Goal: Task Accomplishment & Management: Use online tool/utility

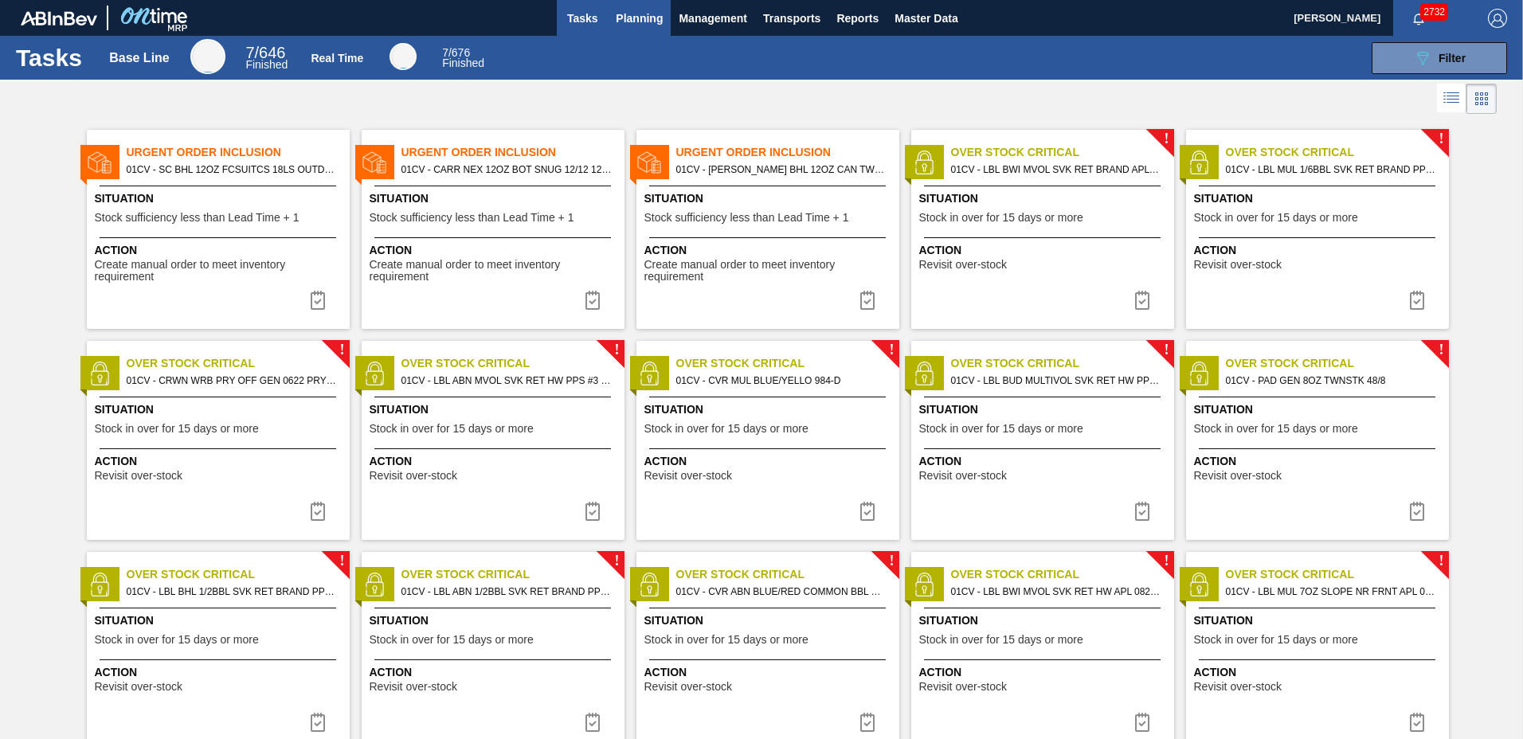
drag, startPoint x: 0, startPoint y: 0, endPoint x: 619, endPoint y: 25, distance: 619.3
click at [619, 25] on span "Planning" at bounding box center [639, 18] width 47 height 19
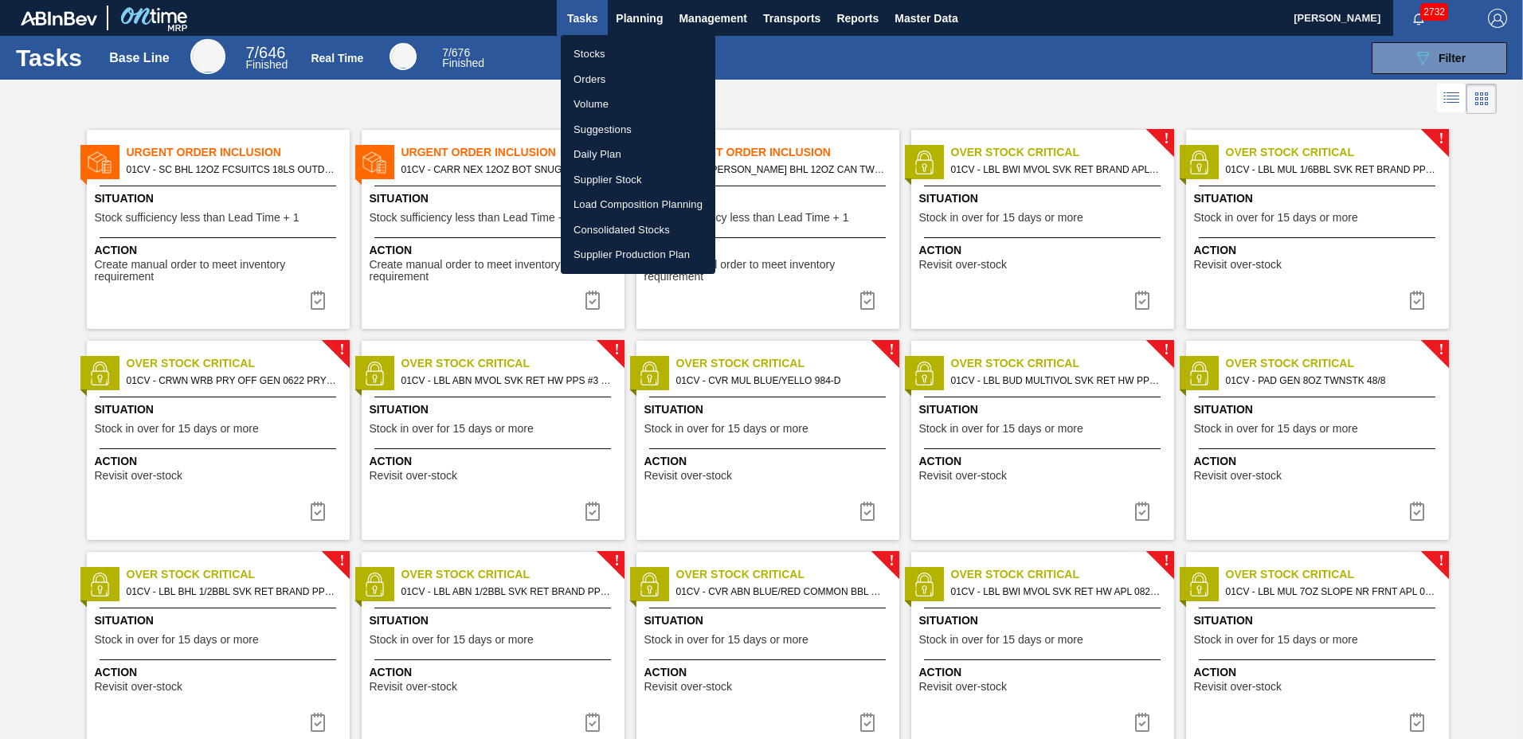
click at [619, 209] on li "Load Composition Planning" at bounding box center [638, 204] width 154 height 25
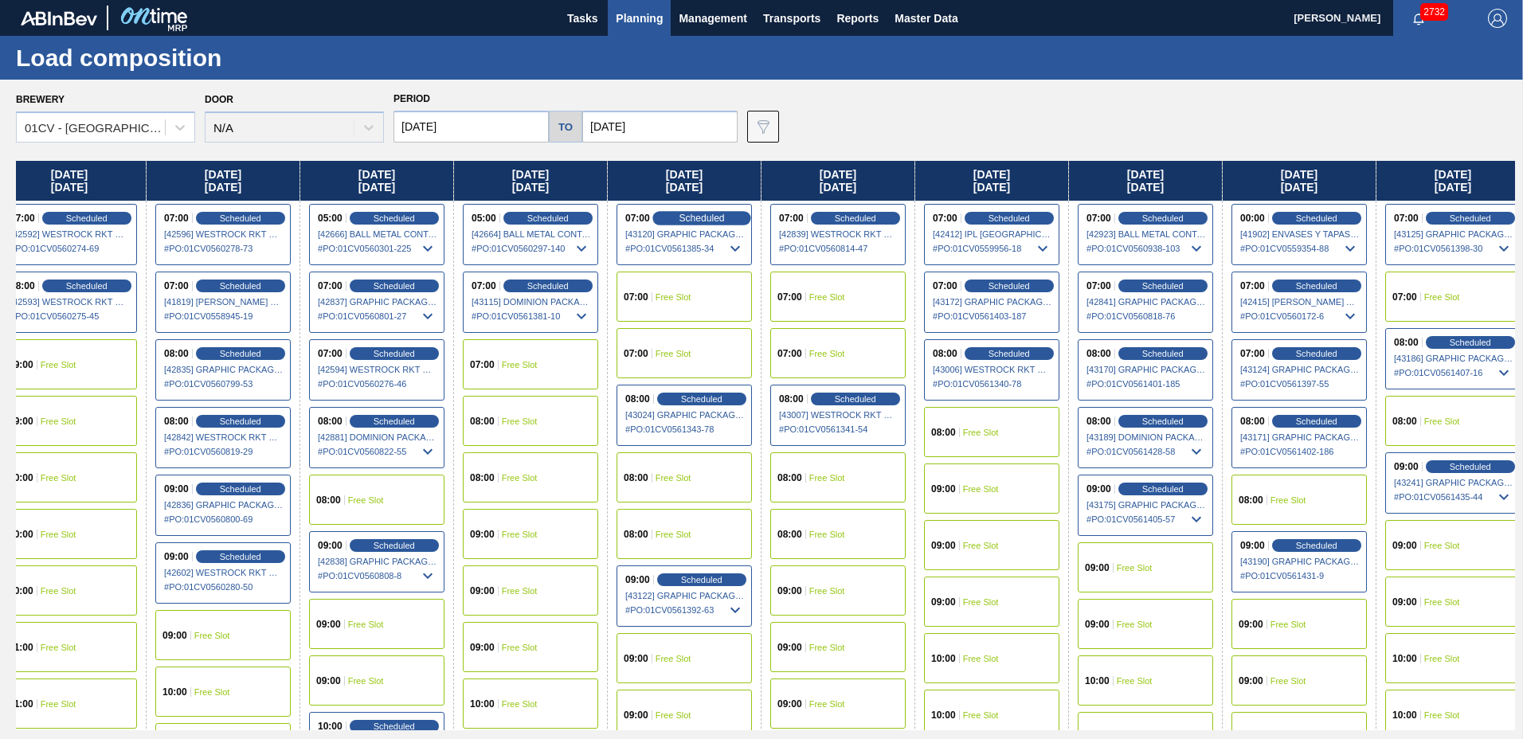
drag, startPoint x: 1063, startPoint y: 183, endPoint x: 669, endPoint y: 213, distance: 395.3
click at [703, 209] on div "[DATE] 07:00 Free Slot 08:00 Free Slot 08:00 Free Slot 09:00 Free Slot 09:00 Fr…" at bounding box center [765, 445] width 1499 height 569
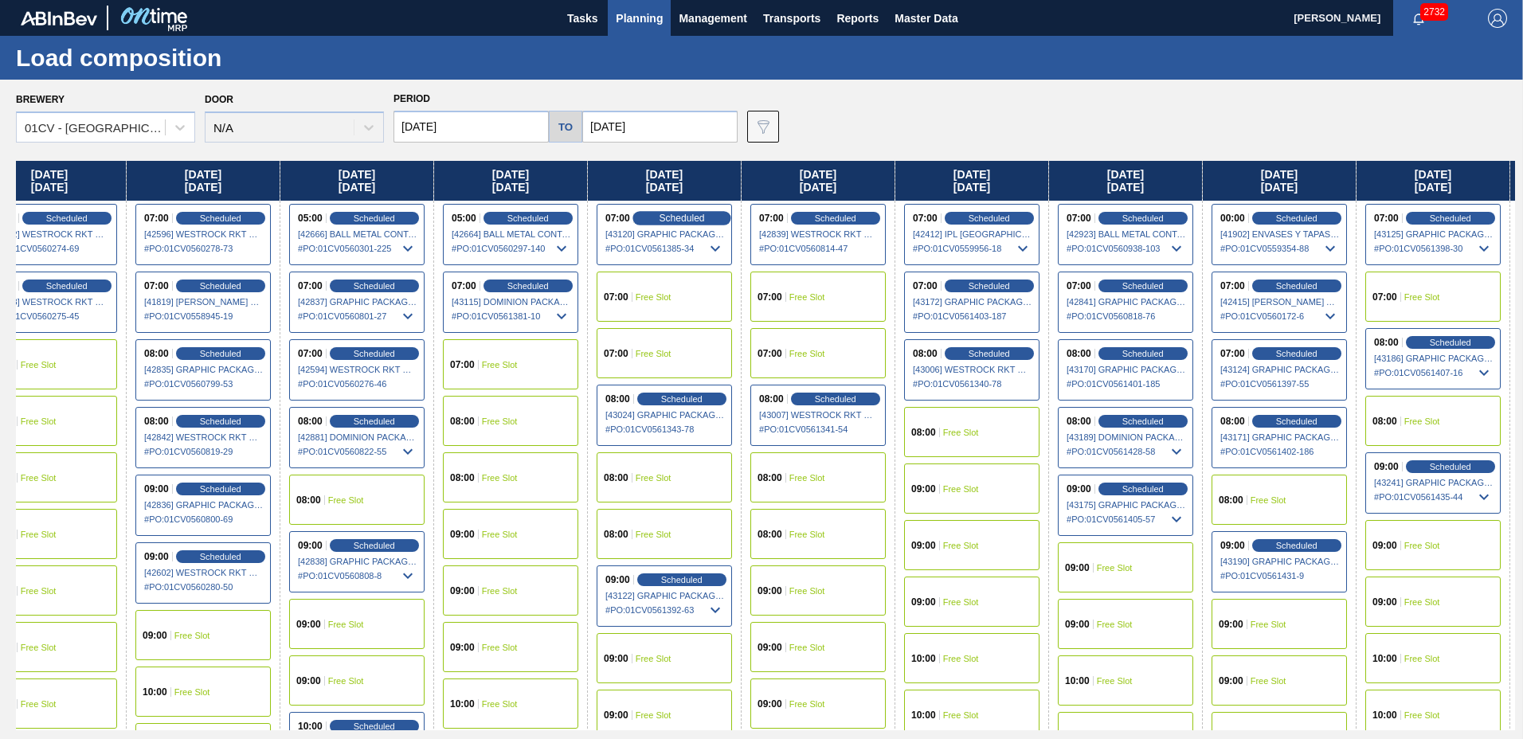
drag, startPoint x: 669, startPoint y: 213, endPoint x: 649, endPoint y: 217, distance: 20.5
click at [655, 216] on div "[DATE] 07:00 Free Slot 08:00 Free Slot 08:00 Free Slot 09:00 Free Slot 09:00 Fr…" at bounding box center [765, 445] width 1499 height 569
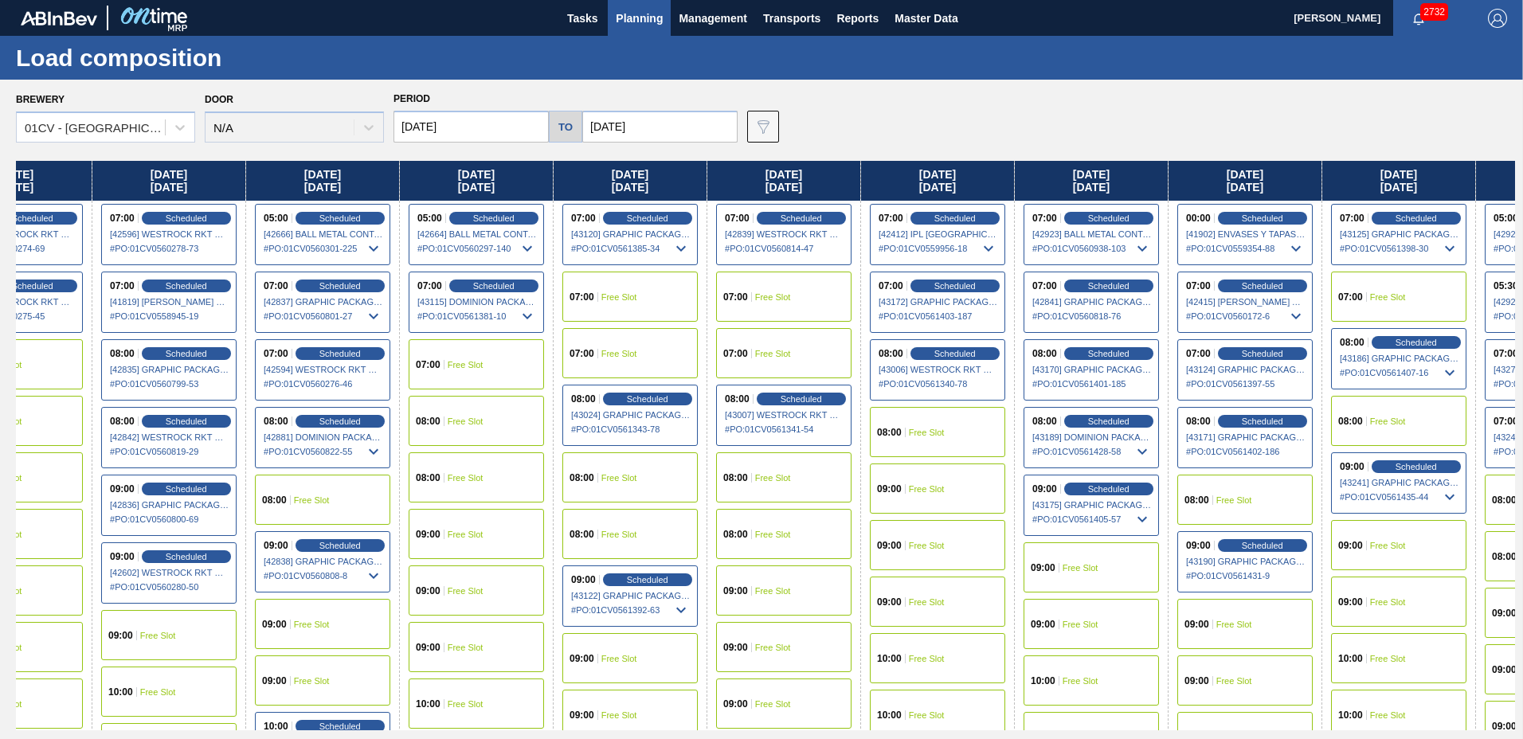
click at [589, 222] on div "[DATE] 07:00 Free Slot 08:00 Free Slot 08:00 Free Slot 09:00 Free Slot 09:00 Fr…" at bounding box center [765, 445] width 1499 height 569
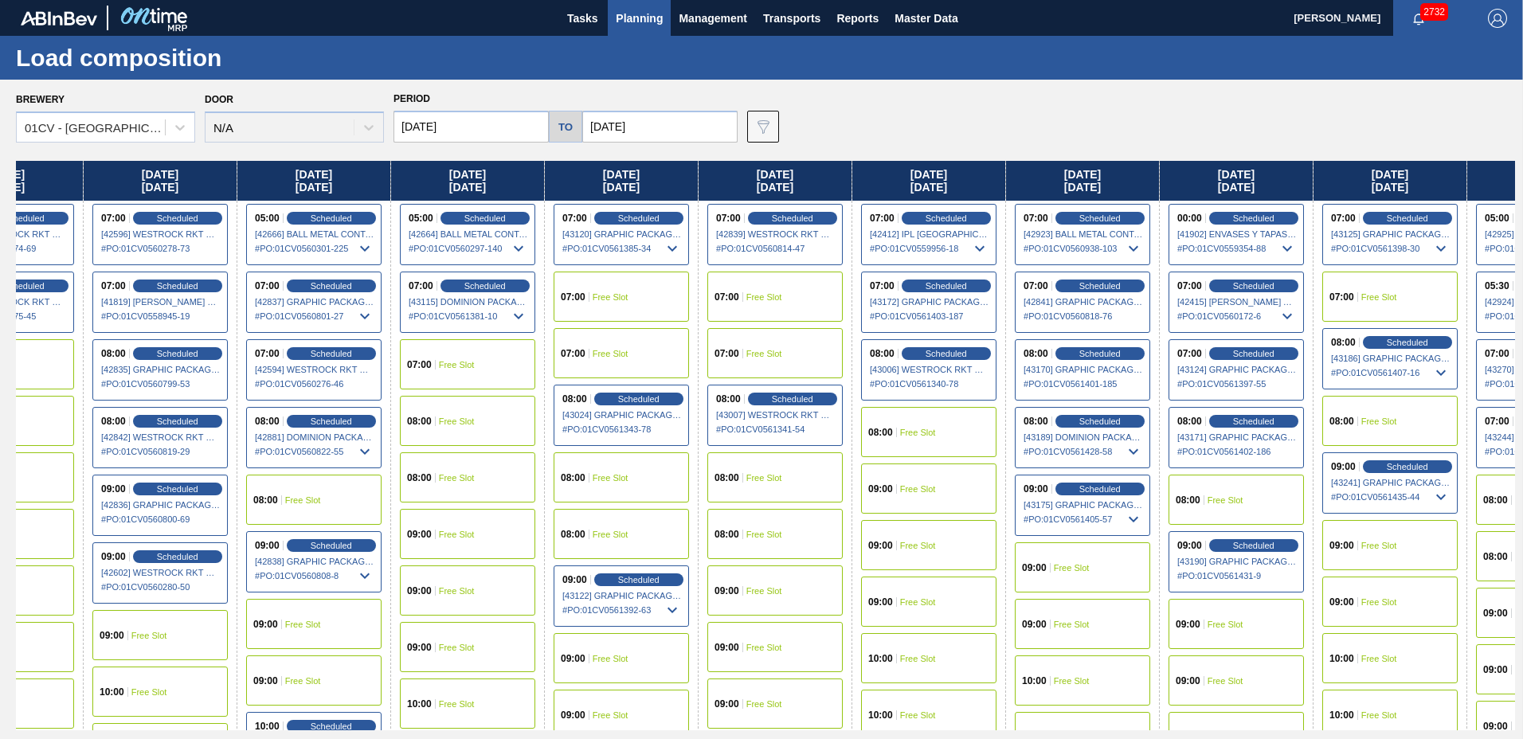
drag, startPoint x: 556, startPoint y: 222, endPoint x: 535, endPoint y: 222, distance: 20.7
click at [537, 222] on div "[DATE] 07:00 Free Slot 08:00 Free Slot 08:00 Free Slot 09:00 Free Slot 09:00 Fr…" at bounding box center [765, 445] width 1499 height 569
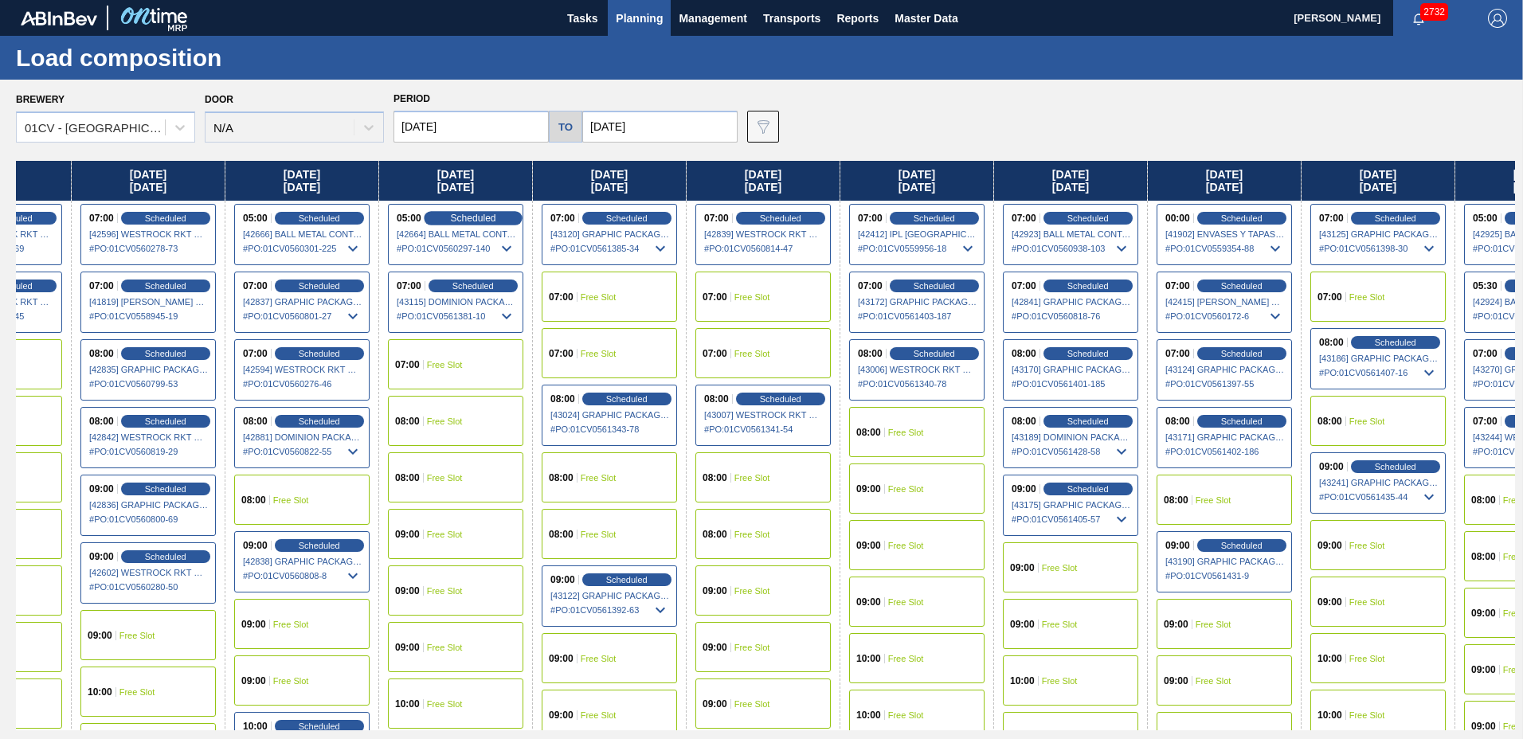
click at [506, 224] on div "[DATE] 07:00 Free Slot 08:00 Free Slot 08:00 Free Slot 09:00 Free Slot 09:00 Fr…" at bounding box center [765, 445] width 1499 height 569
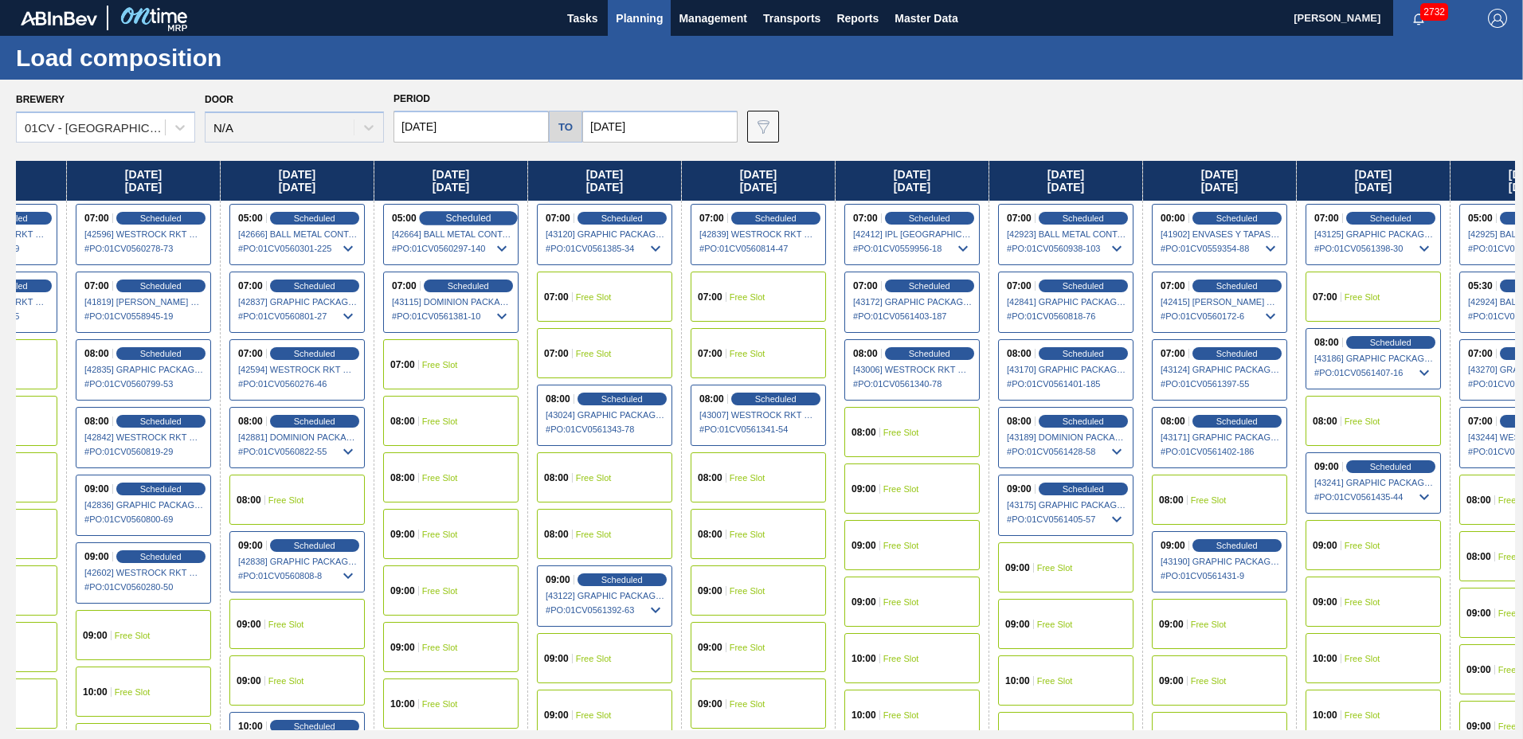
click at [505, 224] on div "Scheduled" at bounding box center [468, 218] width 98 height 14
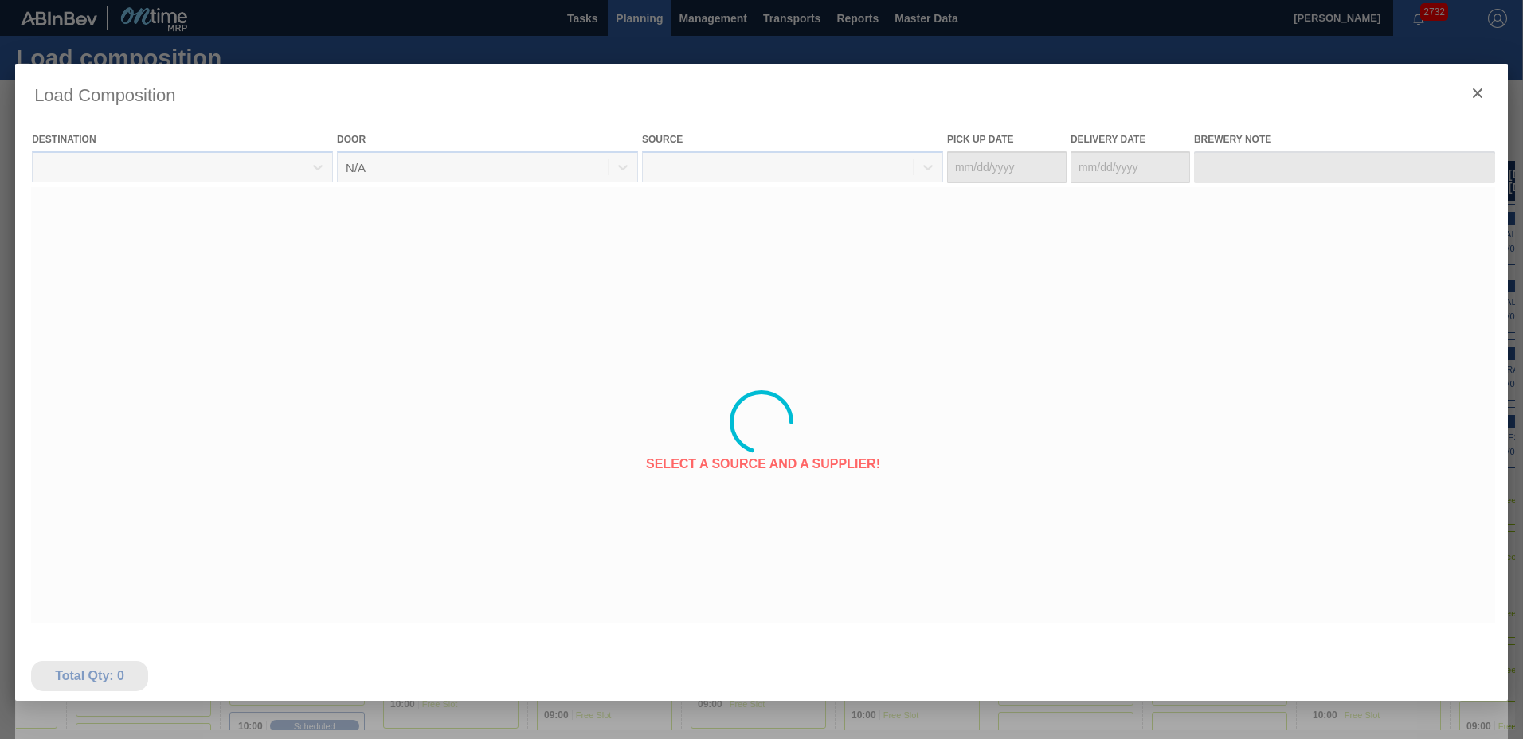
type Date "[DATE]"
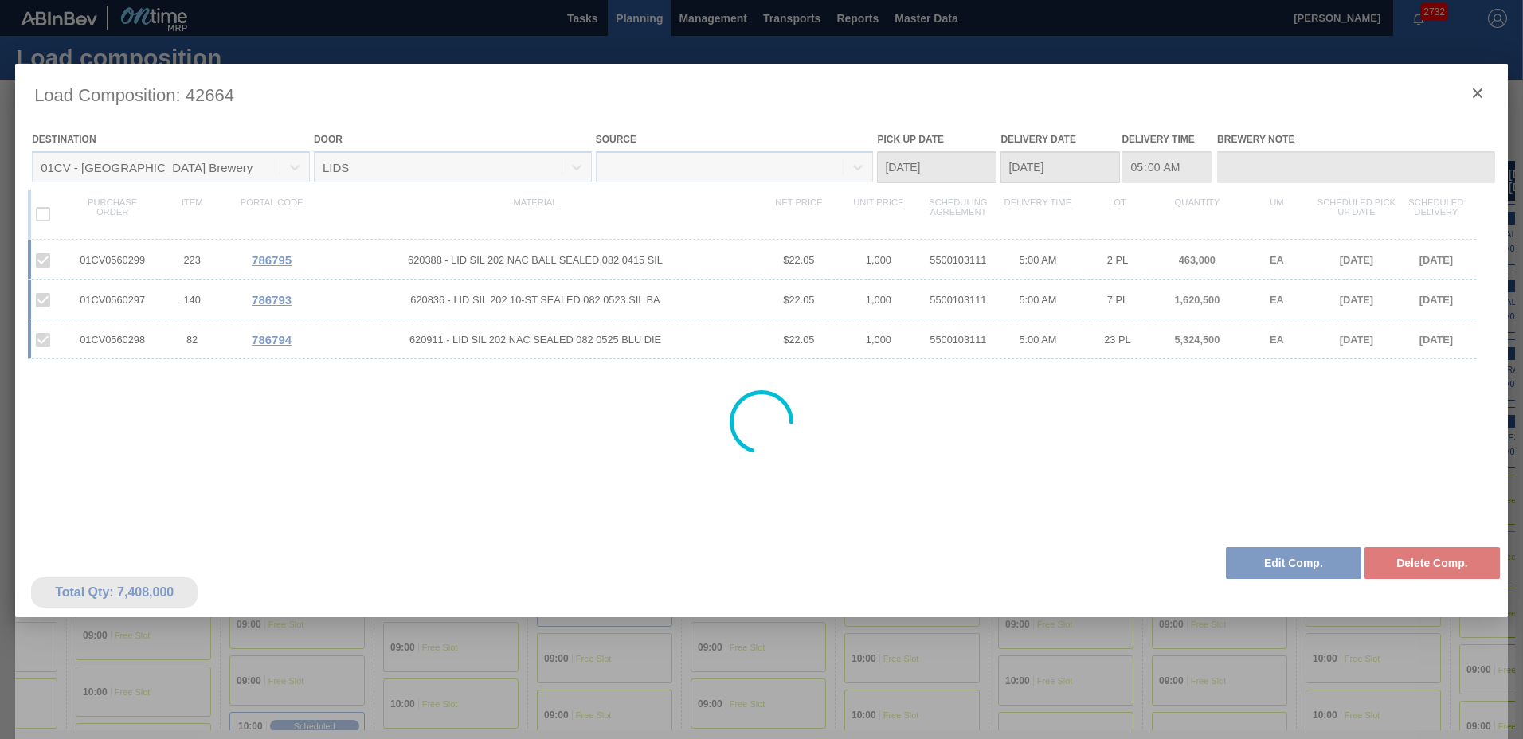
click at [1476, 91] on div at bounding box center [761, 422] width 1492 height 717
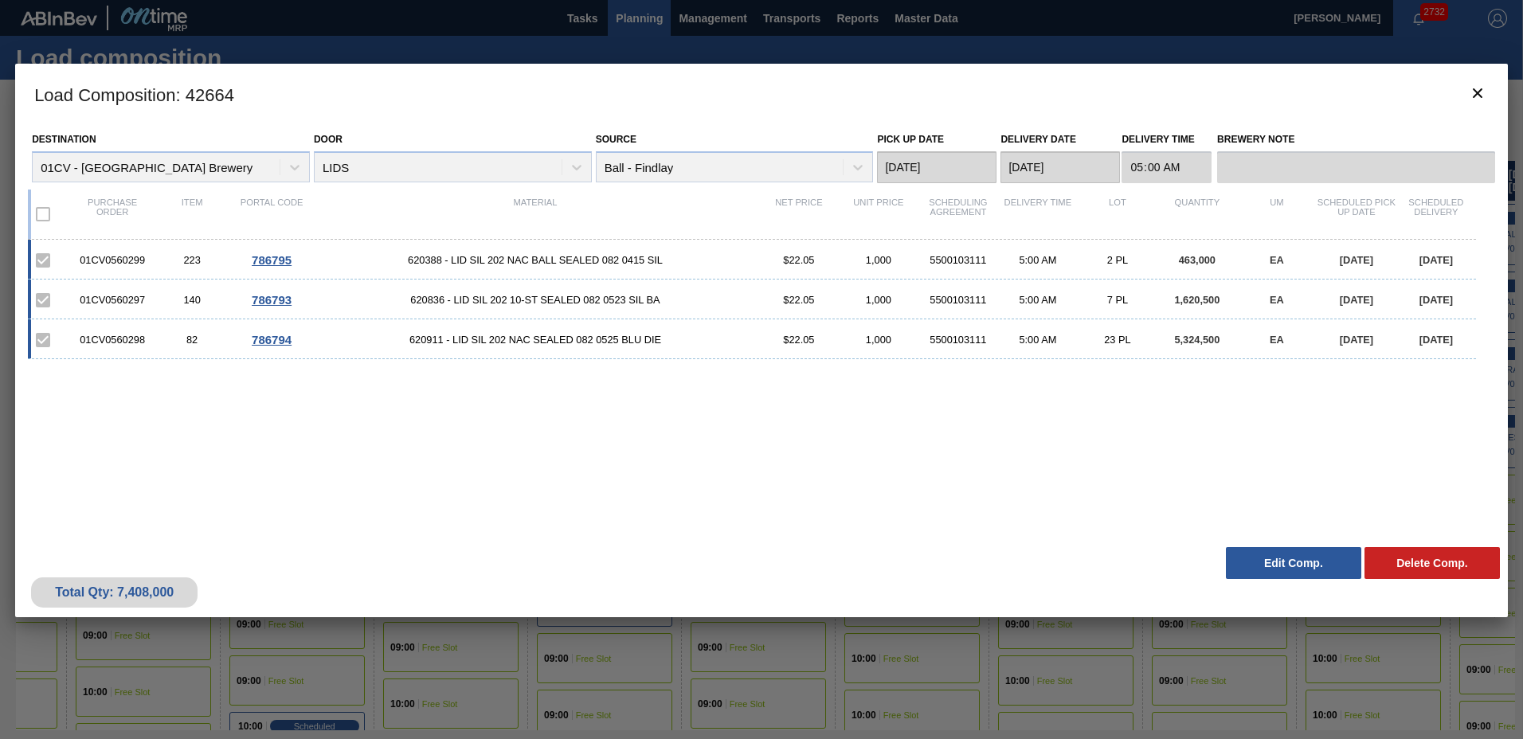
click at [650, 27] on div at bounding box center [761, 369] width 1523 height 739
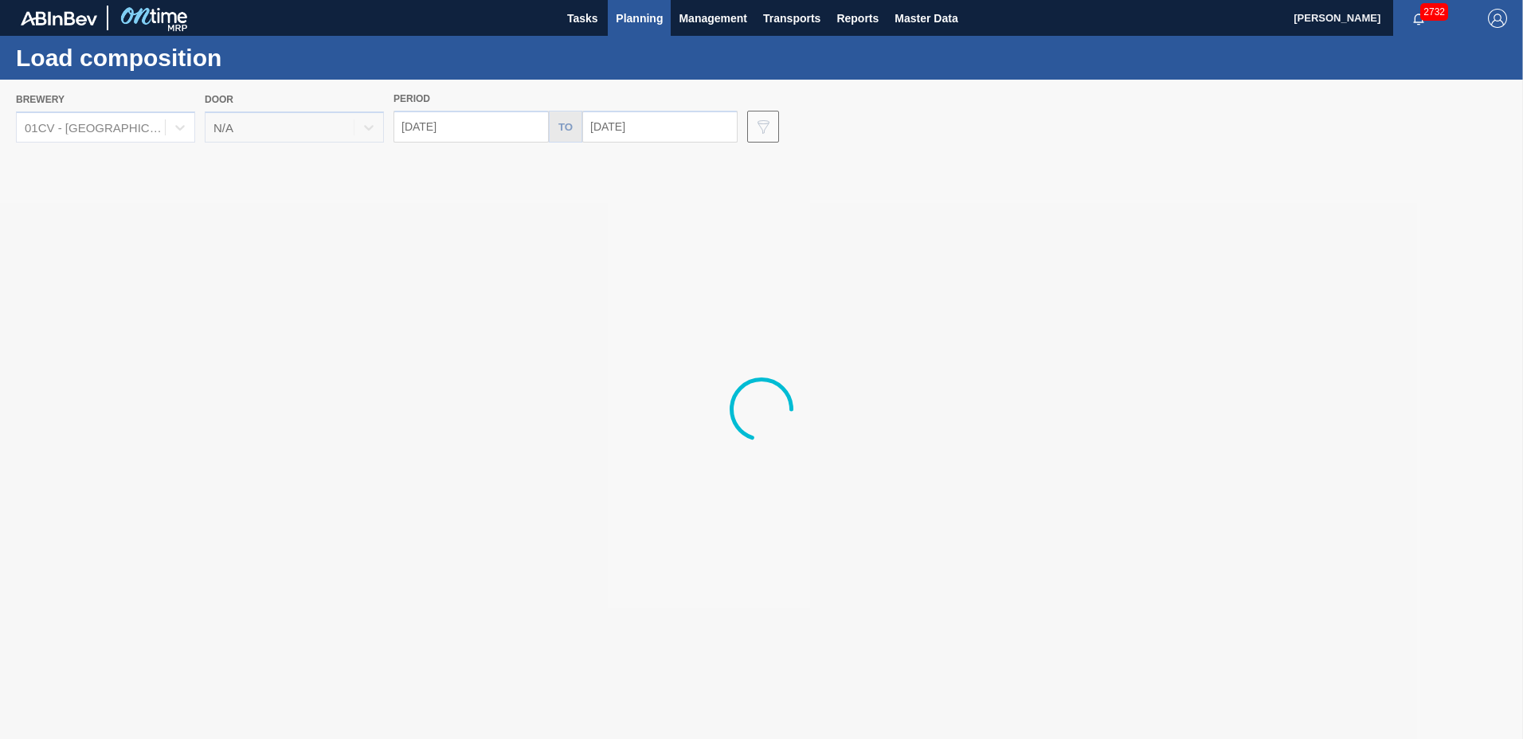
click at [646, 17] on span "Planning" at bounding box center [639, 18] width 47 height 19
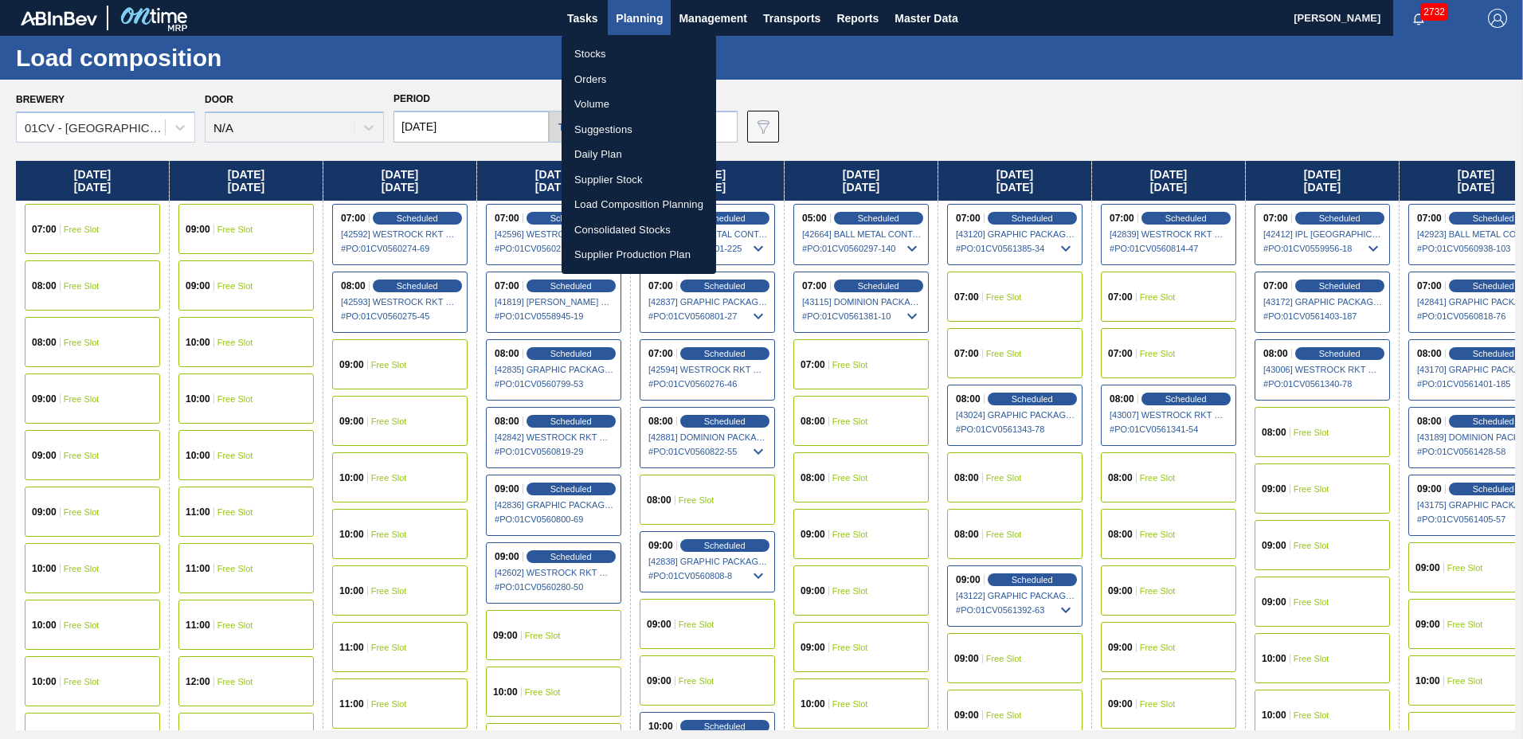
click at [621, 50] on li "Stocks" at bounding box center [638, 53] width 154 height 25
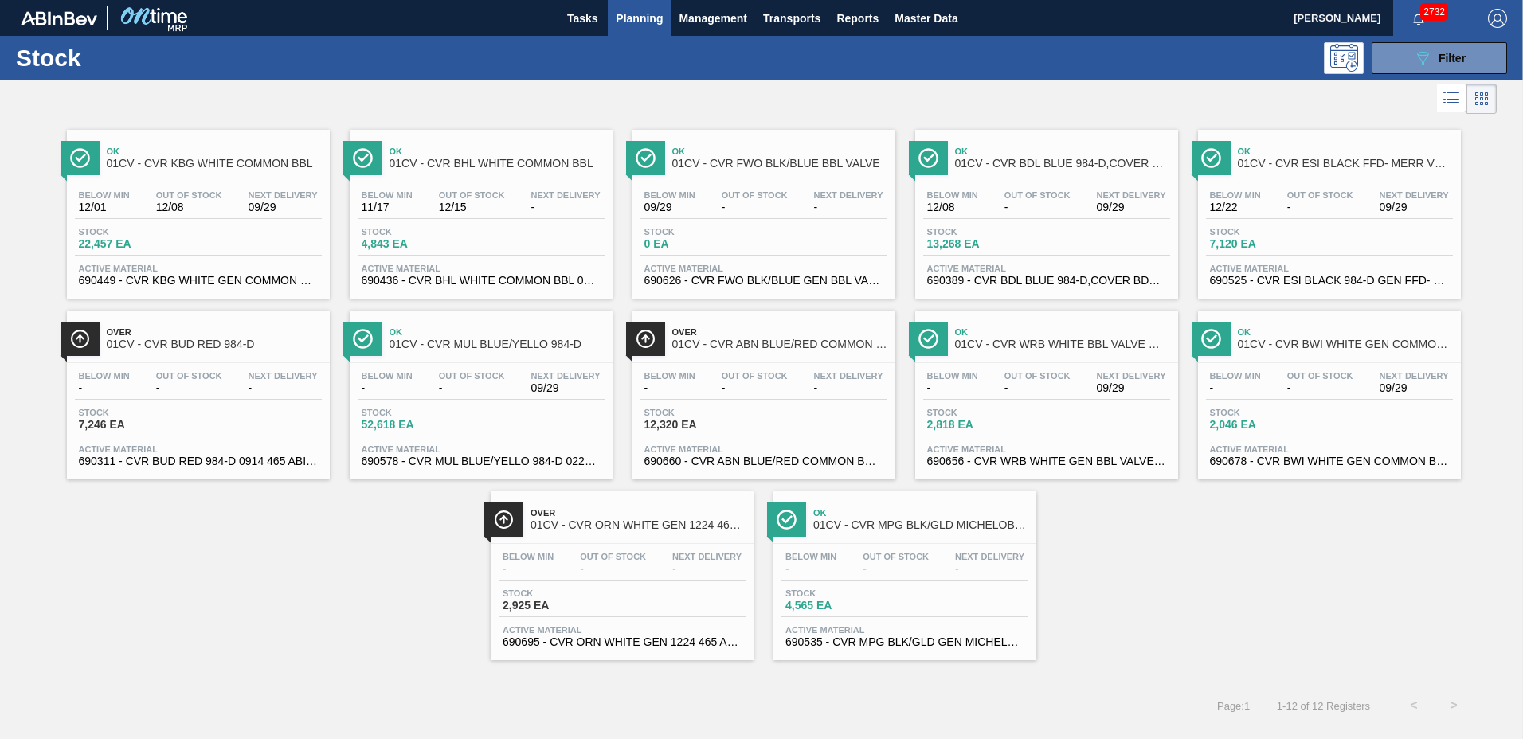
click at [471, 201] on div "Out Of Stock 12/15" at bounding box center [472, 201] width 74 height 23
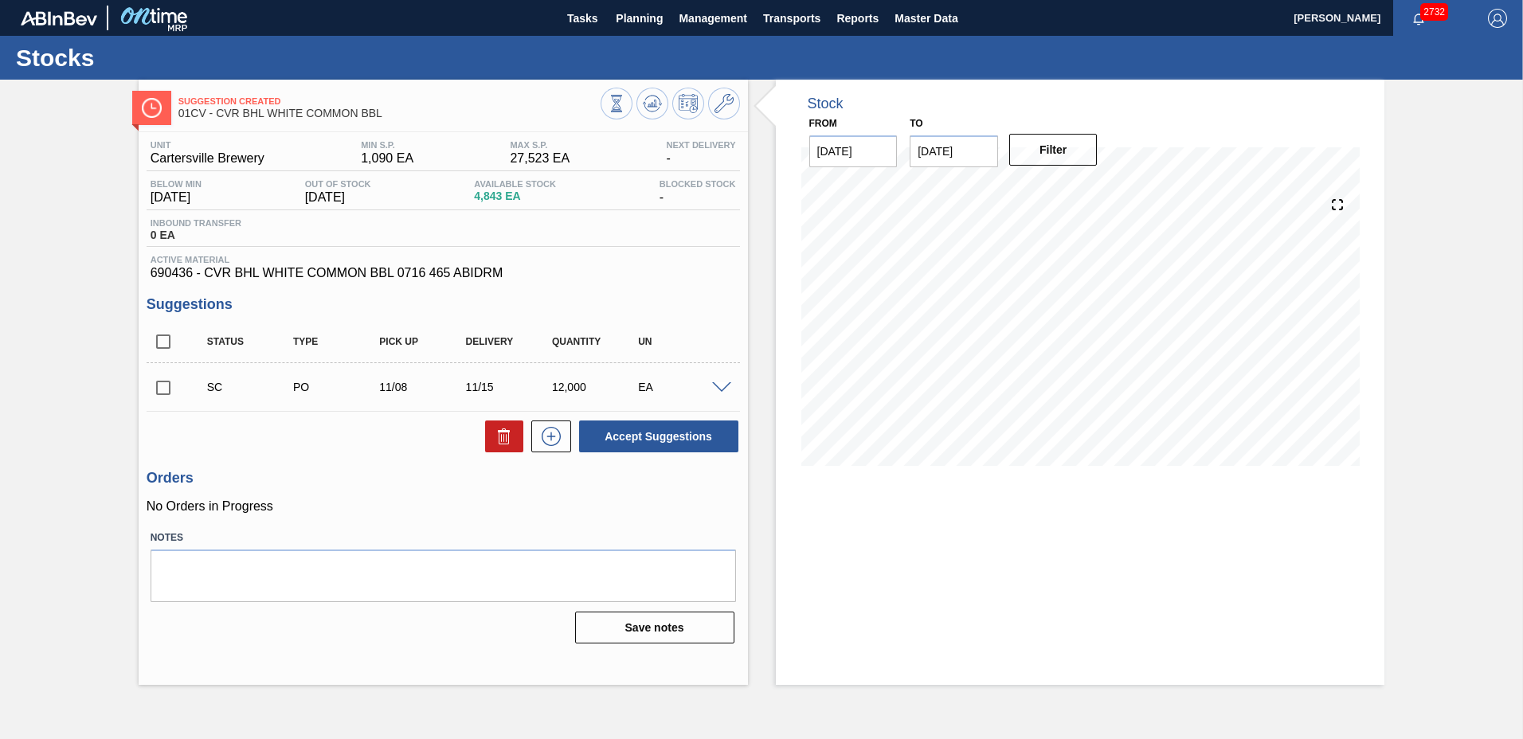
click at [167, 388] on input "checkbox" at bounding box center [163, 387] width 33 height 33
click at [627, 445] on button "Accept Suggestions" at bounding box center [658, 436] width 159 height 32
checkbox input "false"
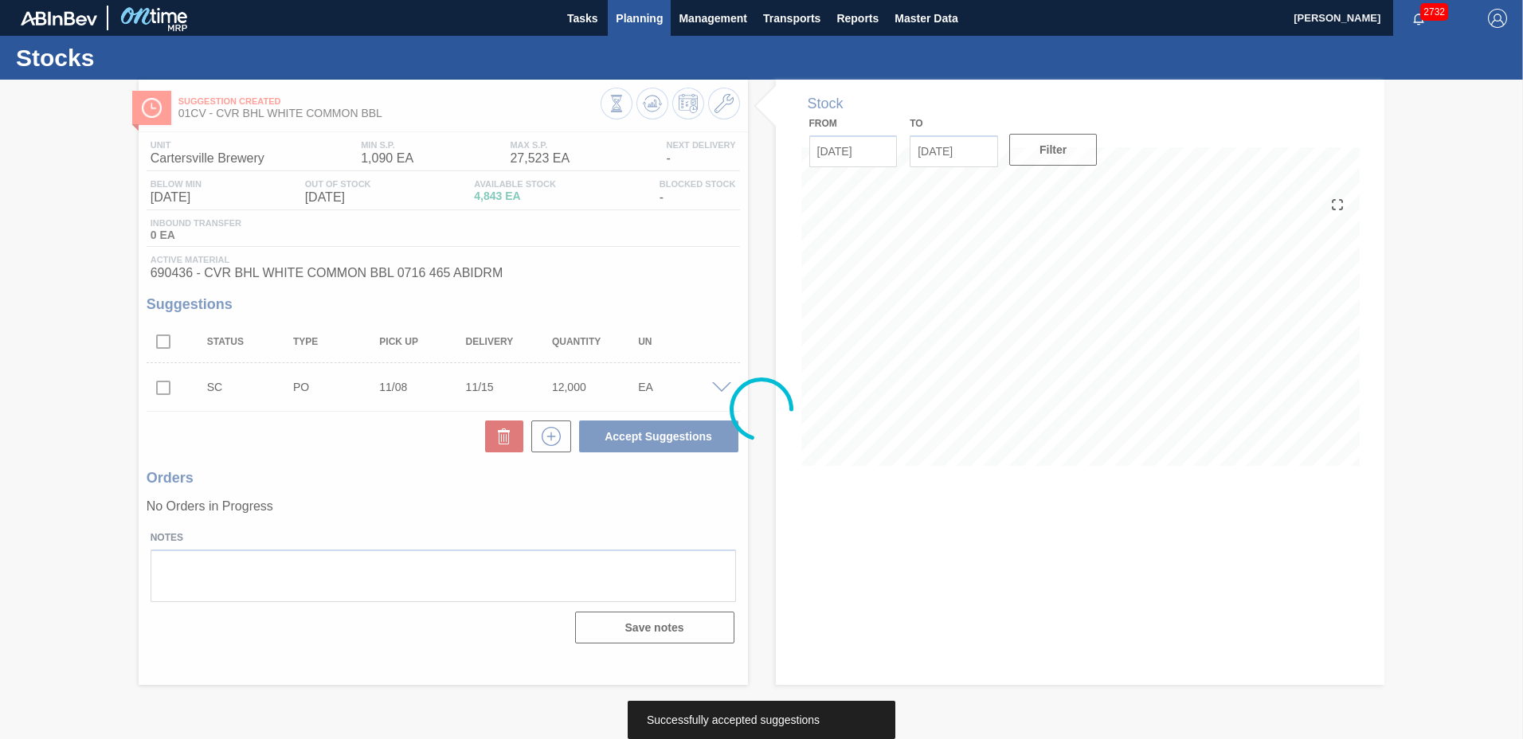
click at [636, 17] on span "Planning" at bounding box center [639, 18] width 47 height 19
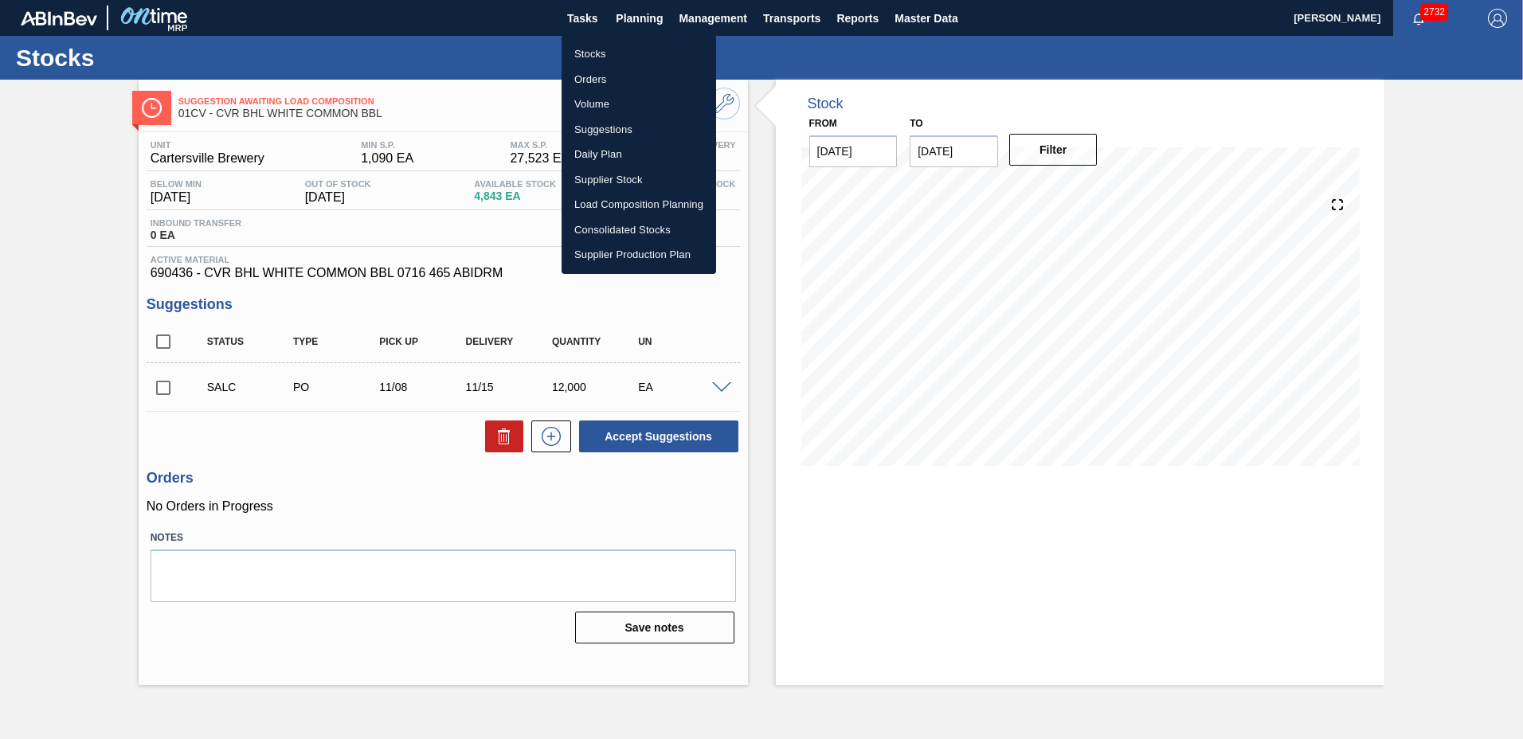
click at [597, 53] on li "Stocks" at bounding box center [638, 53] width 154 height 25
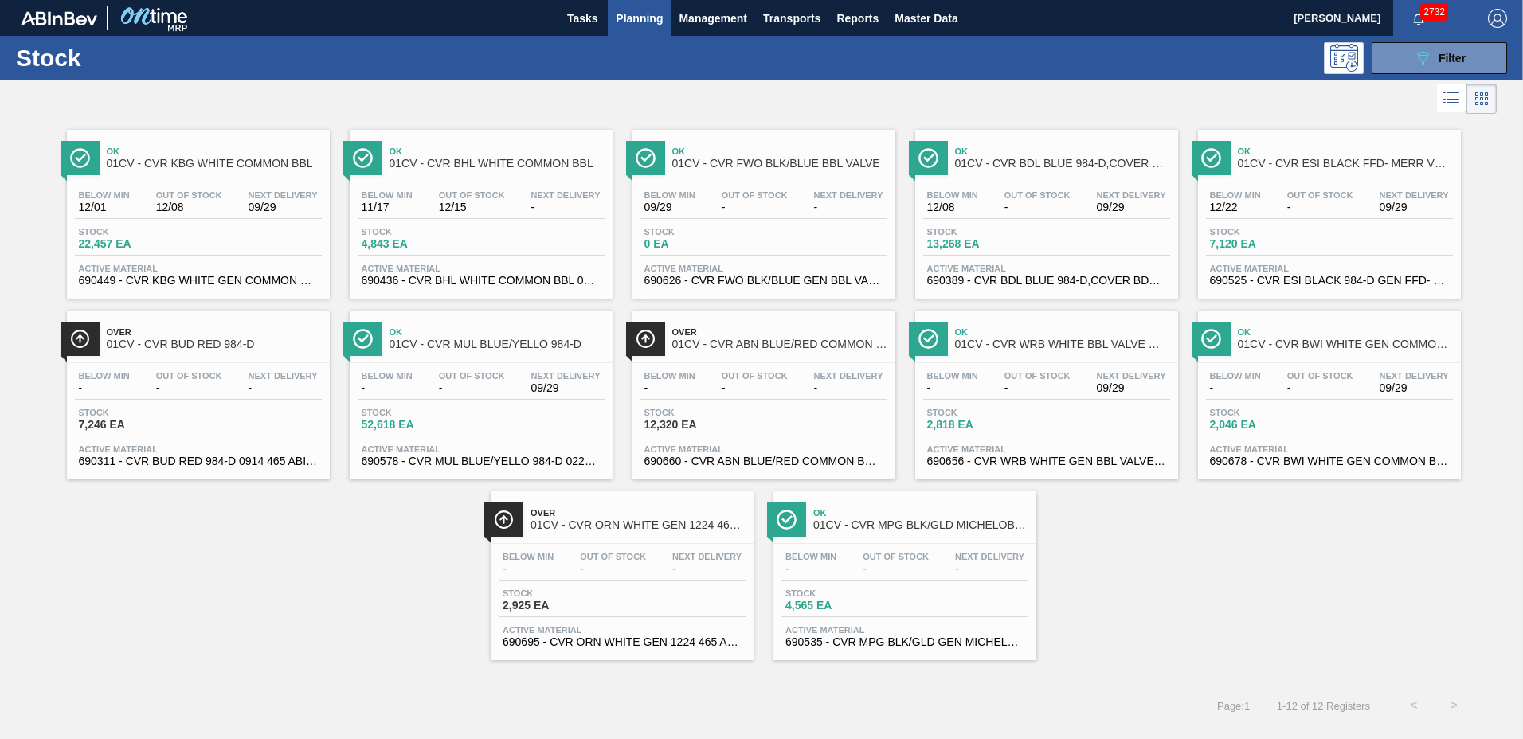
click at [222, 216] on div "Below Min 12/01 Out Of Stock 12/08 Next Delivery 09/29" at bounding box center [198, 204] width 247 height 29
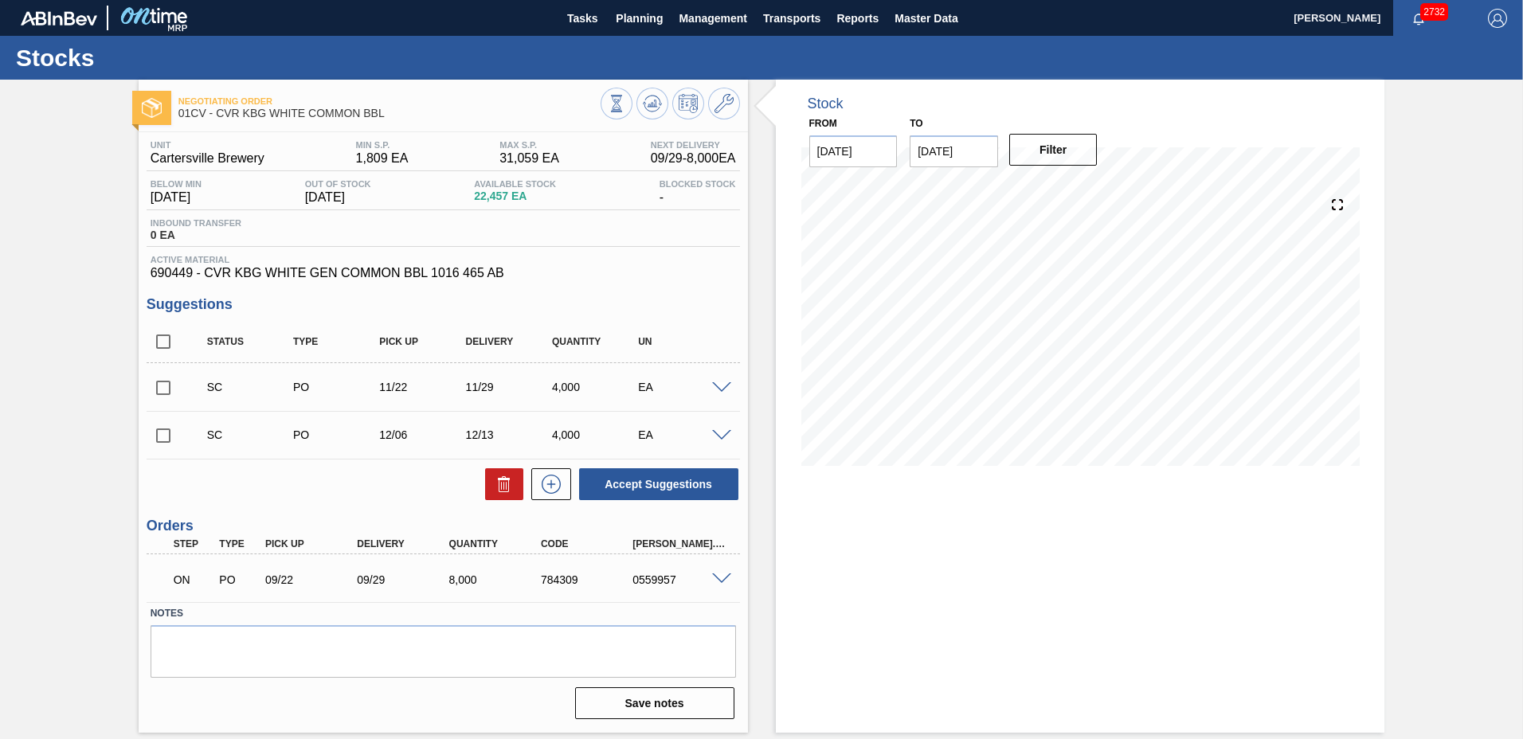
drag, startPoint x: 153, startPoint y: 386, endPoint x: 158, endPoint y: 423, distance: 36.9
click at [154, 390] on input "checkbox" at bounding box center [163, 387] width 33 height 33
checkbox input "true"
drag, startPoint x: 159, startPoint y: 430, endPoint x: 170, endPoint y: 428, distance: 11.4
click at [162, 428] on input "checkbox" at bounding box center [163, 435] width 33 height 33
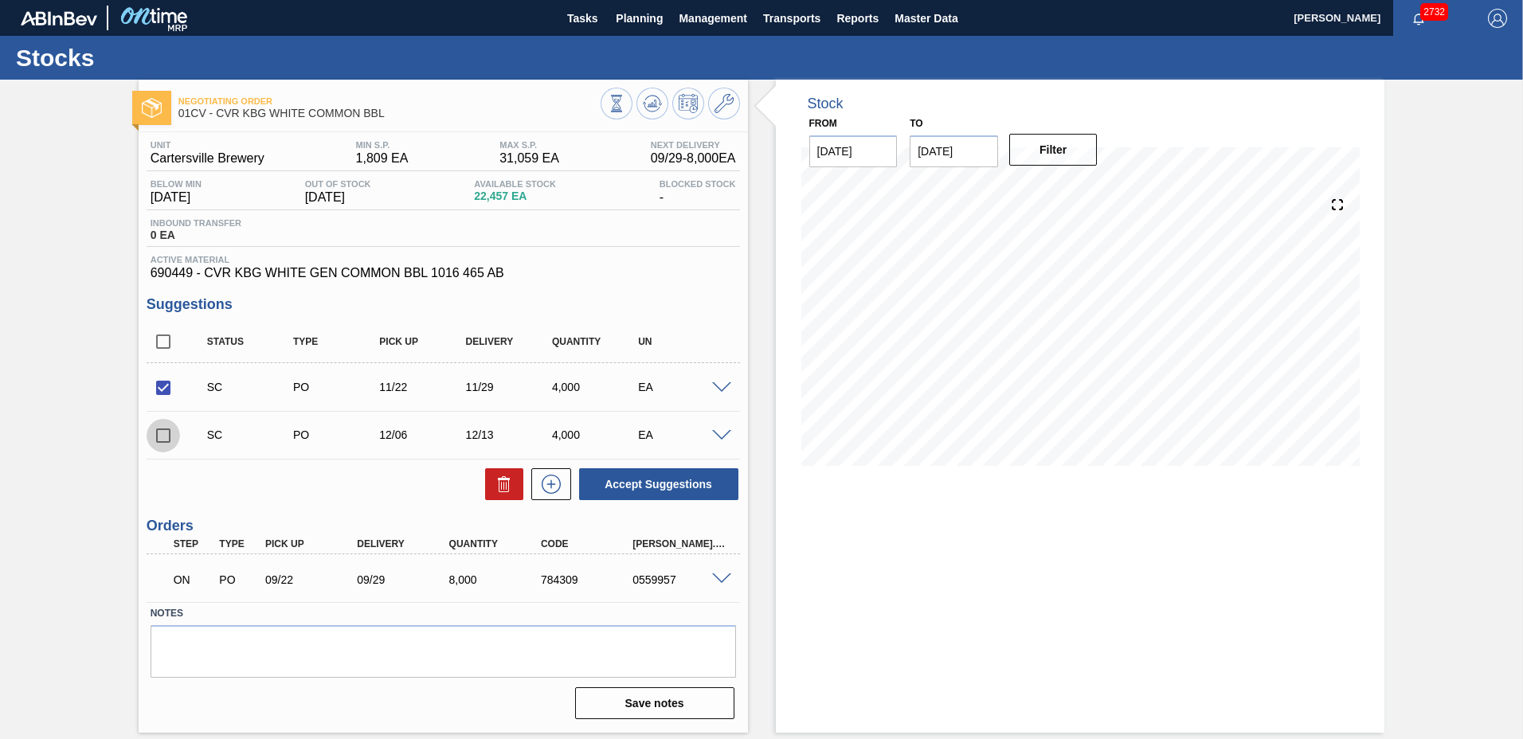
checkbox input "true"
click at [684, 479] on button "Accept Suggestions" at bounding box center [658, 484] width 159 height 32
checkbox input "false"
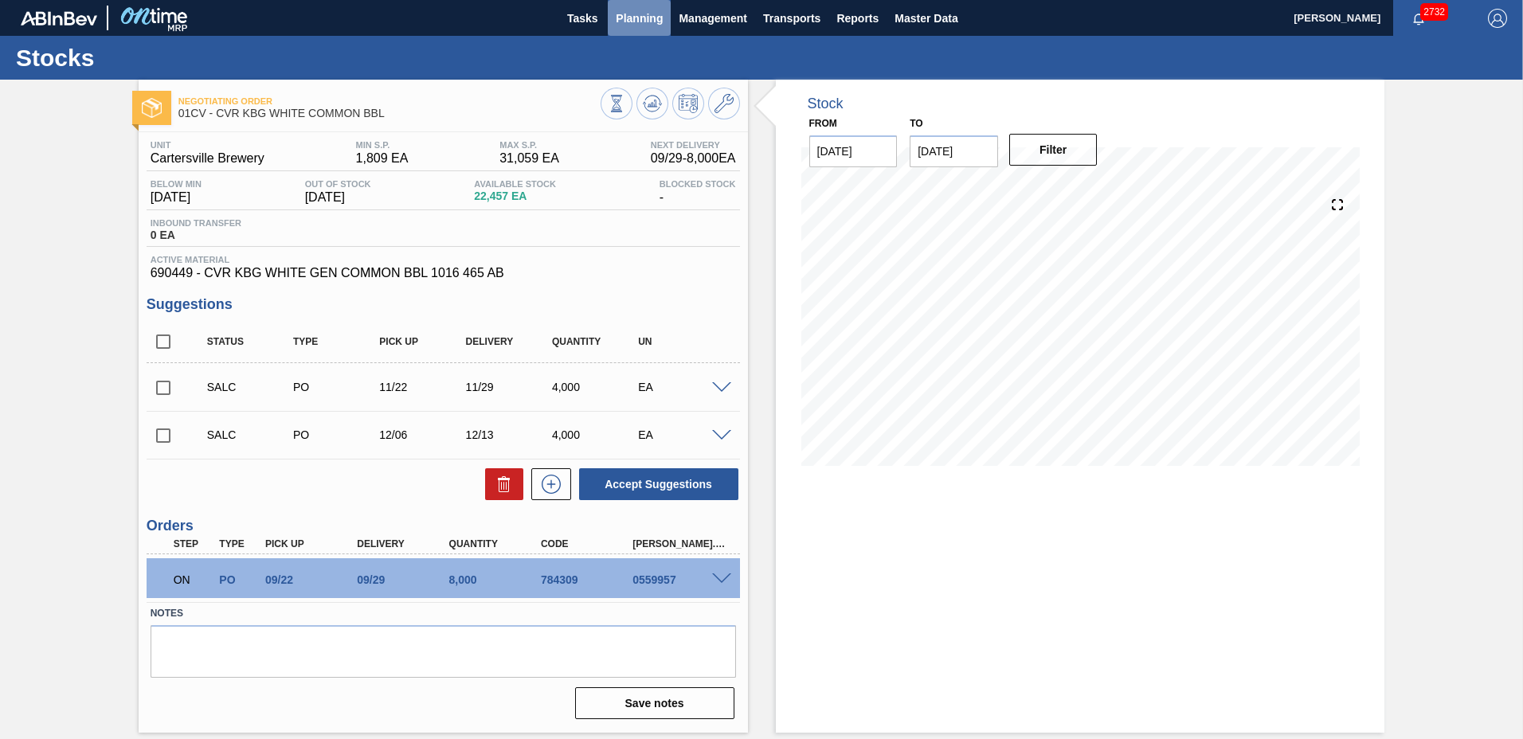
click at [634, 25] on span "Planning" at bounding box center [639, 18] width 47 height 19
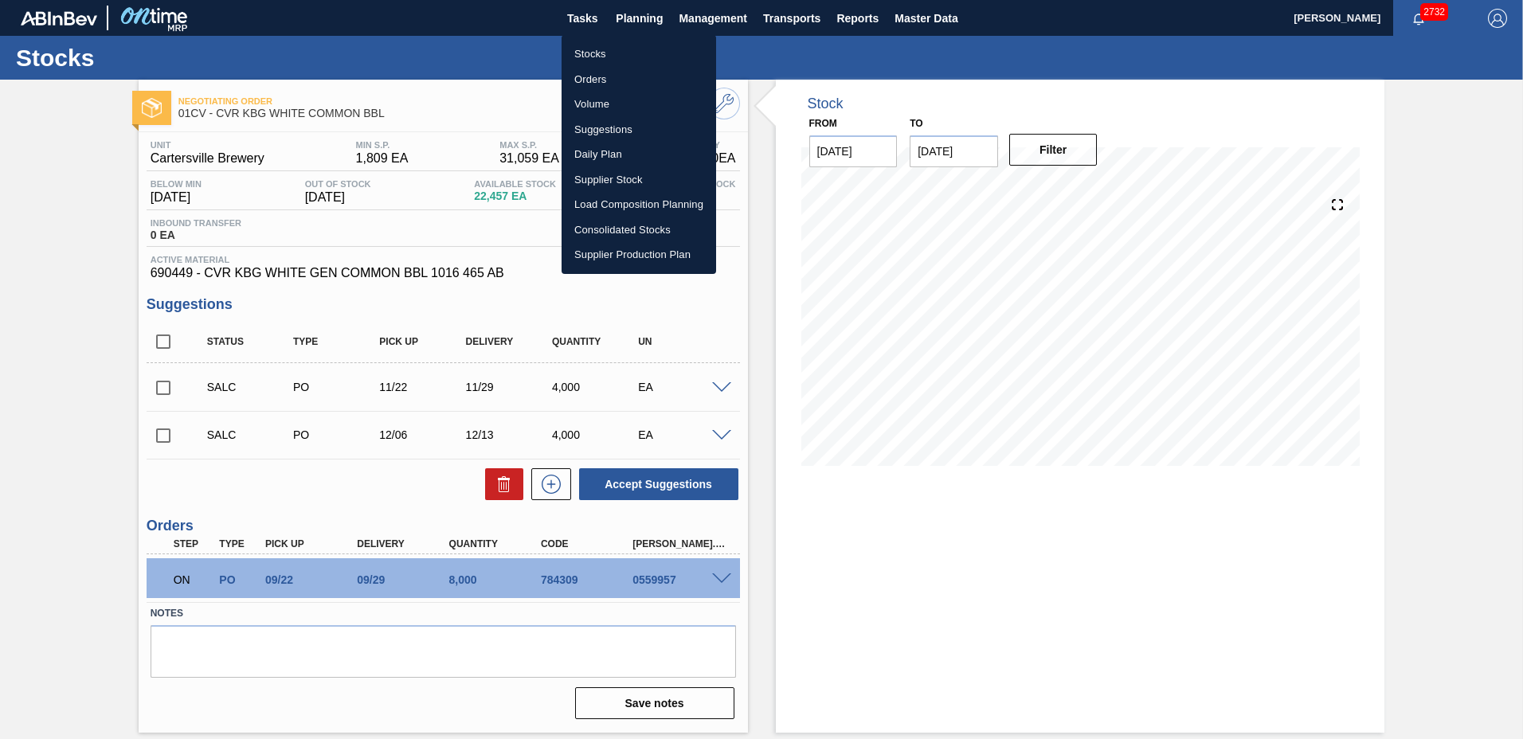
click at [610, 203] on li "Load Composition Planning" at bounding box center [638, 204] width 154 height 25
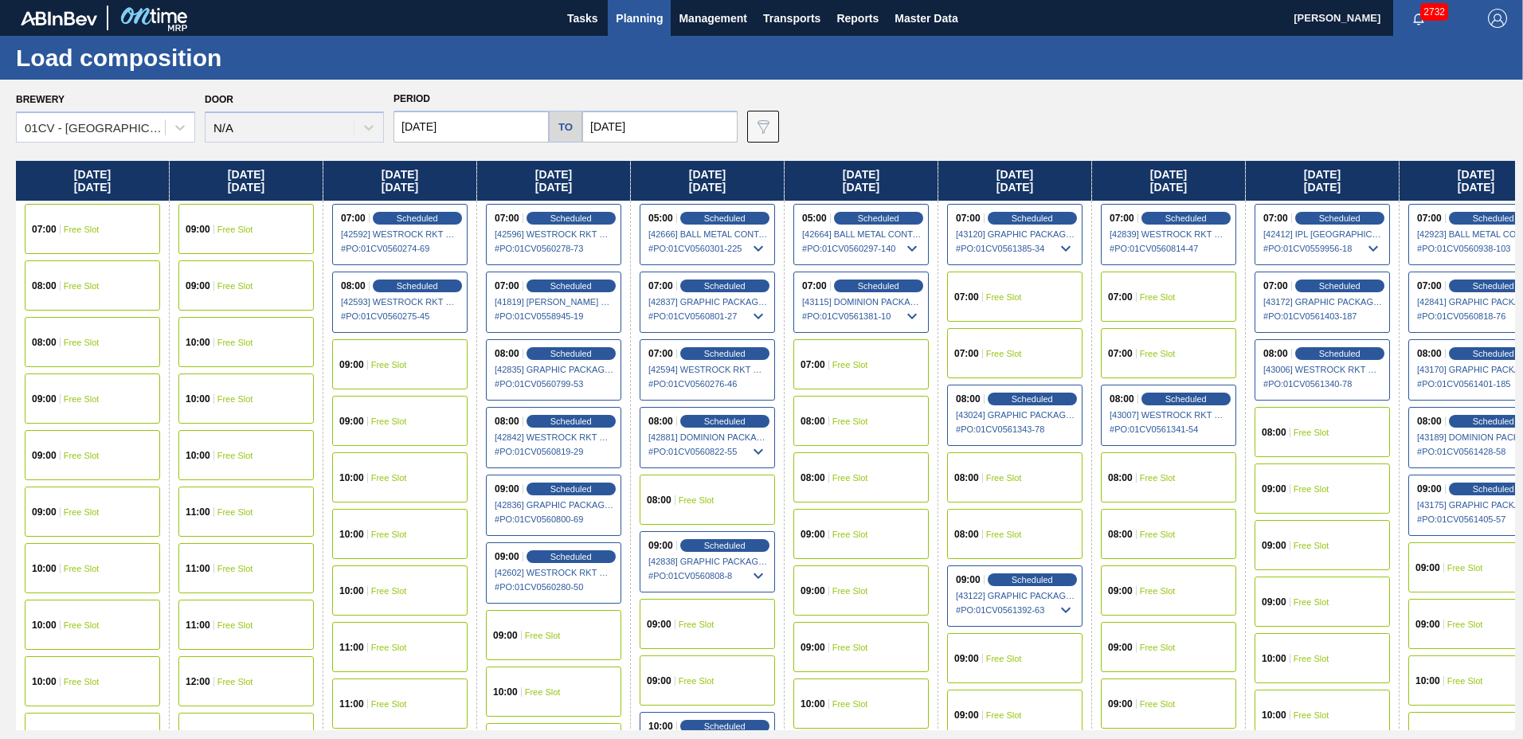
click at [643, 127] on input "[DATE]" at bounding box center [659, 127] width 155 height 32
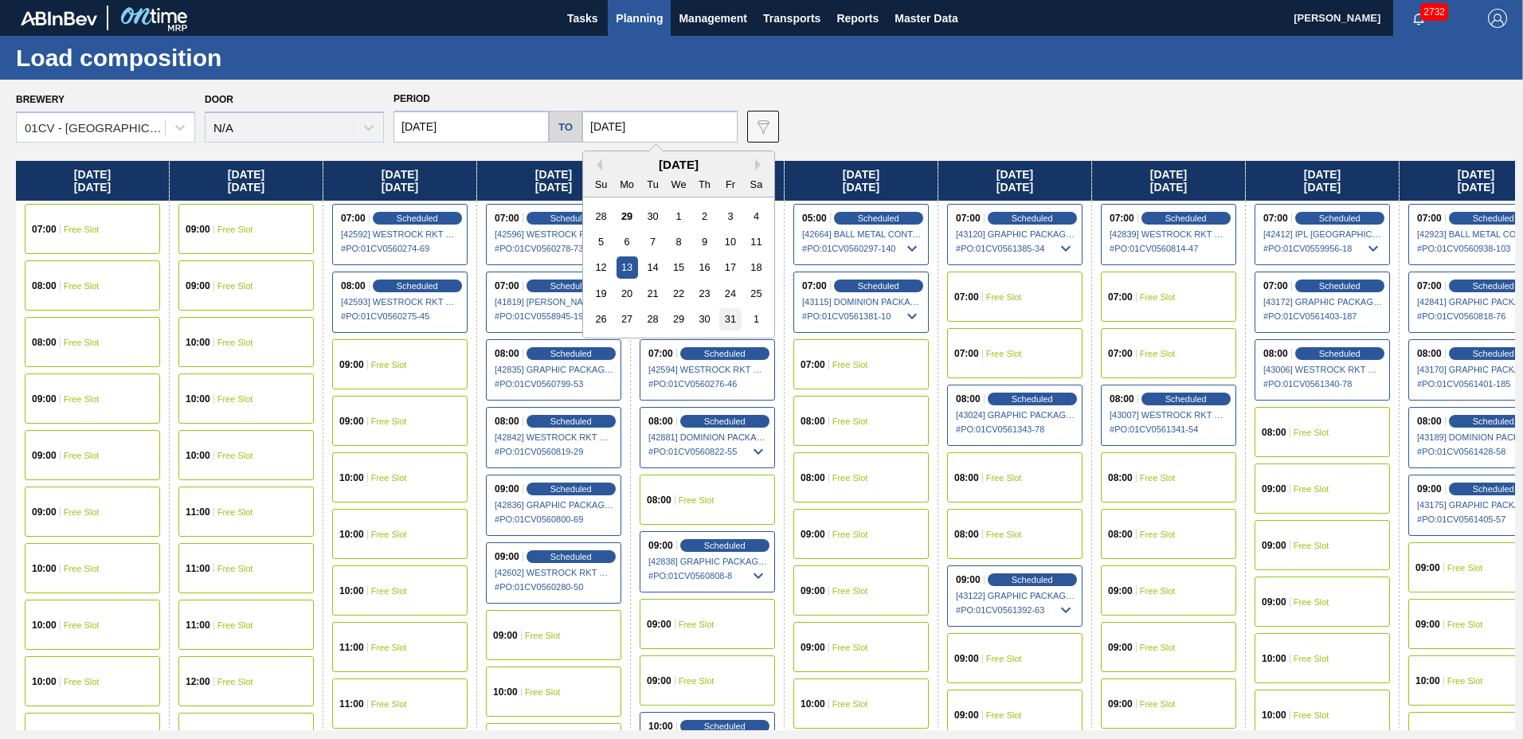
click at [725, 315] on div "31" at bounding box center [730, 319] width 22 height 22
type input "[DATE]"
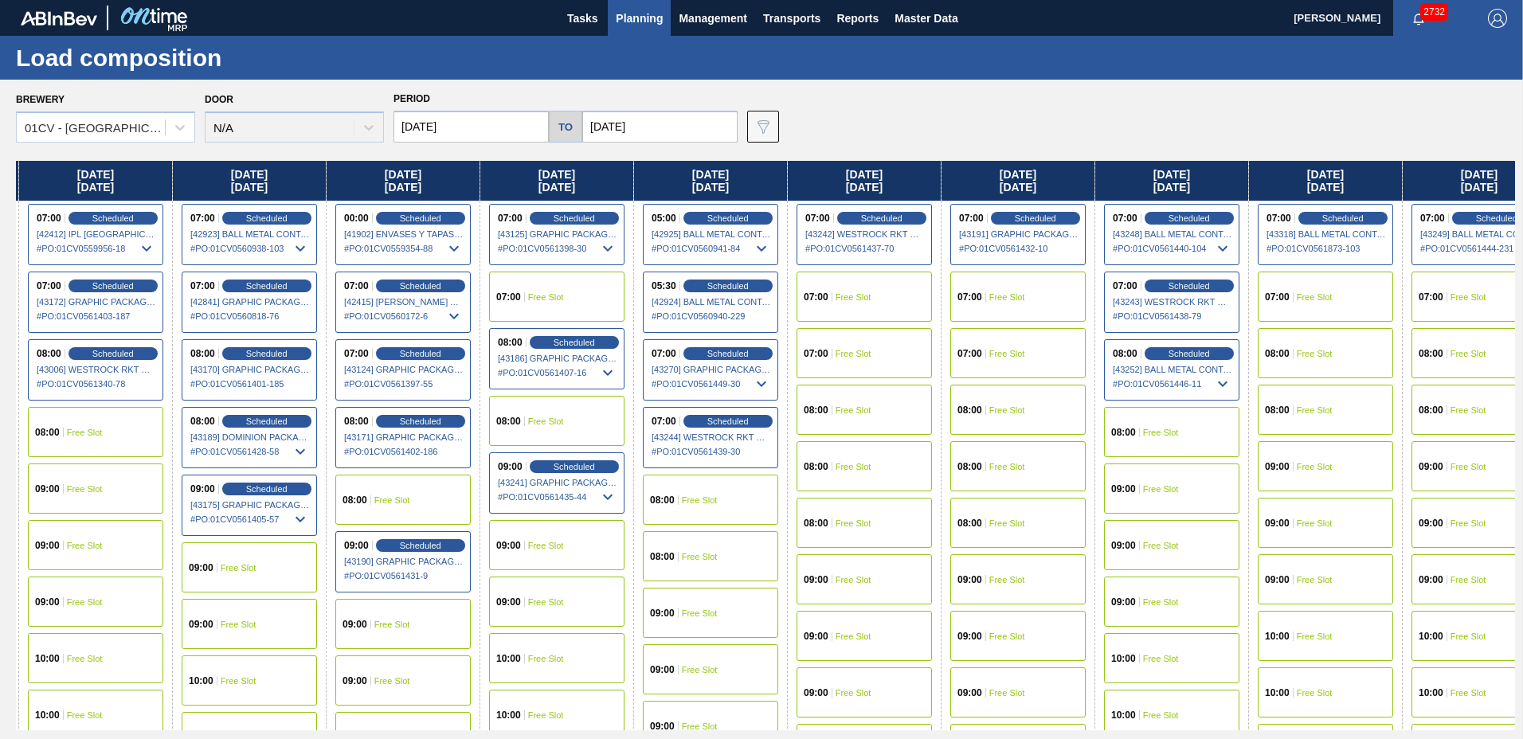
drag, startPoint x: 1075, startPoint y: 179, endPoint x: -22, endPoint y: 189, distance: 1096.7
click at [0, 0] on html "Tasks Planning Management Transports Reports Master Data [PERSON_NAME] 2732 Mar…" at bounding box center [761, 0] width 1523 height 0
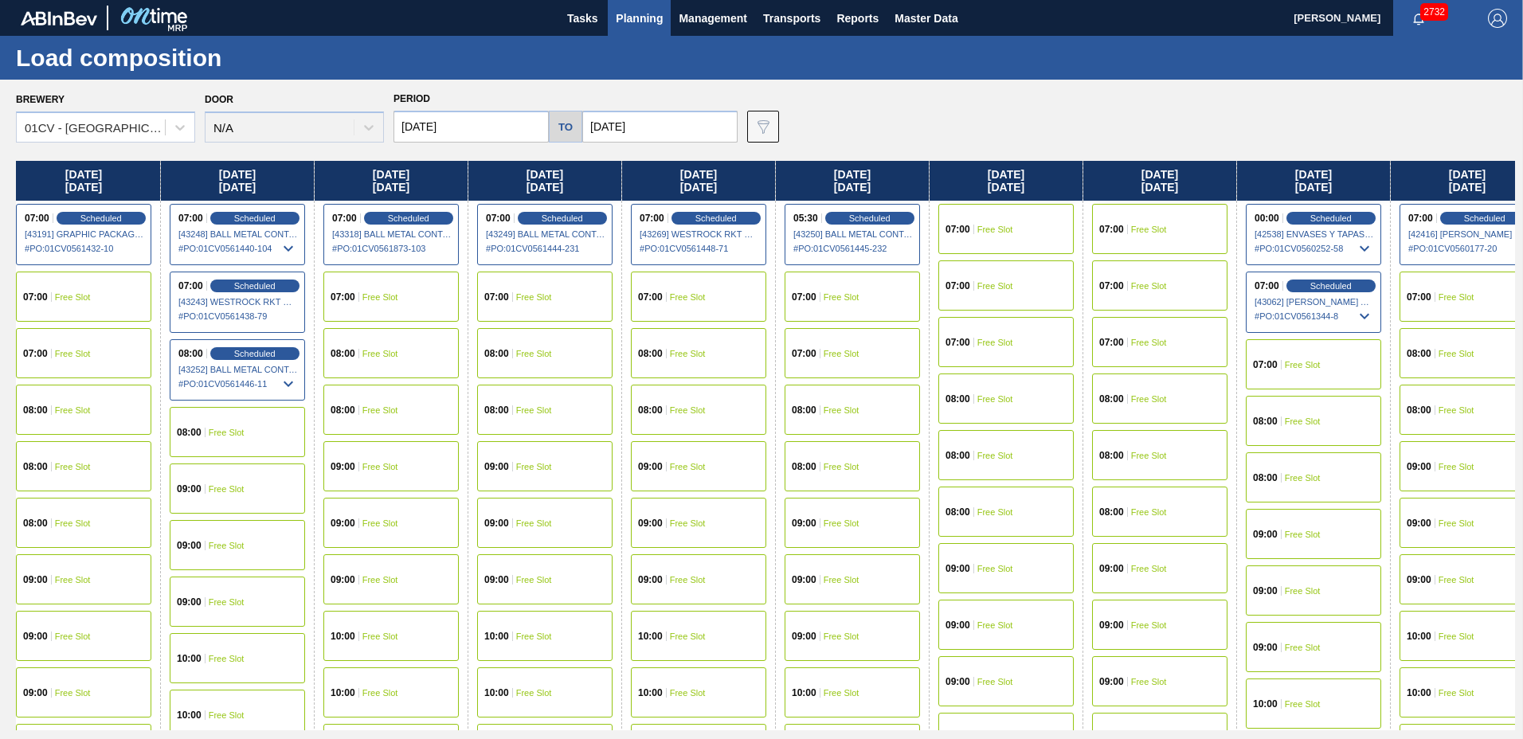
scroll to position [0, 2562]
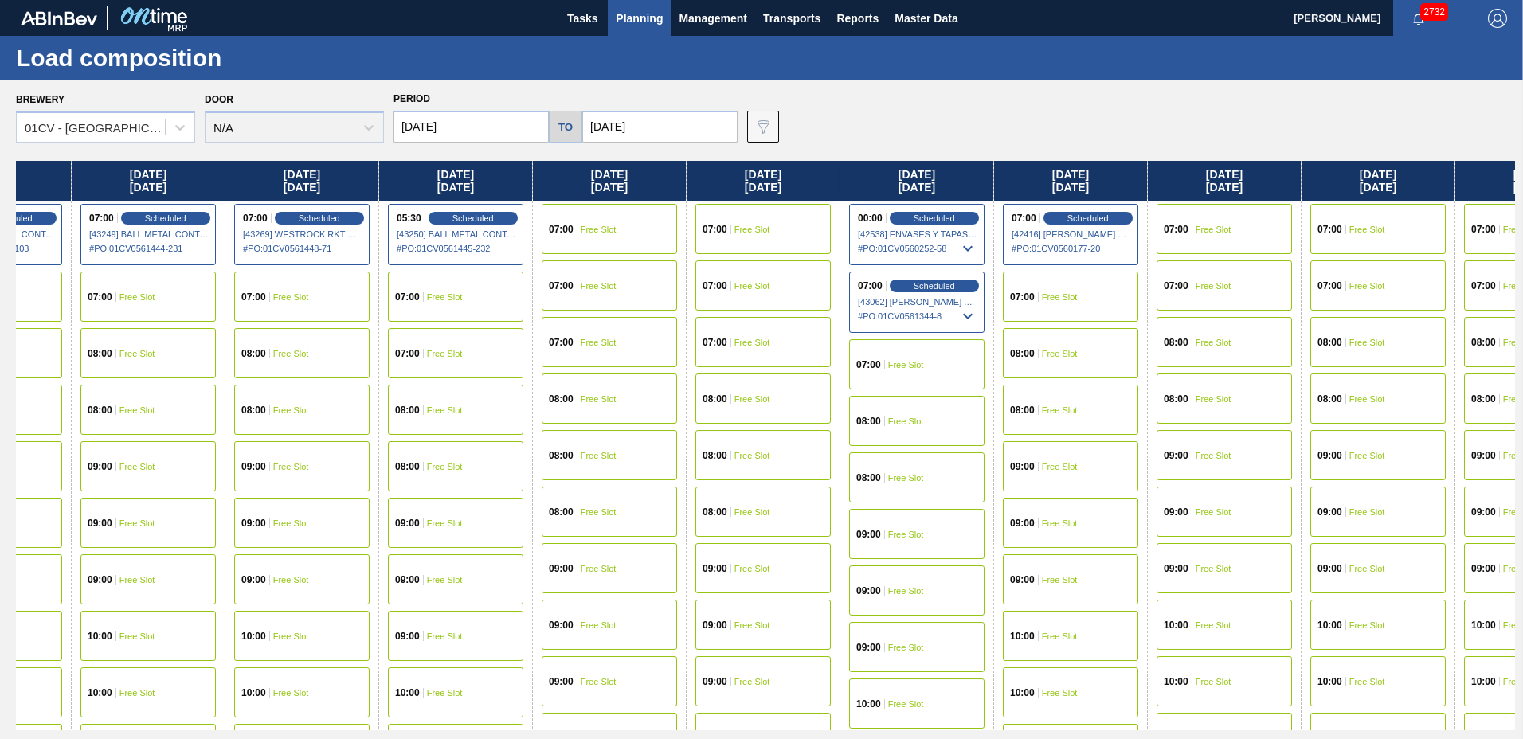
drag, startPoint x: 1240, startPoint y: 178, endPoint x: -61, endPoint y: 218, distance: 1301.1
click at [0, 0] on html "Tasks Planning Management Transports Reports Master Data [PERSON_NAME] 2732 Mar…" at bounding box center [761, 0] width 1523 height 0
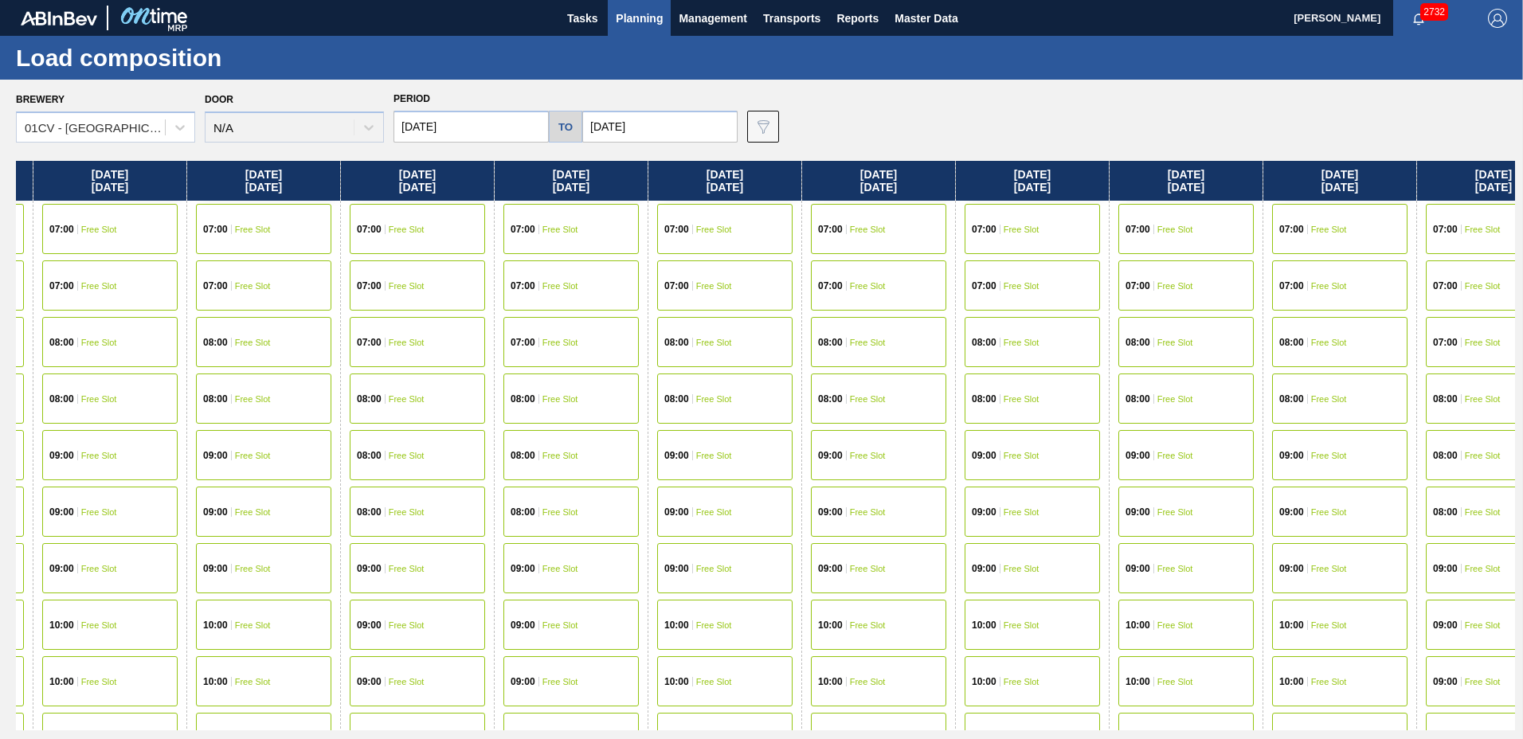
drag, startPoint x: 1388, startPoint y: 188, endPoint x: 91, endPoint y: 219, distance: 1297.7
click at [91, 221] on div "[DATE] 07:00 Free Slot 08:00 Free Slot 08:00 Free Slot 09:00 Free Slot 09:00 Fr…" at bounding box center [765, 445] width 1499 height 569
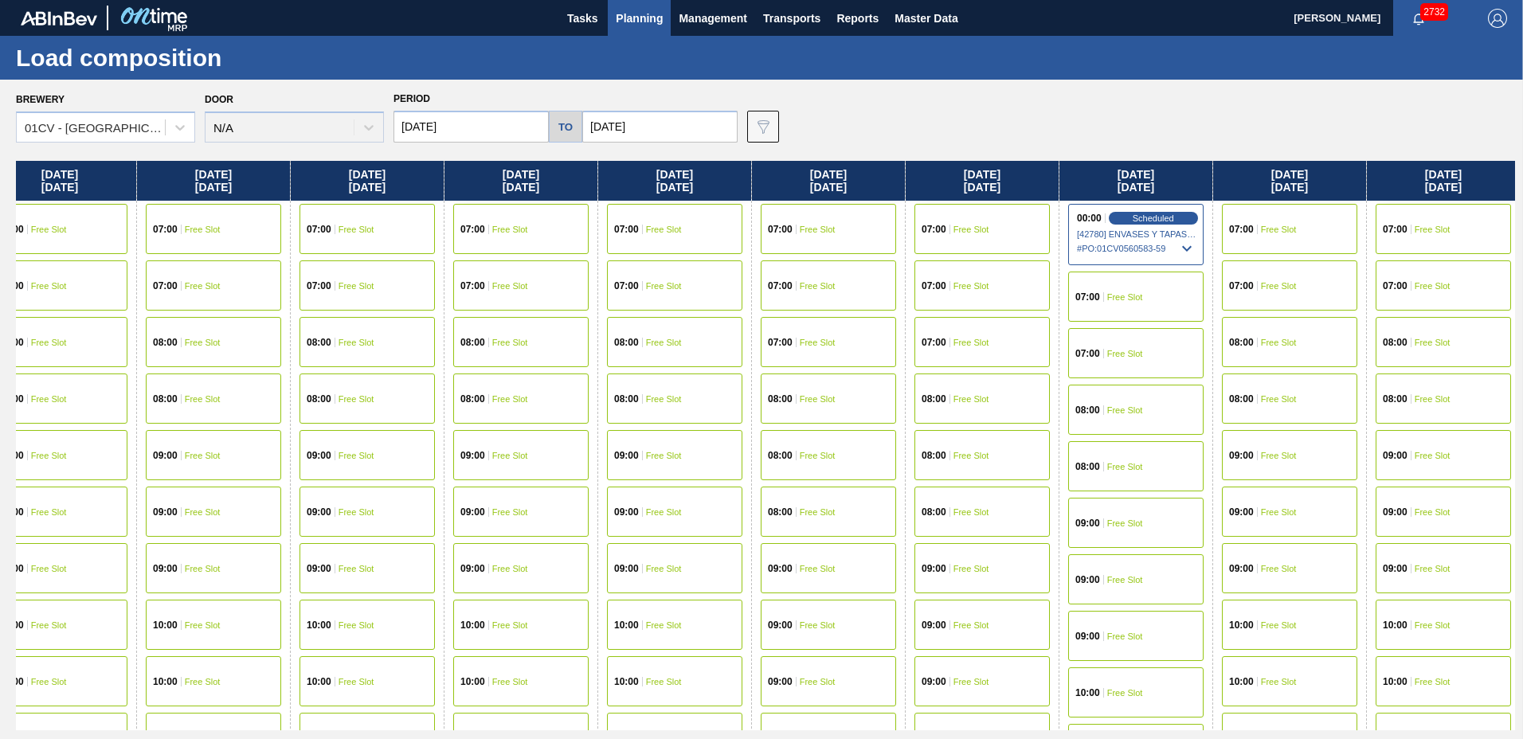
scroll to position [0, 4803]
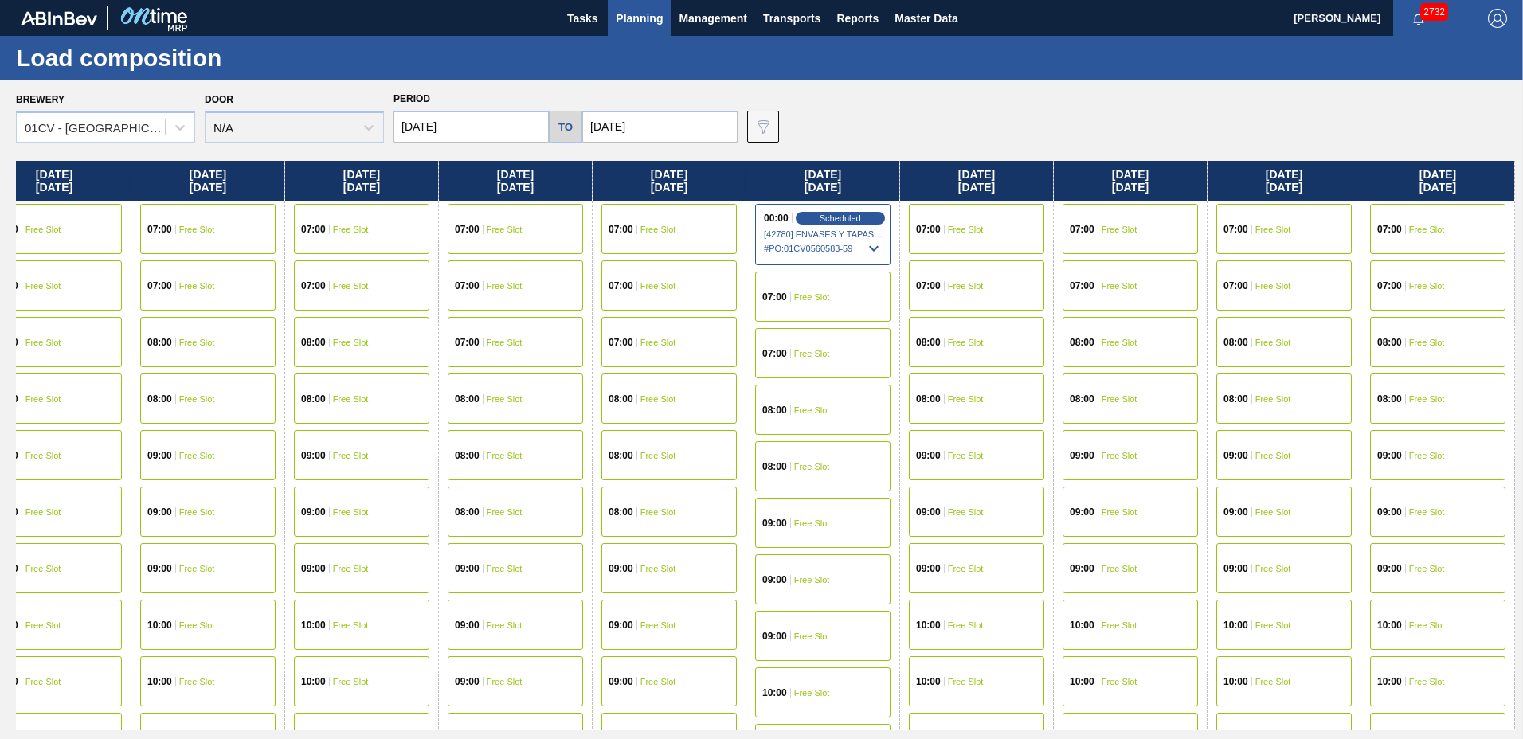
drag, startPoint x: 1399, startPoint y: 171, endPoint x: 291, endPoint y: 180, distance: 1108.6
click at [291, 180] on div "[DATE] 07:00 Free Slot 08:00 Free Slot 08:00 Free Slot 09:00 Free Slot 09:00 Fr…" at bounding box center [765, 445] width 1499 height 569
click at [823, 318] on div "07:00 Free Slot" at bounding box center [822, 297] width 135 height 50
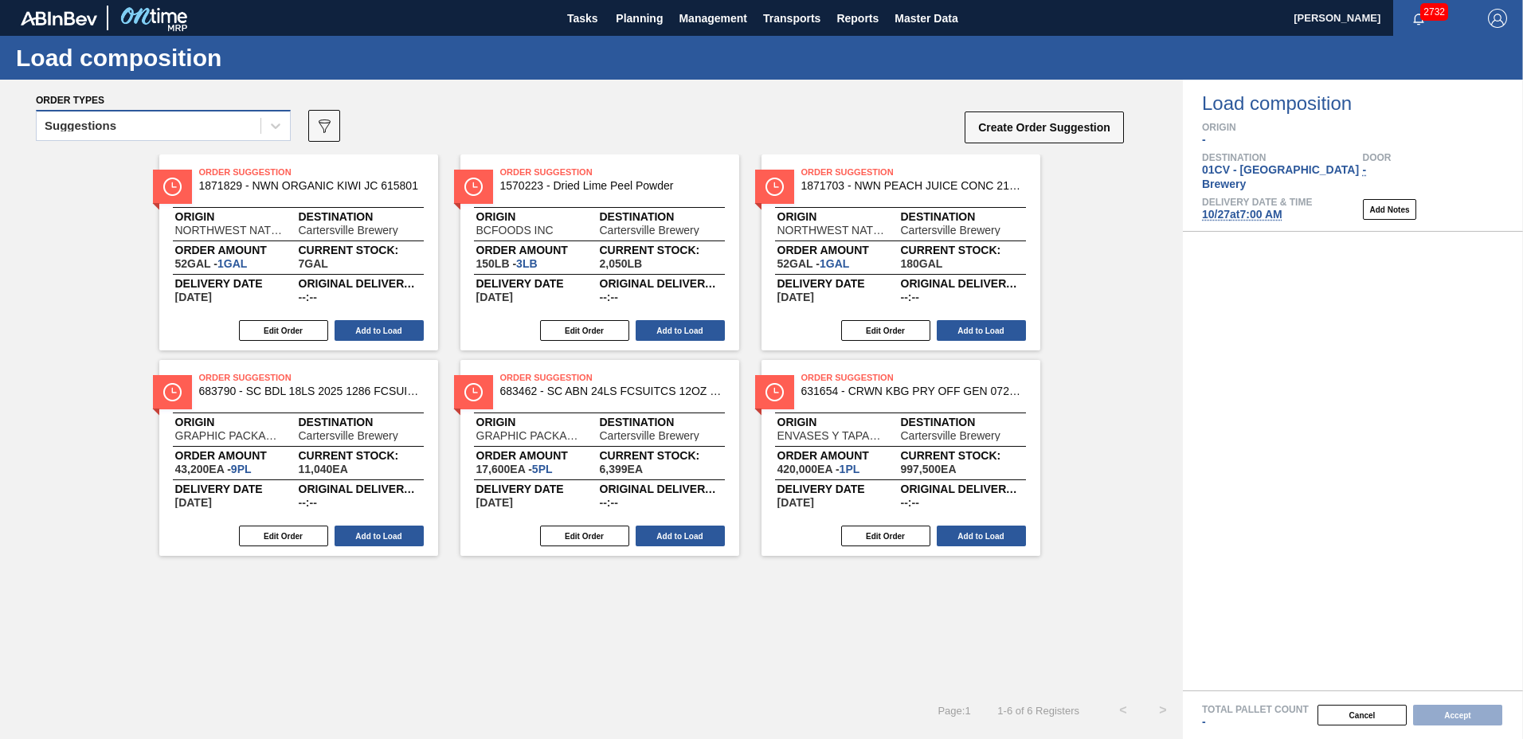
click at [65, 125] on div "Suggestions" at bounding box center [81, 125] width 72 height 11
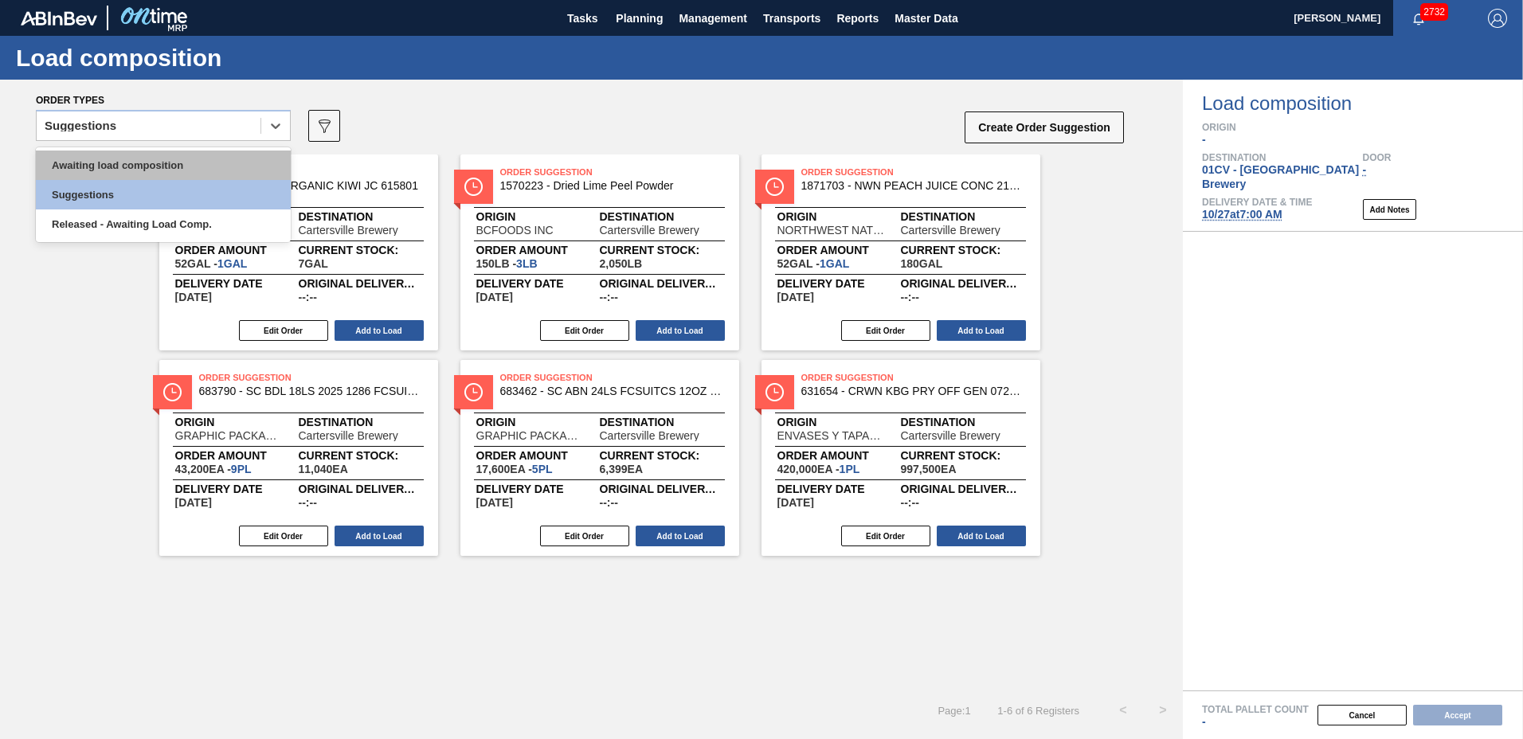
click at [101, 162] on div "Awaiting load composition" at bounding box center [163, 165] width 255 height 29
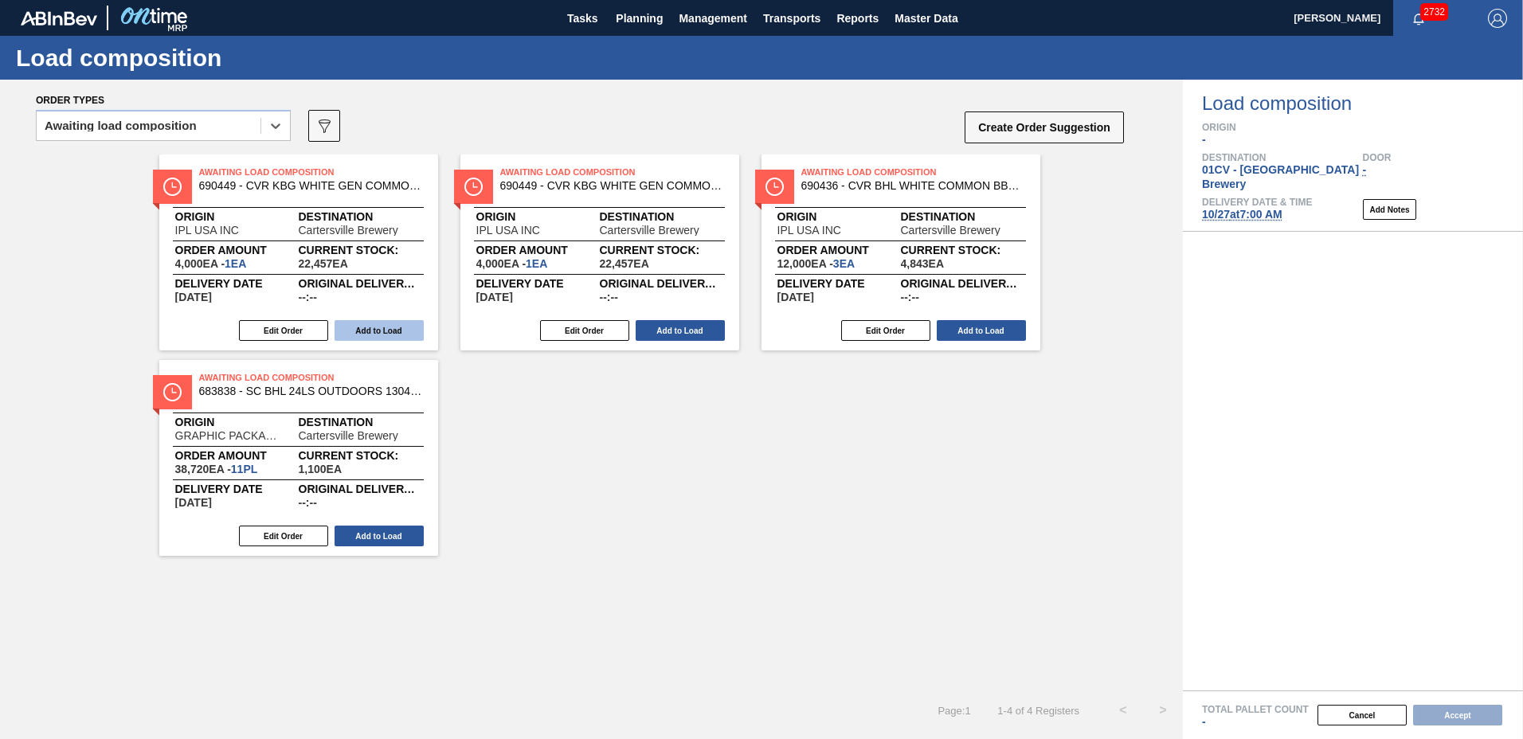
click at [346, 325] on button "Add to Load" at bounding box center [378, 330] width 89 height 21
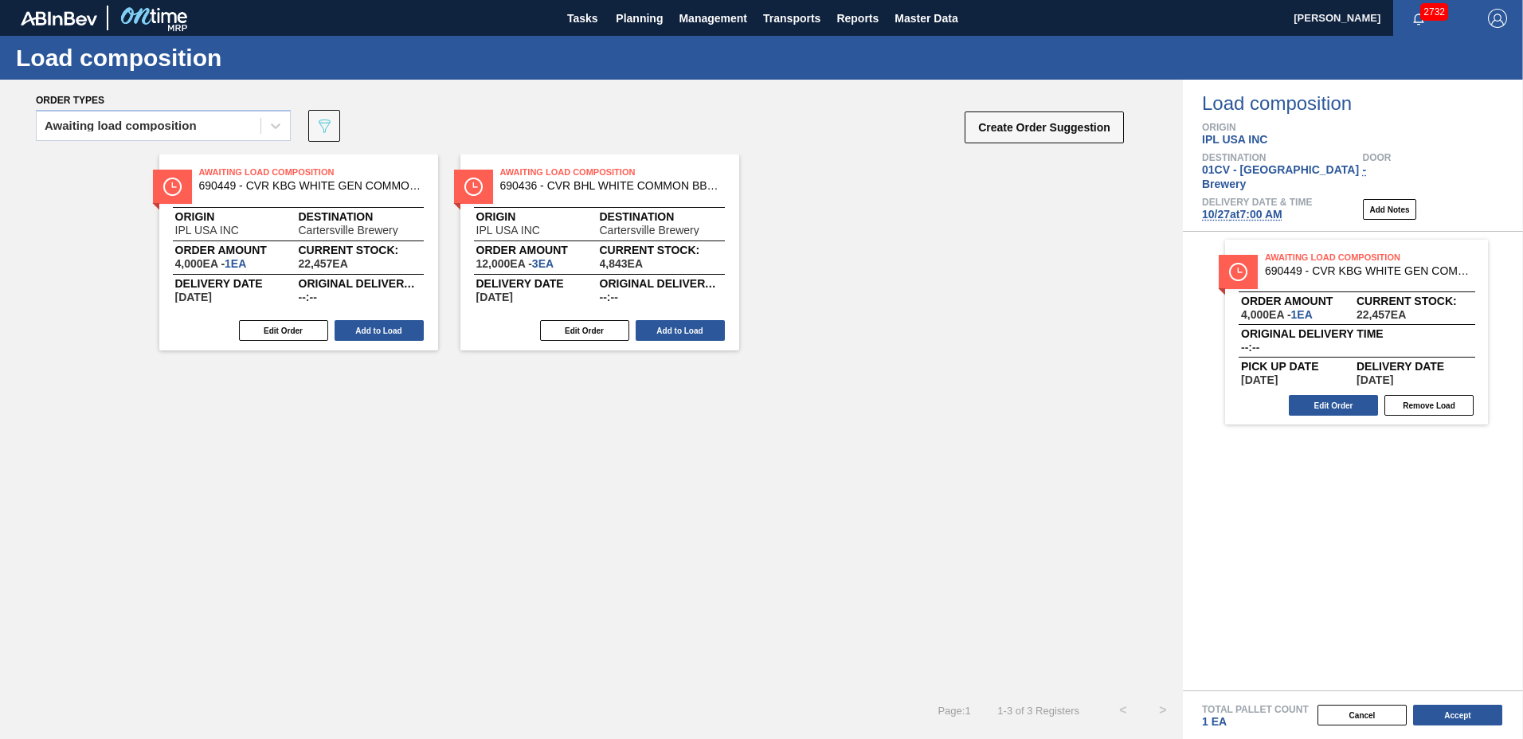
click at [346, 325] on button "Add to Load" at bounding box center [378, 330] width 89 height 21
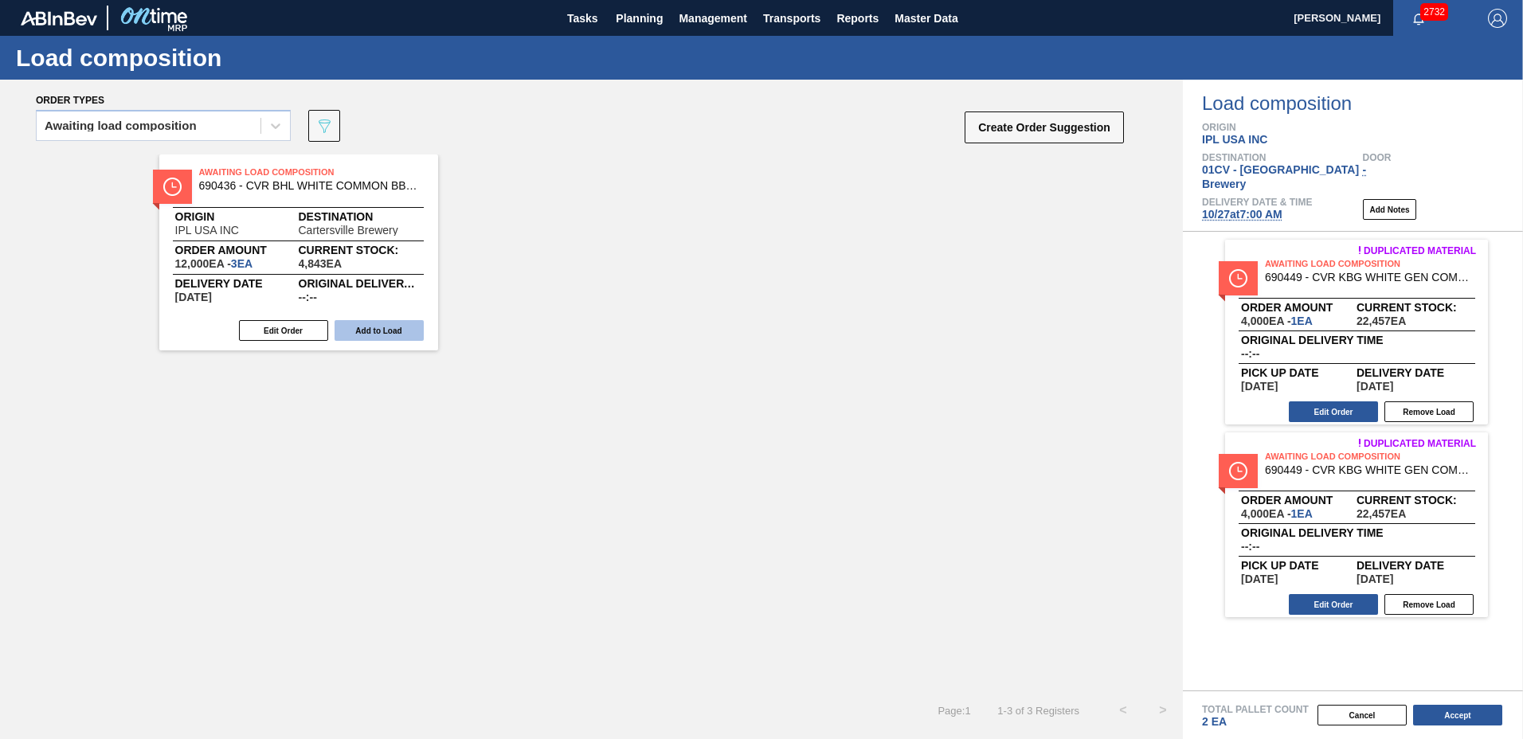
click at [350, 326] on button "Add to Load" at bounding box center [378, 330] width 89 height 21
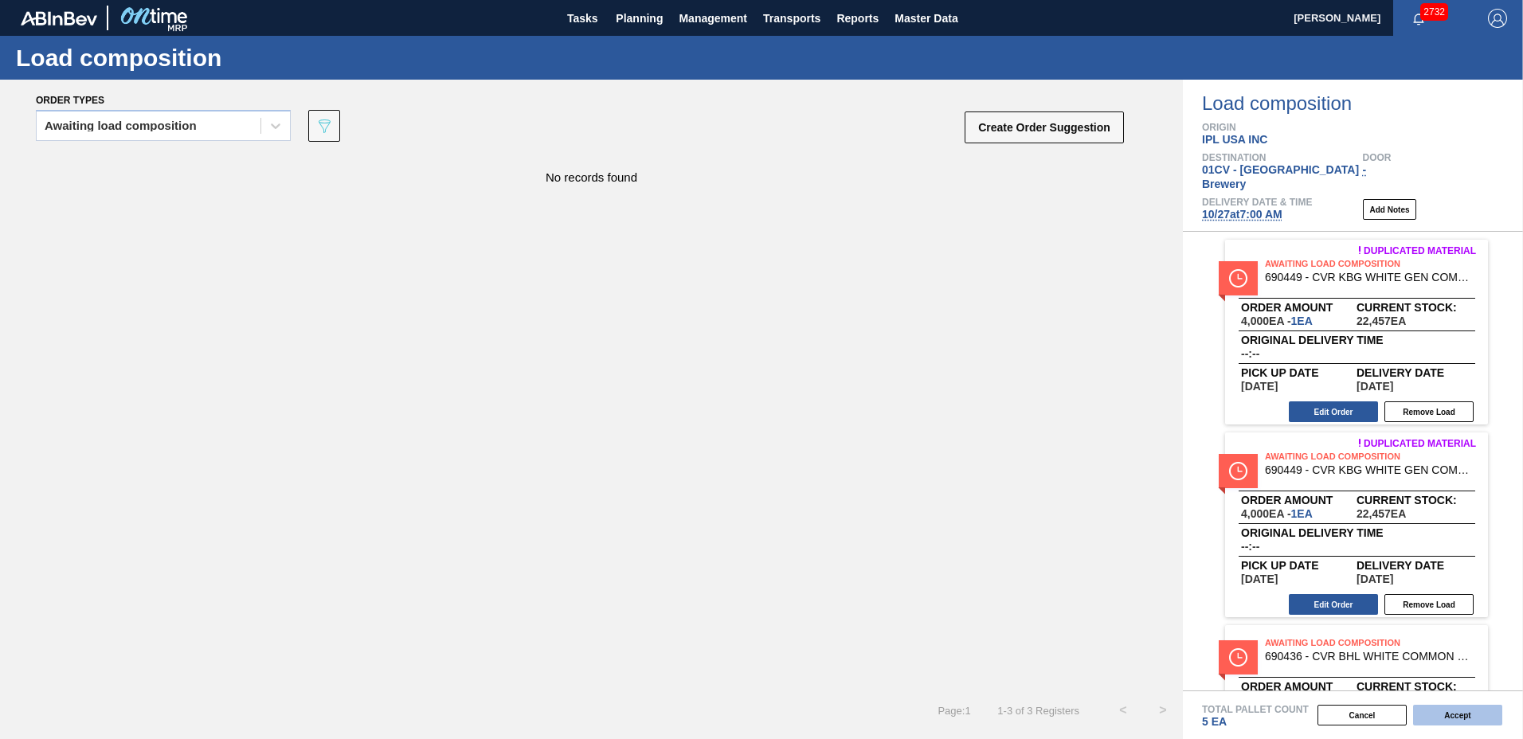
click at [1441, 706] on button "Accept" at bounding box center [1457, 715] width 89 height 21
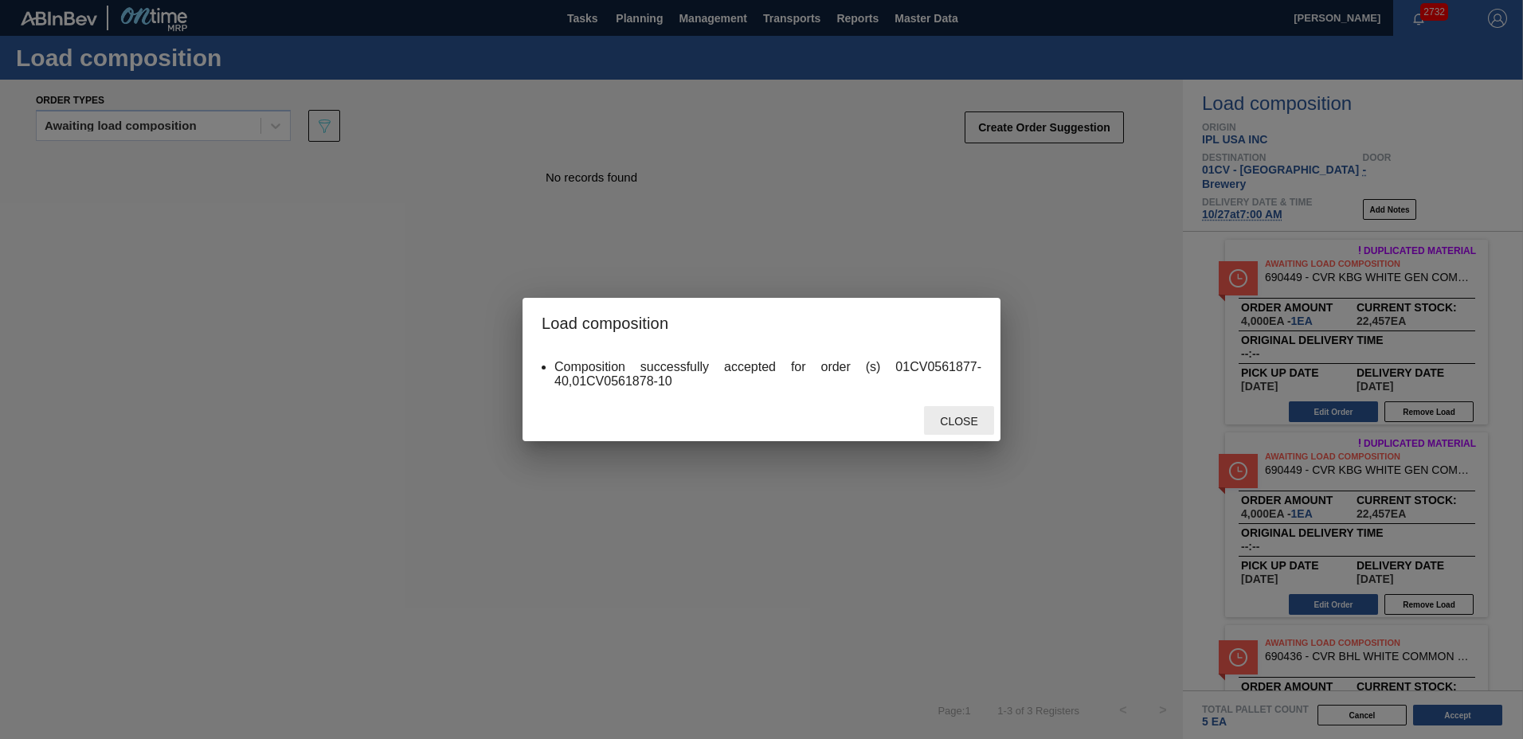
click at [946, 426] on span "Close" at bounding box center [958, 421] width 63 height 13
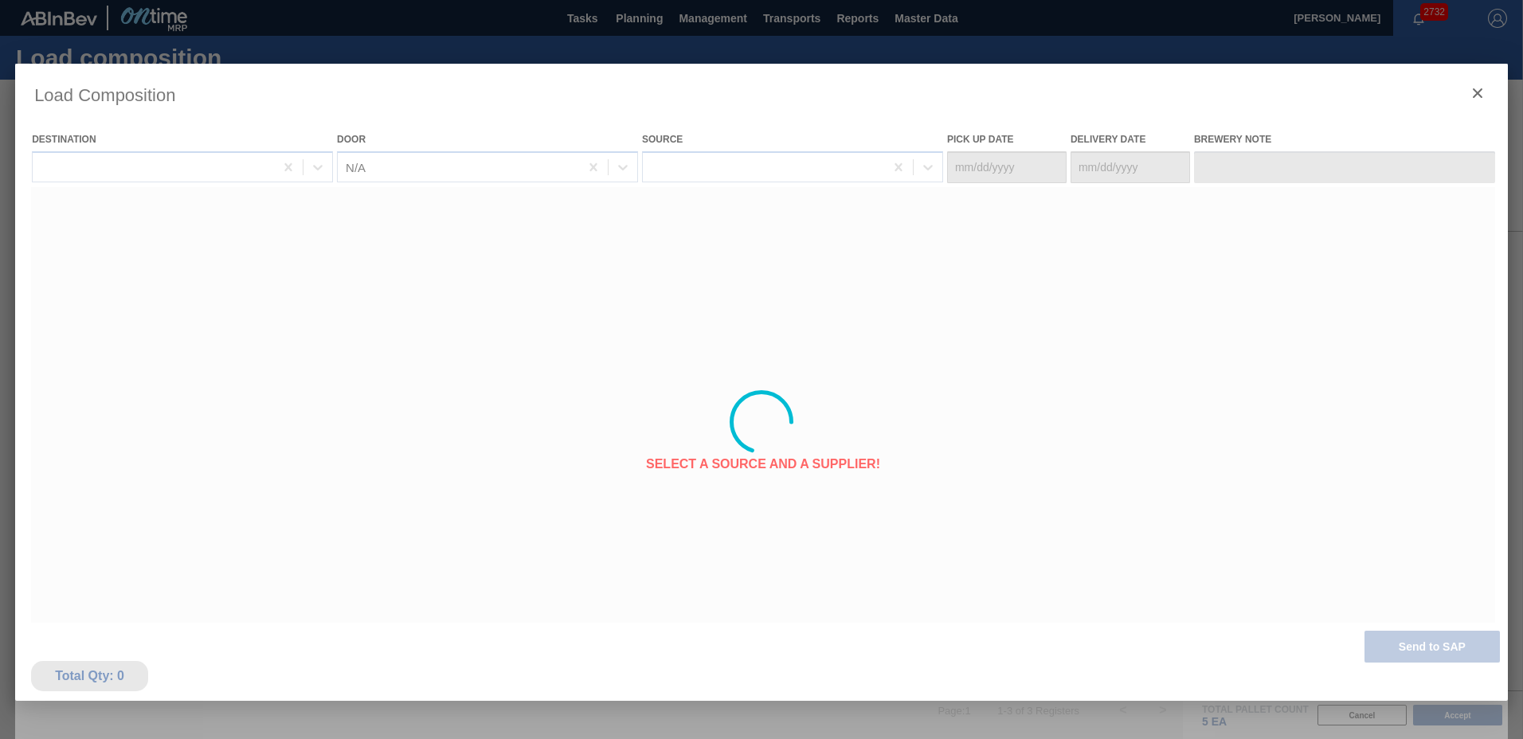
type Date "[DATE]"
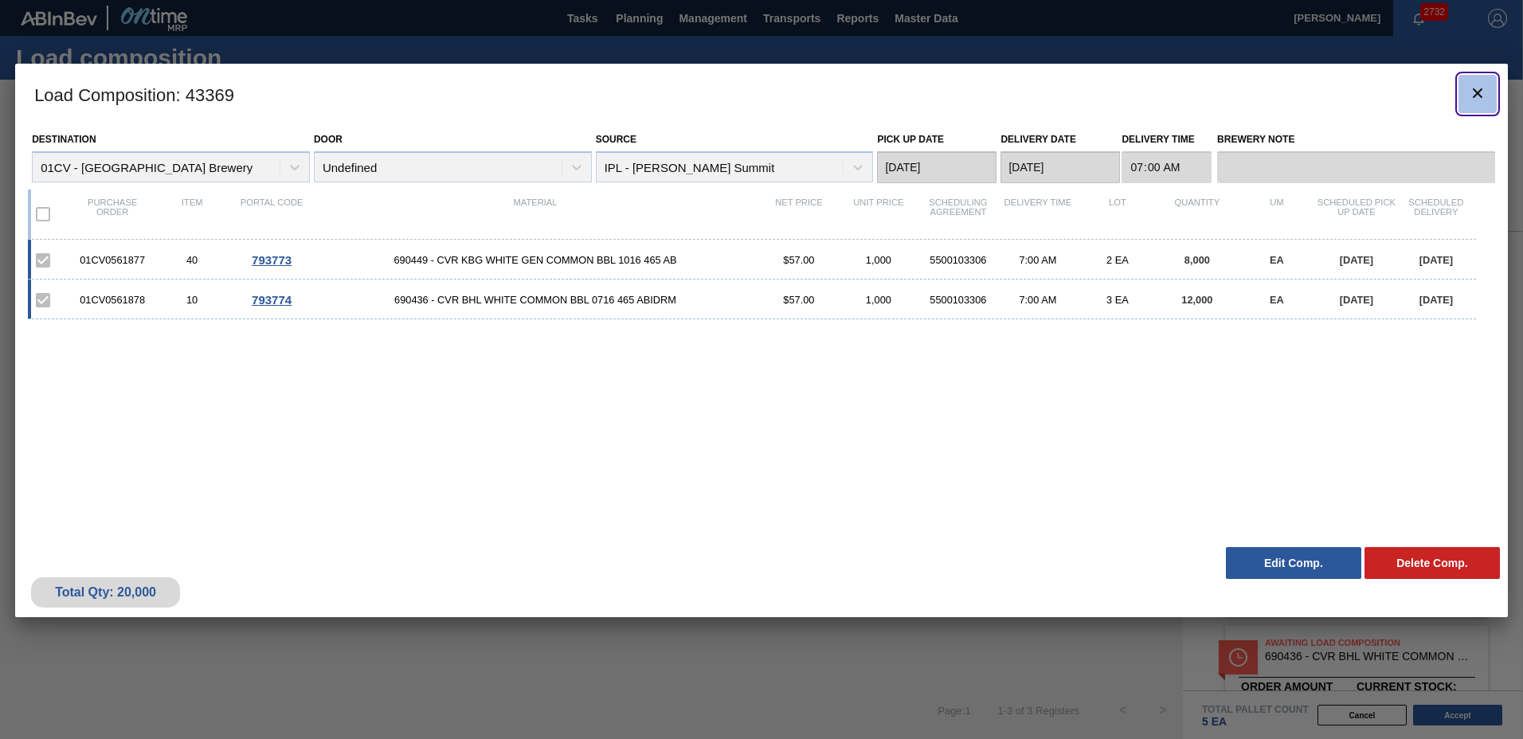
click at [1484, 90] on icon "botão de ícone" at bounding box center [1477, 93] width 19 height 19
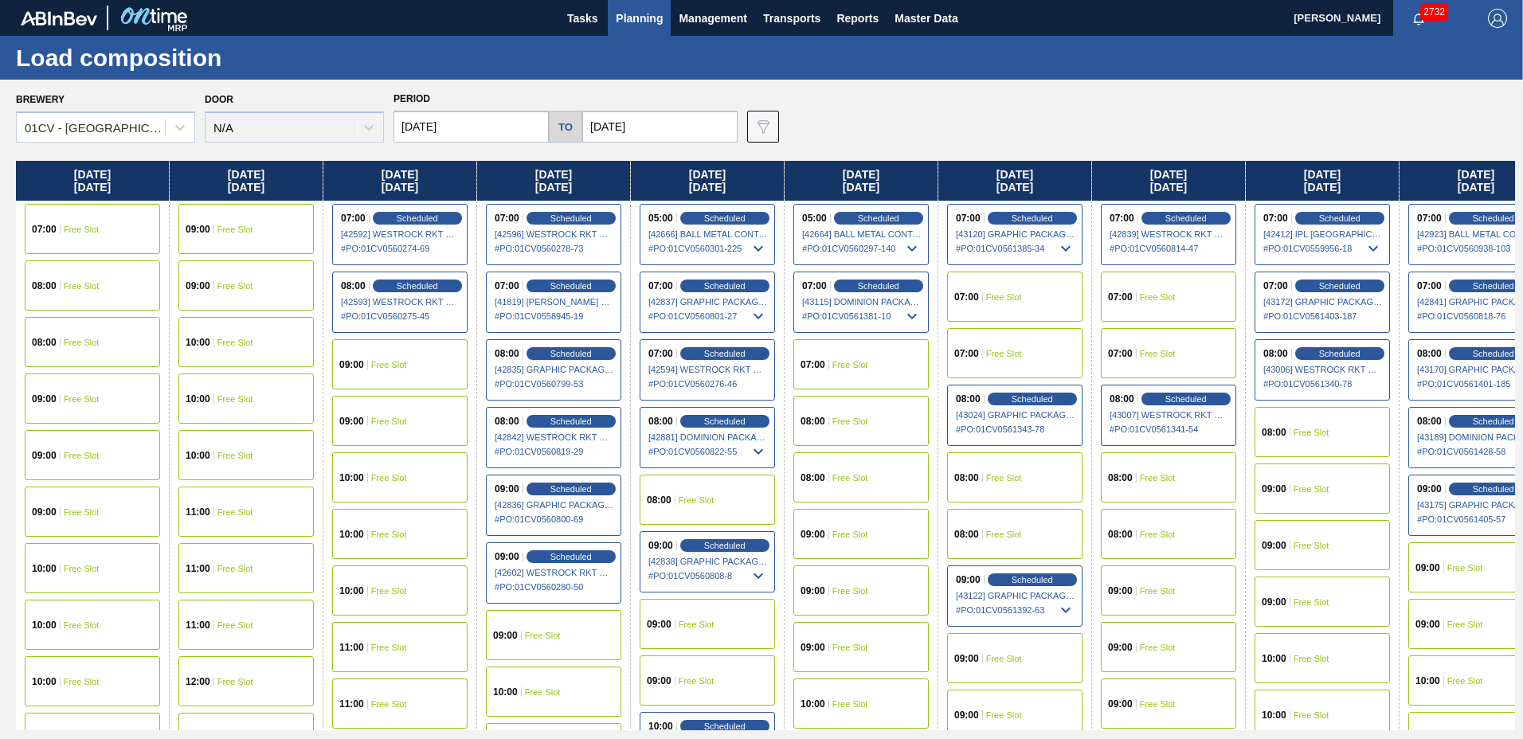
click at [620, 20] on span "Planning" at bounding box center [639, 18] width 47 height 19
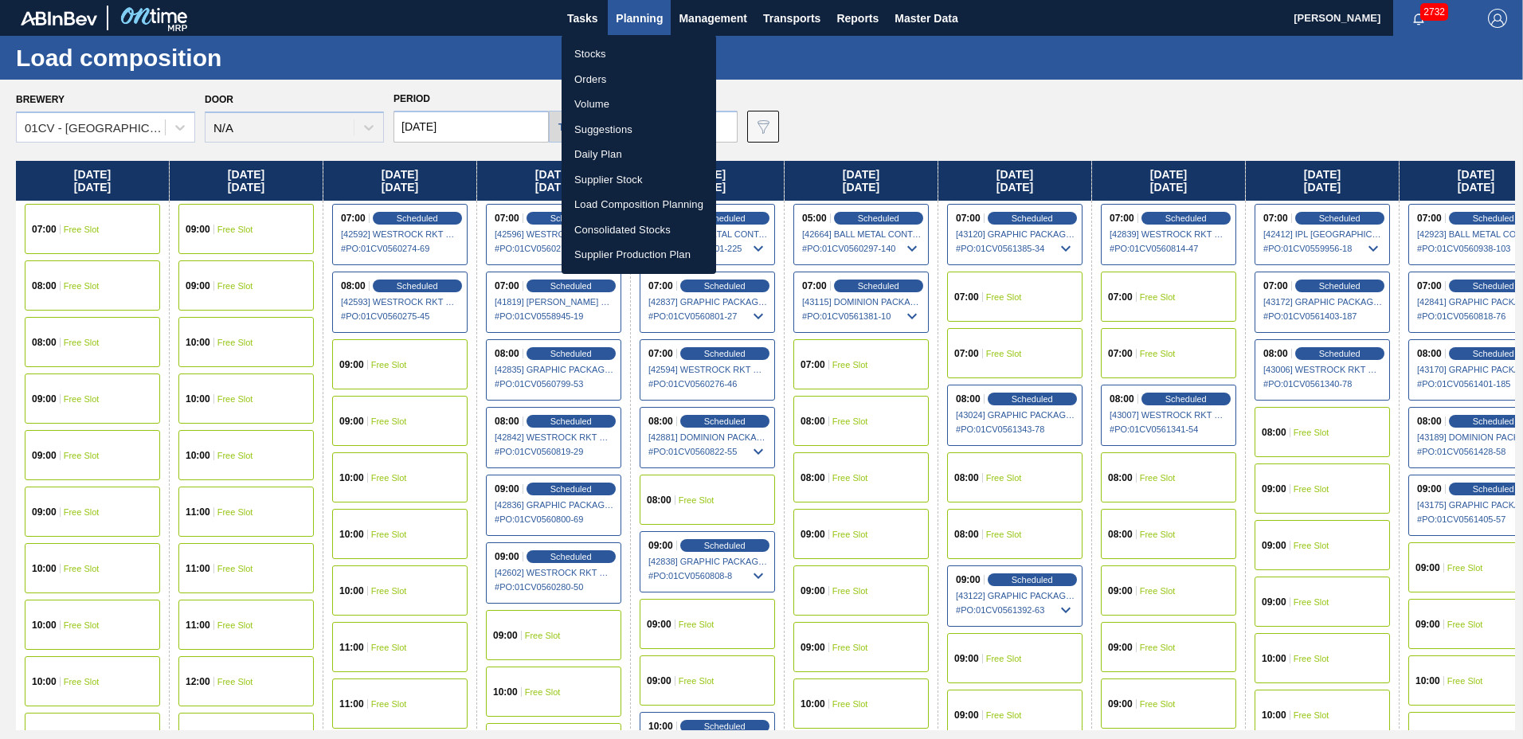
click at [606, 49] on li "Stocks" at bounding box center [638, 53] width 154 height 25
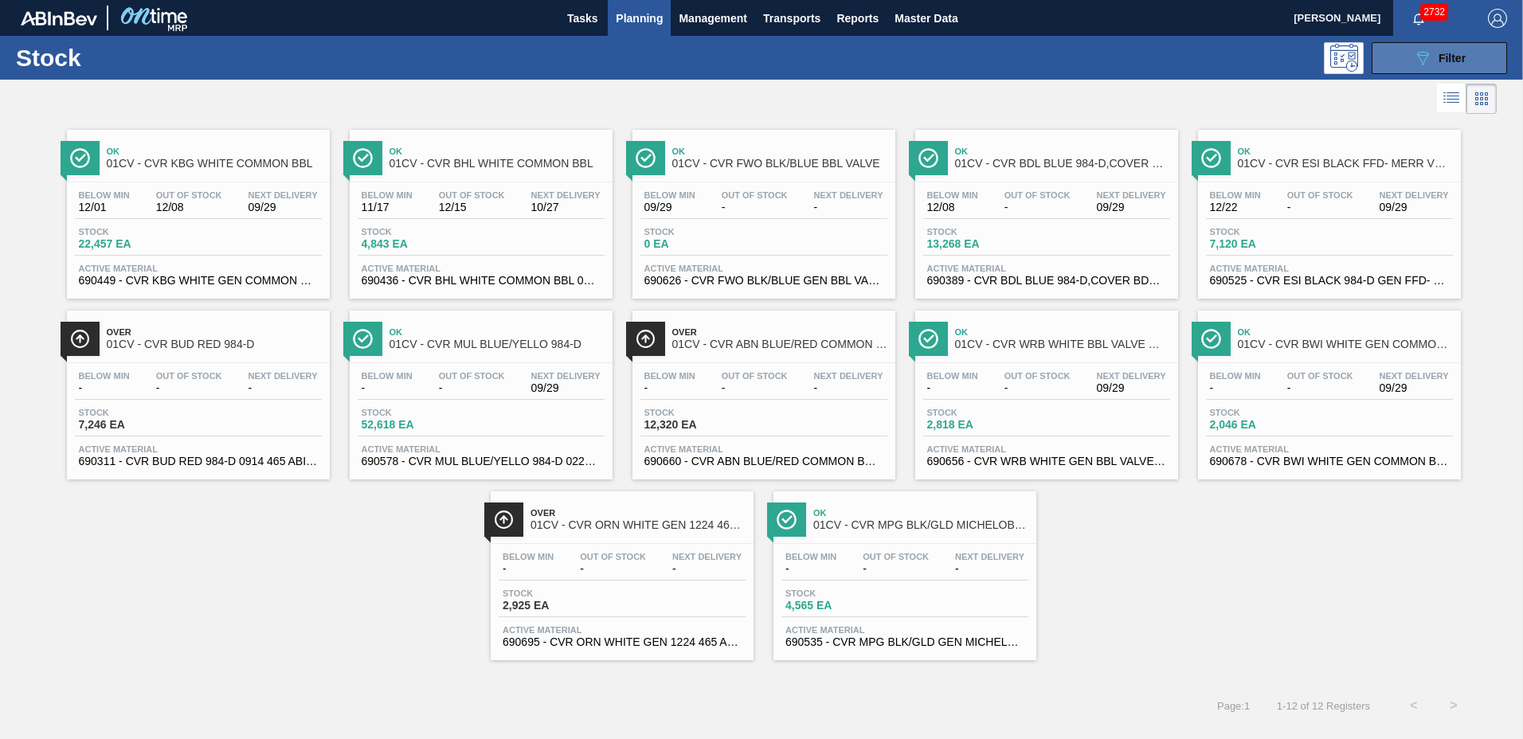
click at [1410, 62] on button "089F7B8B-B2A5-4AFE-B5C0-19BA573D28AC Filter" at bounding box center [1438, 58] width 135 height 32
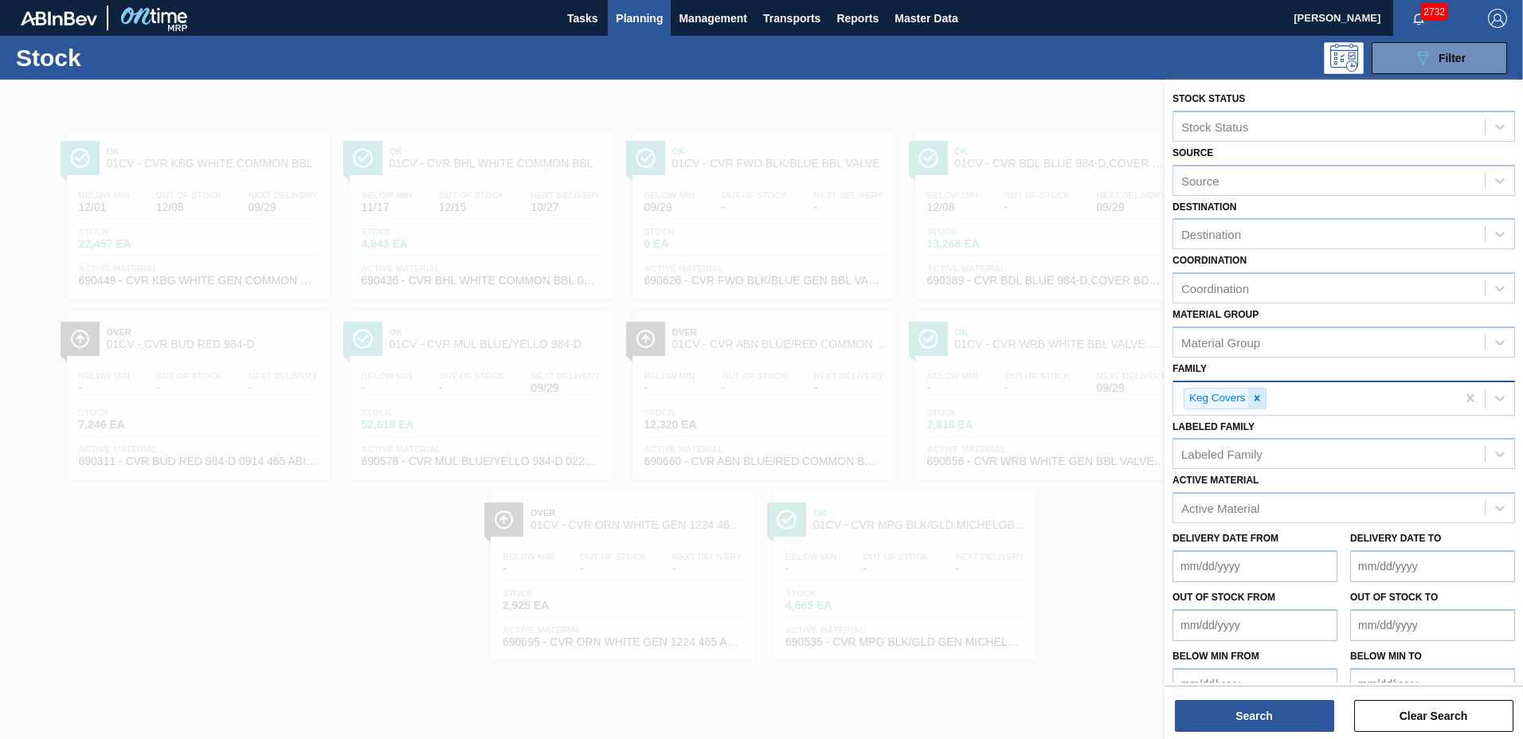
click at [1260, 397] on icon at bounding box center [1256, 398] width 11 height 11
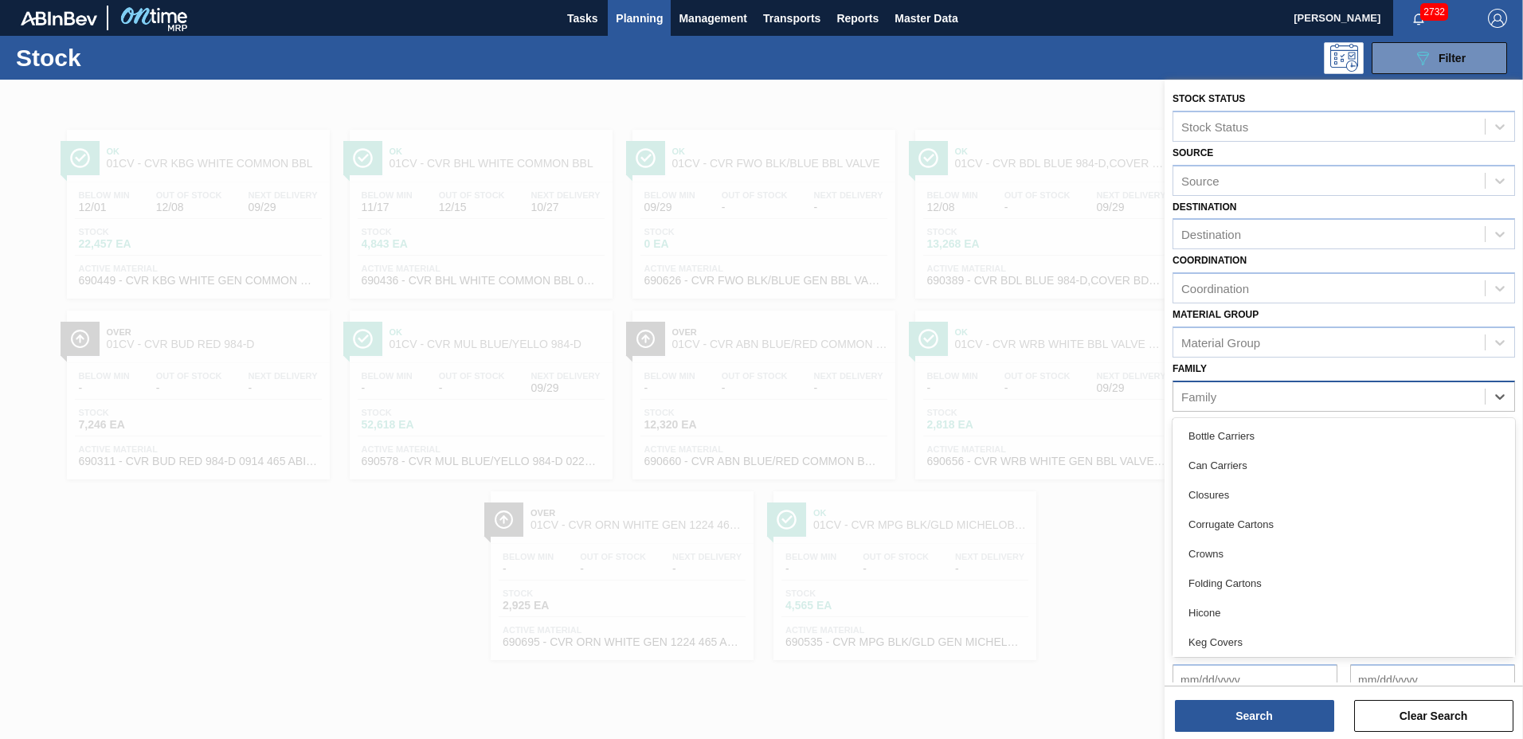
click at [1260, 397] on div "Family" at bounding box center [1328, 396] width 311 height 23
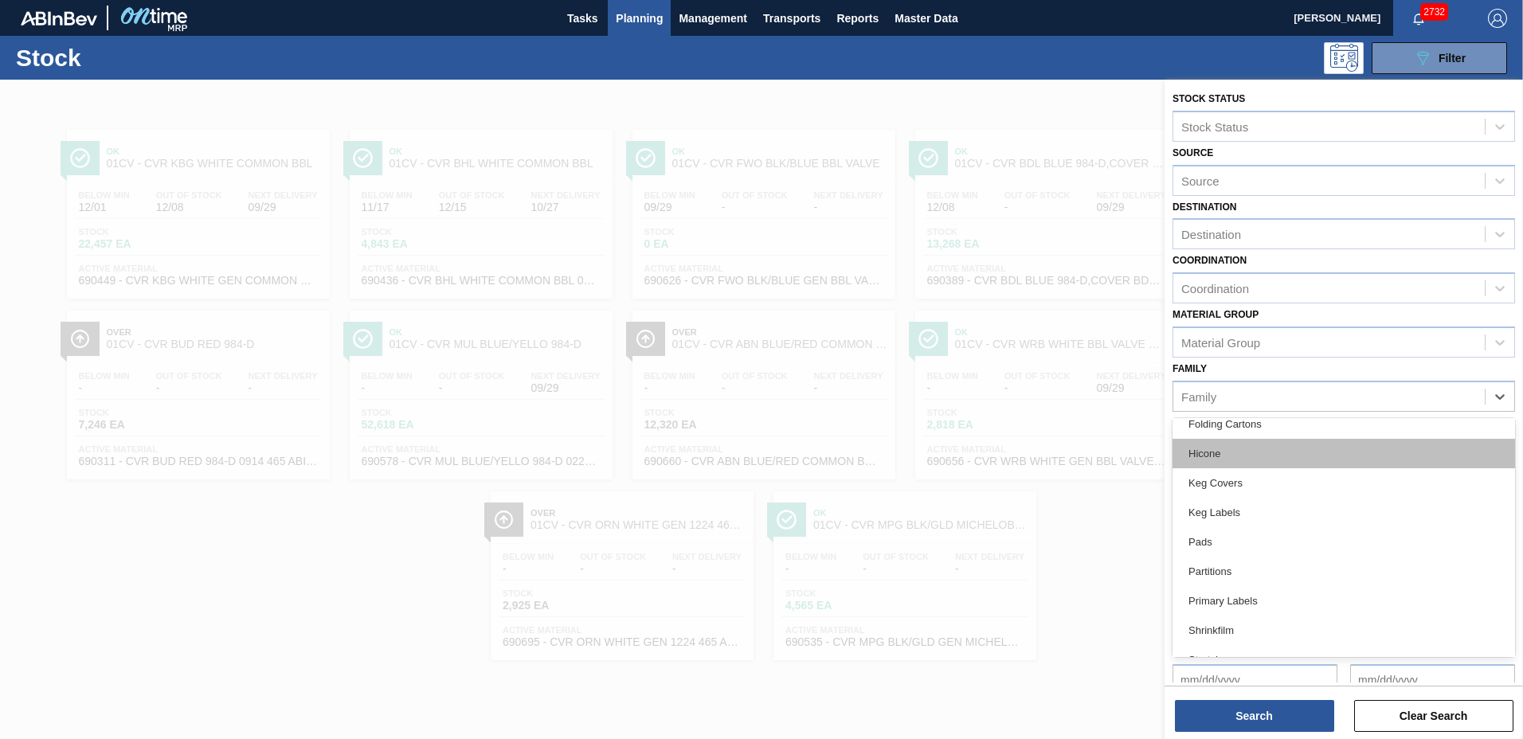
scroll to position [239, 0]
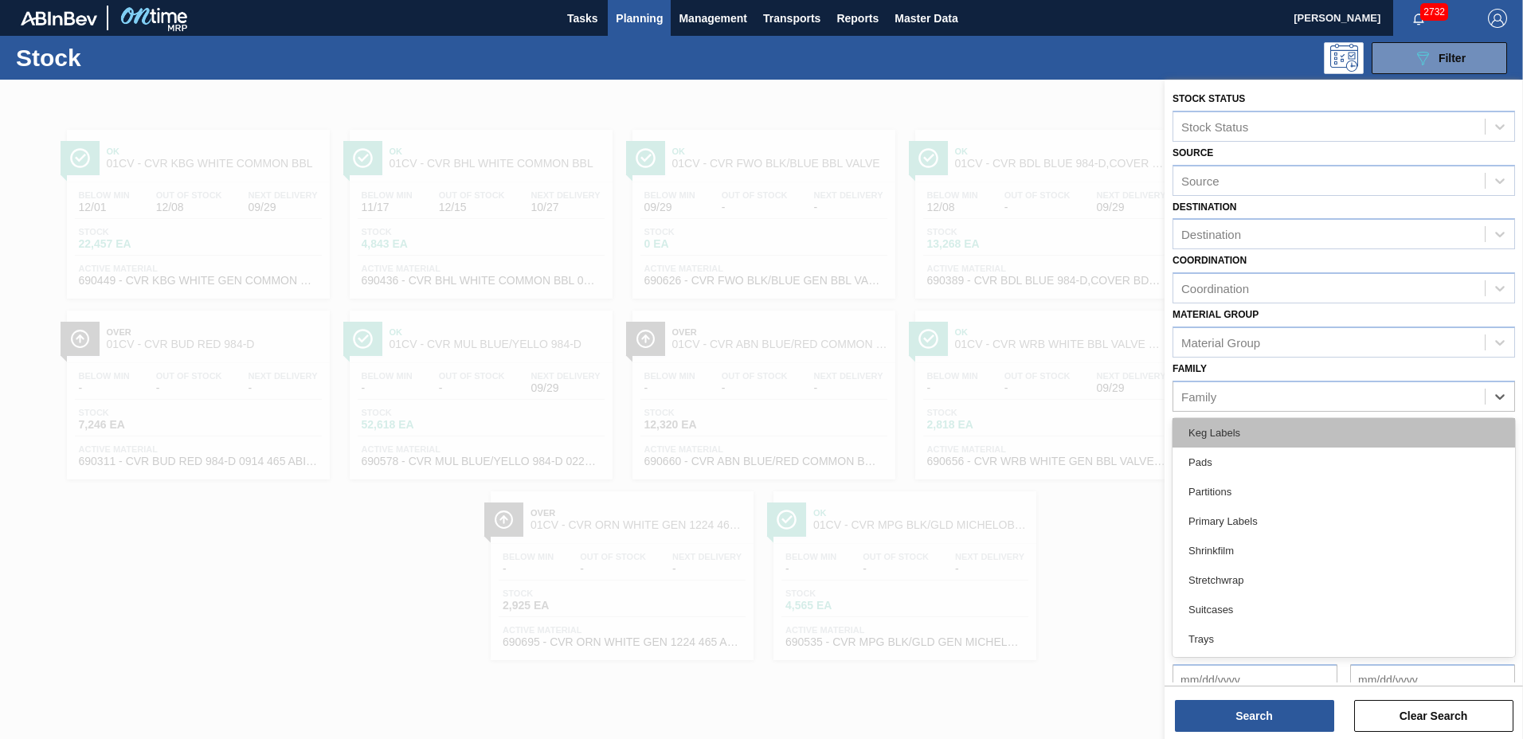
click at [1218, 440] on div "Keg Labels" at bounding box center [1343, 432] width 342 height 29
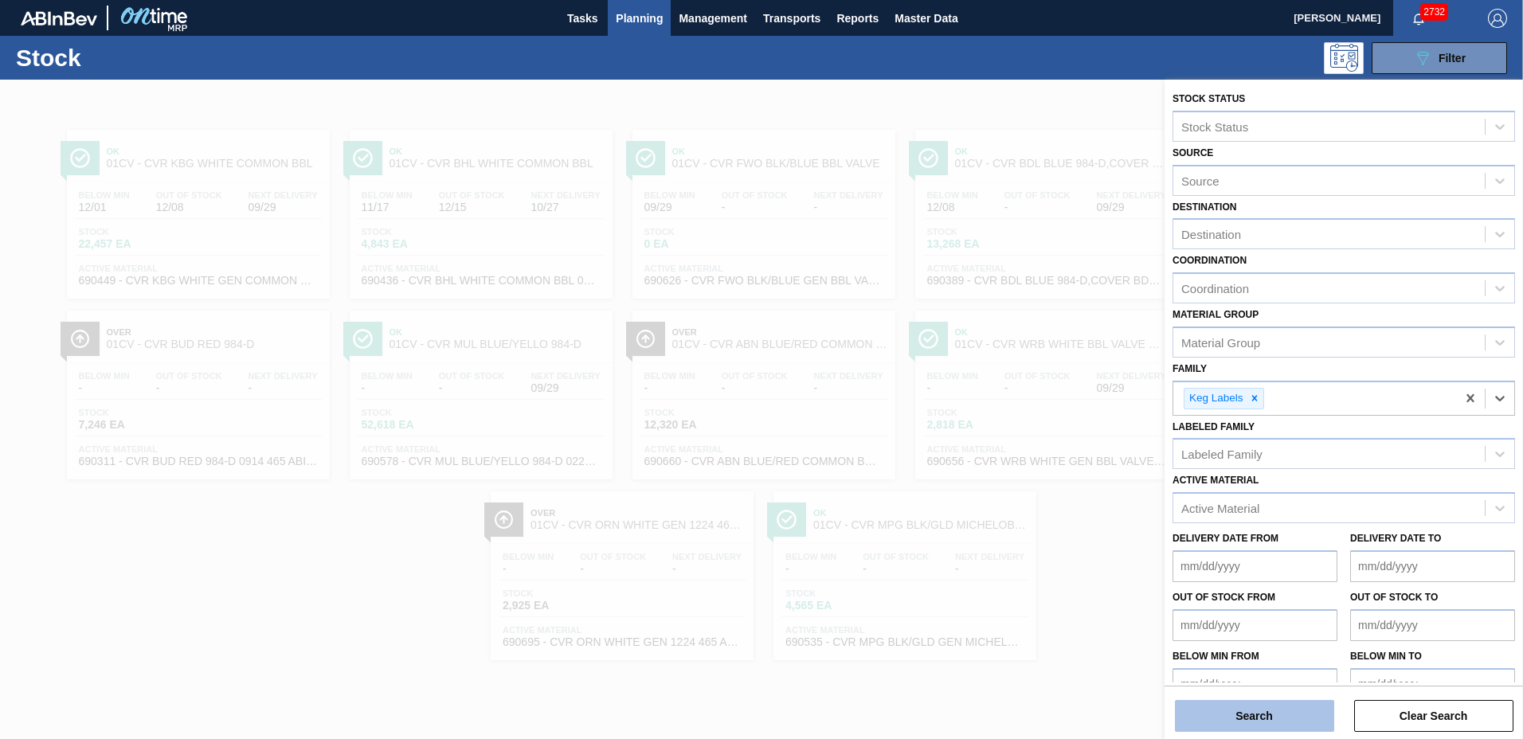
click at [1297, 707] on button "Search" at bounding box center [1254, 716] width 159 height 32
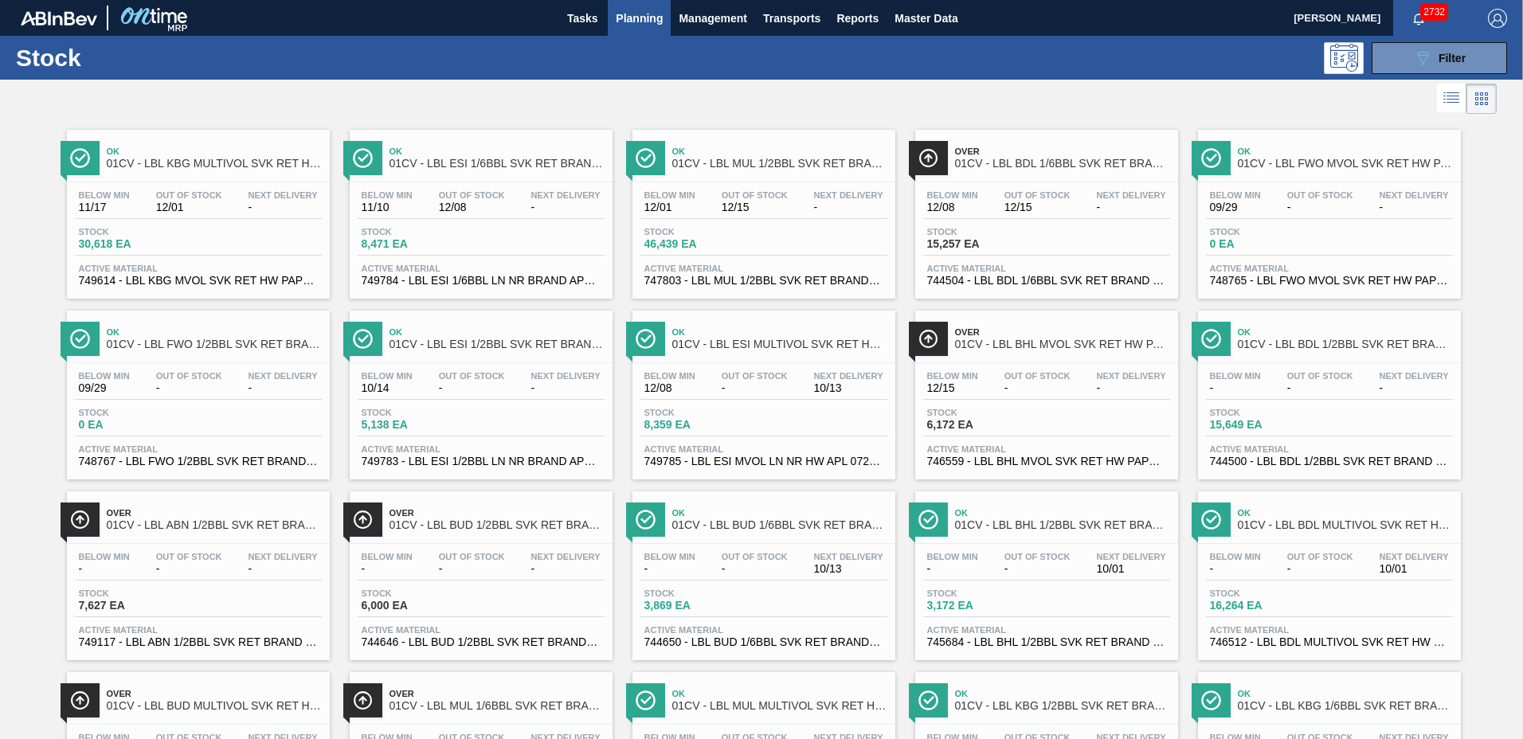
click at [241, 204] on div "Below Min 11/17 Out Of Stock 12/01 Next Delivery -" at bounding box center [198, 204] width 247 height 29
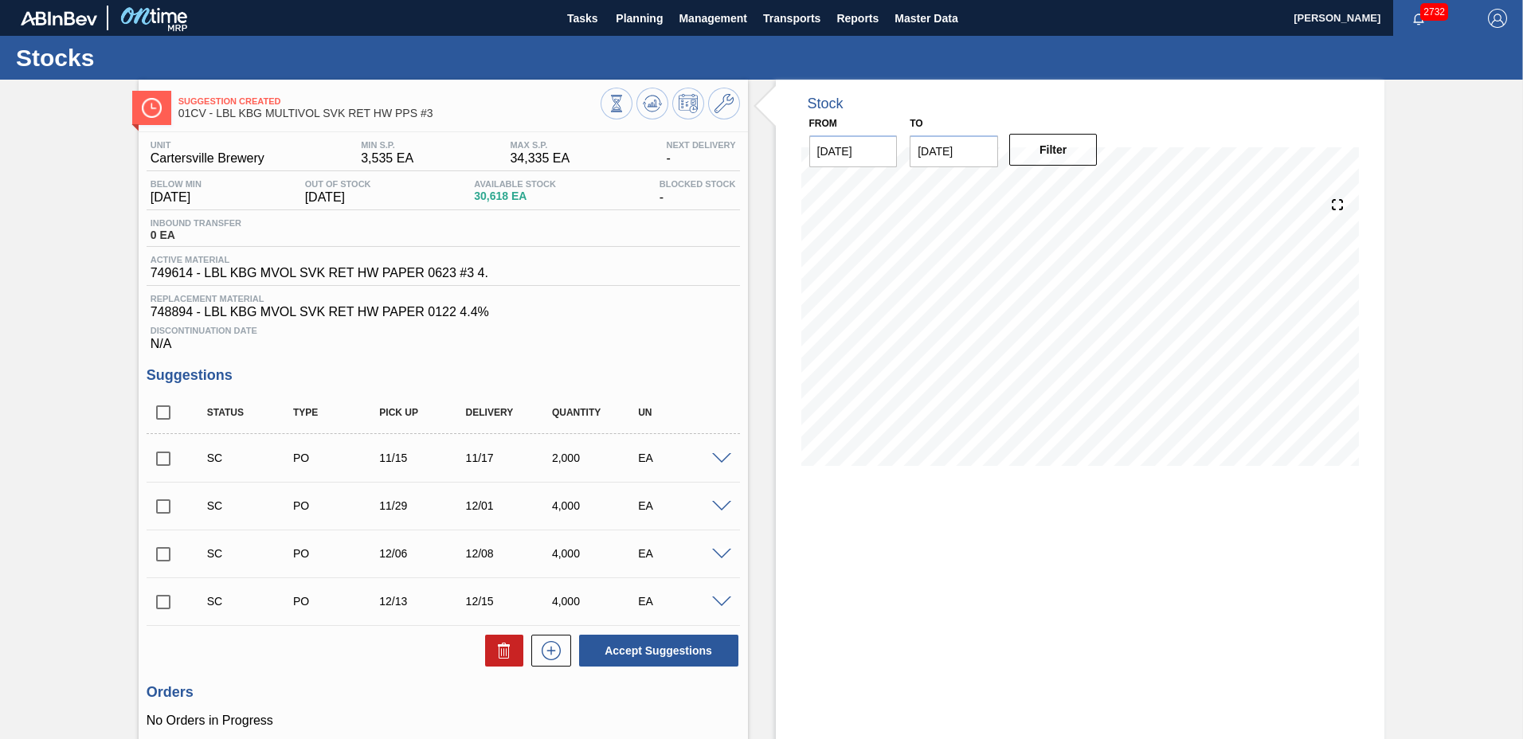
click at [167, 459] on input "checkbox" at bounding box center [163, 458] width 33 height 33
checkbox input "true"
drag, startPoint x: 165, startPoint y: 505, endPoint x: 158, endPoint y: 530, distance: 26.3
click at [163, 507] on input "checkbox" at bounding box center [163, 506] width 33 height 33
checkbox input "true"
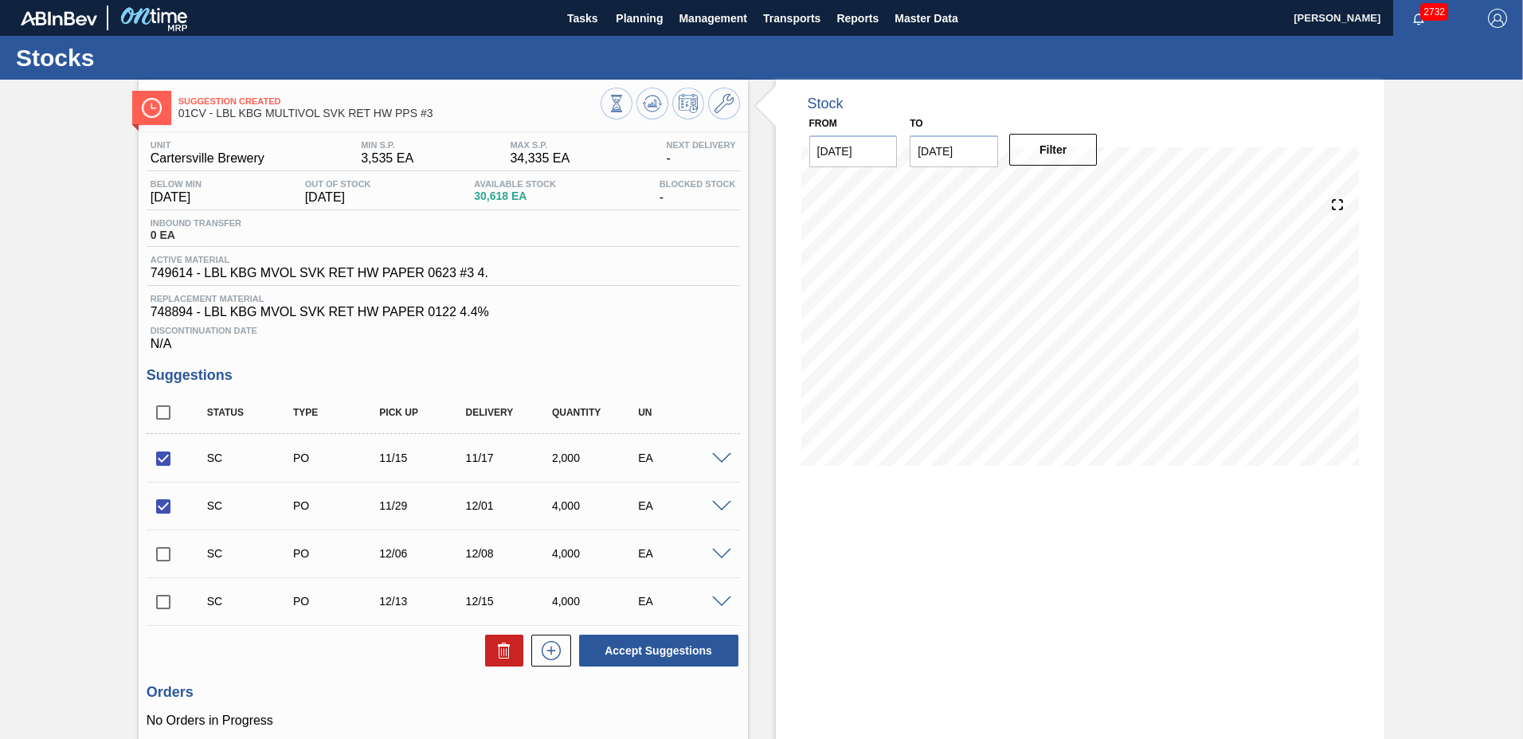
click at [156, 557] on input "checkbox" at bounding box center [163, 554] width 33 height 33
checkbox input "true"
click at [159, 608] on input "checkbox" at bounding box center [163, 601] width 33 height 33
checkbox input "true"
click at [665, 643] on button "Accept Suggestions" at bounding box center [658, 651] width 159 height 32
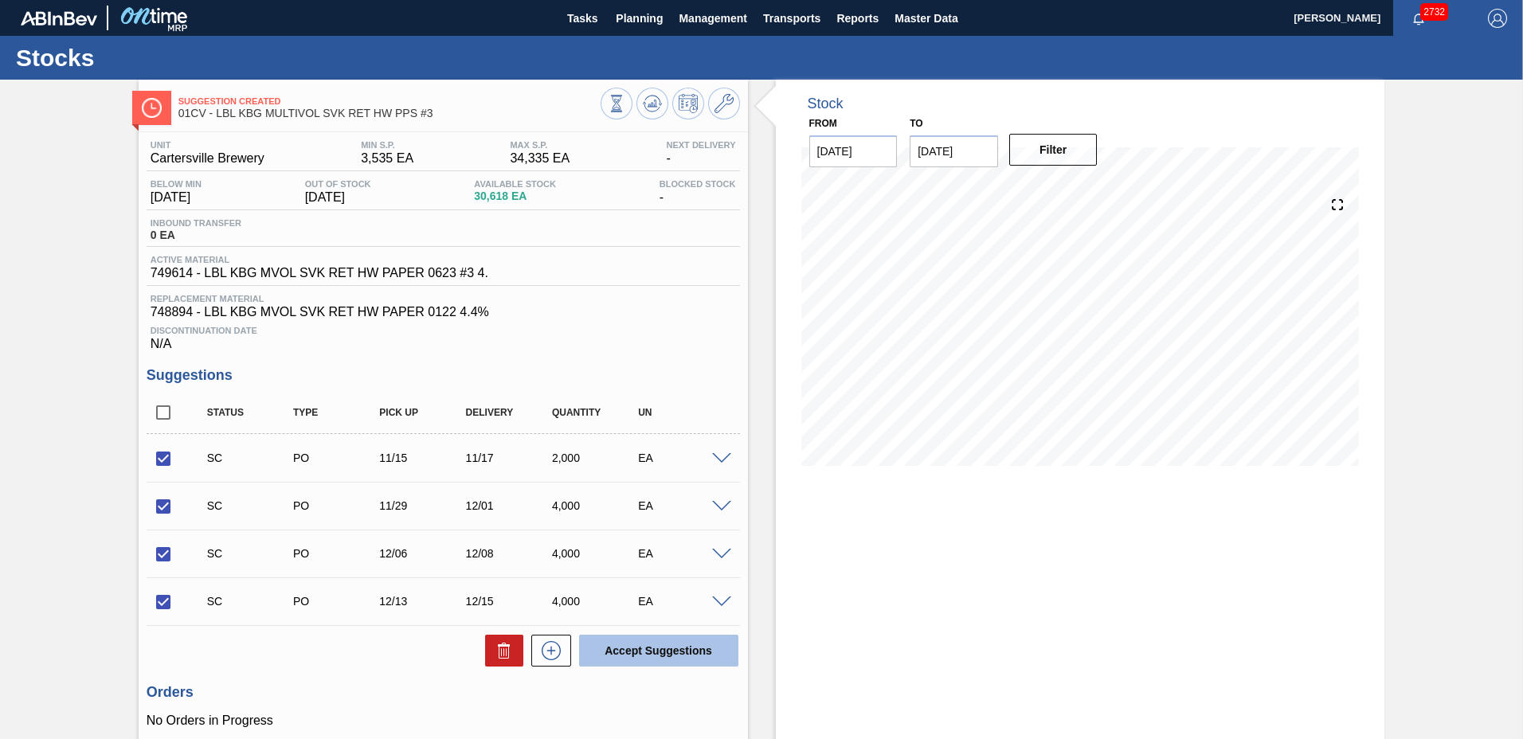
checkbox input "false"
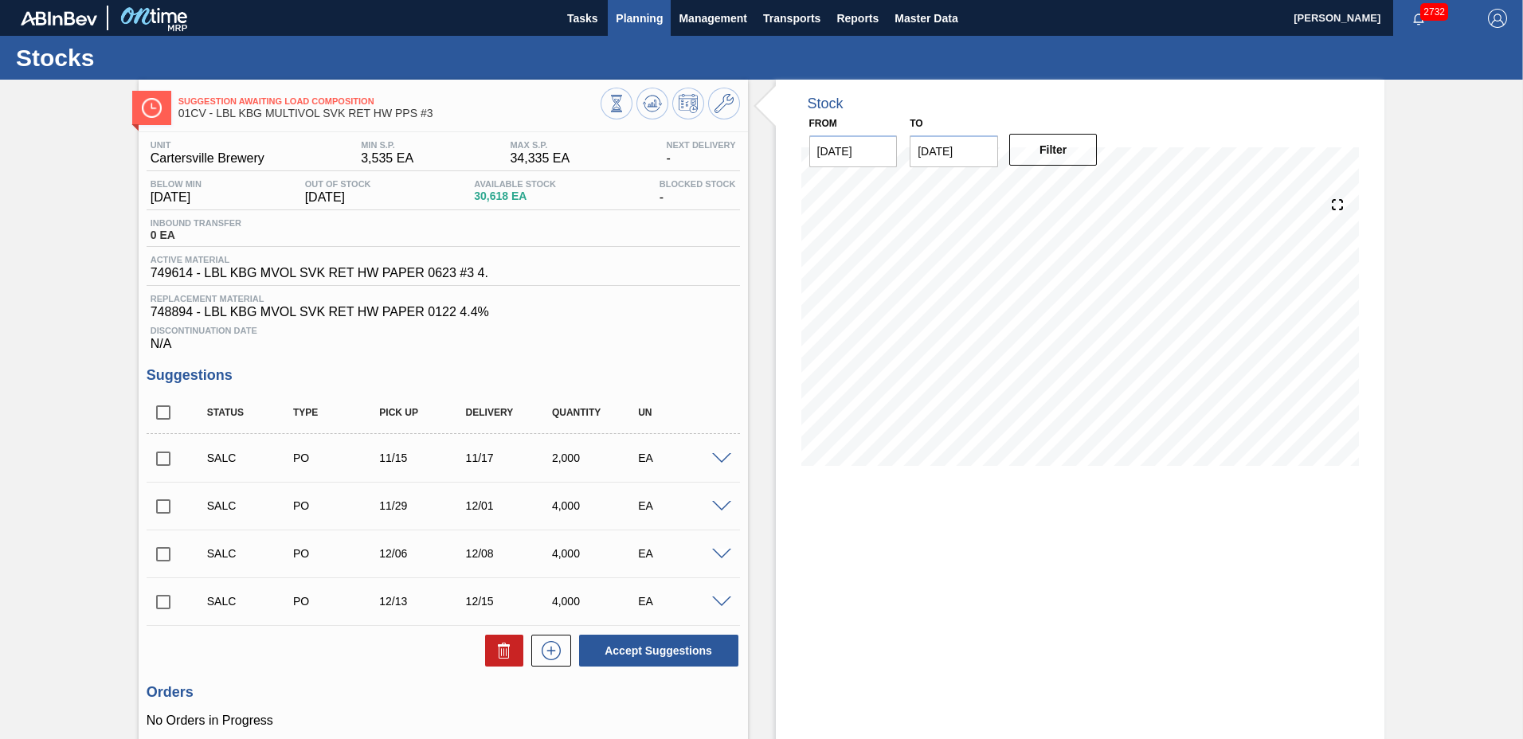
click at [639, 17] on span "Planning" at bounding box center [639, 18] width 47 height 19
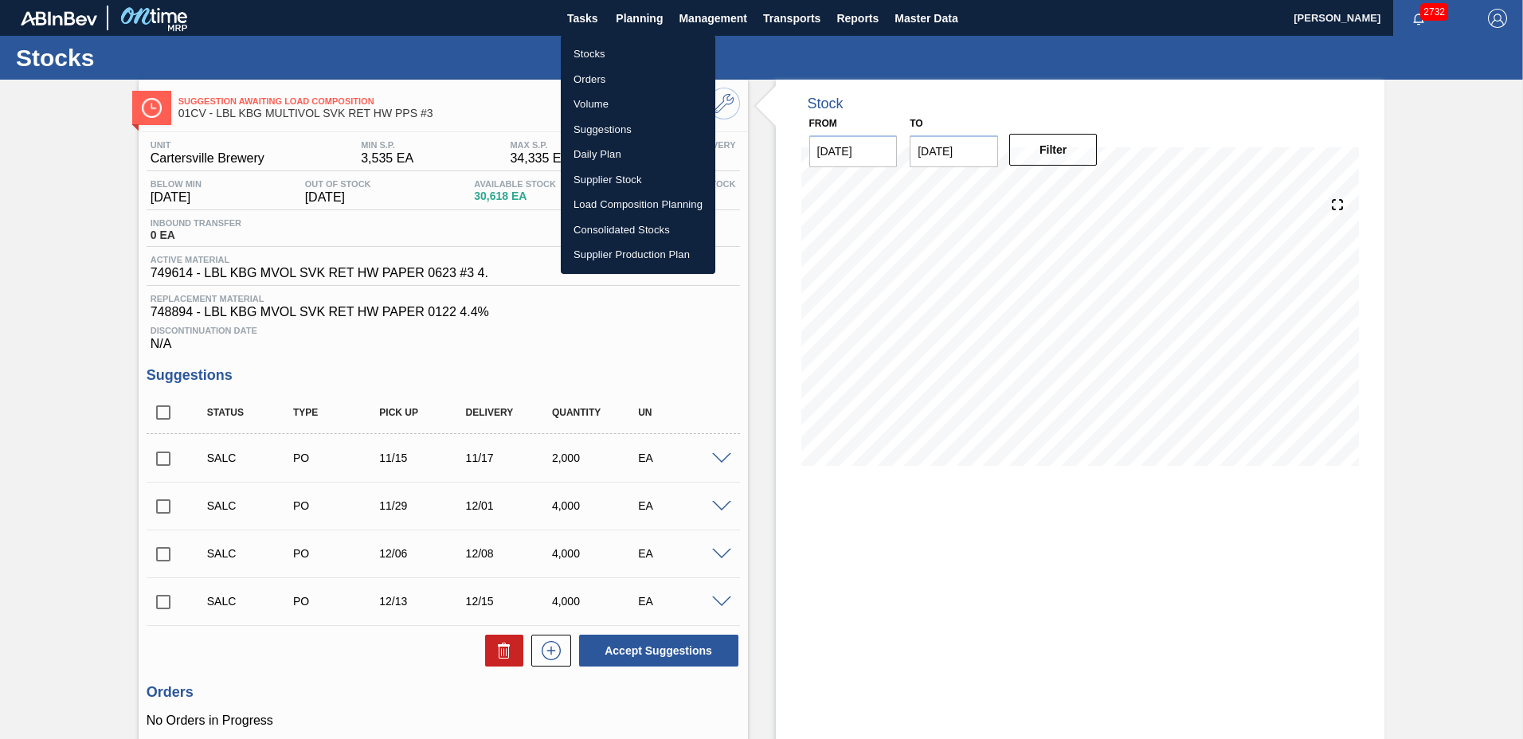
click at [615, 51] on li "Stocks" at bounding box center [638, 53] width 154 height 25
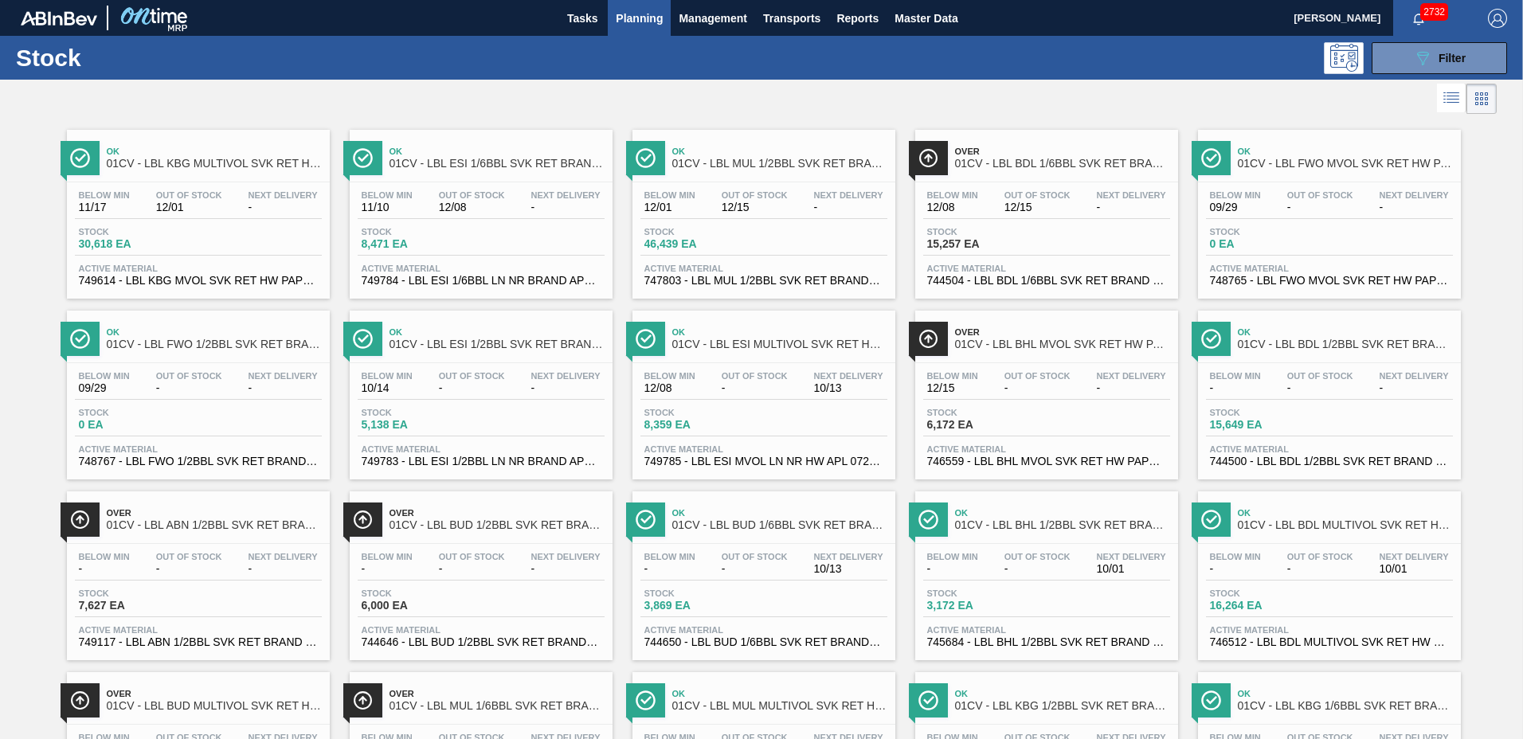
click at [479, 178] on div "Ok 01CV - LBL ESI 1/6BBL SVK RET BRAND PPS #4 Below Min 11/10 Out Of Stock 12/0…" at bounding box center [481, 214] width 263 height 169
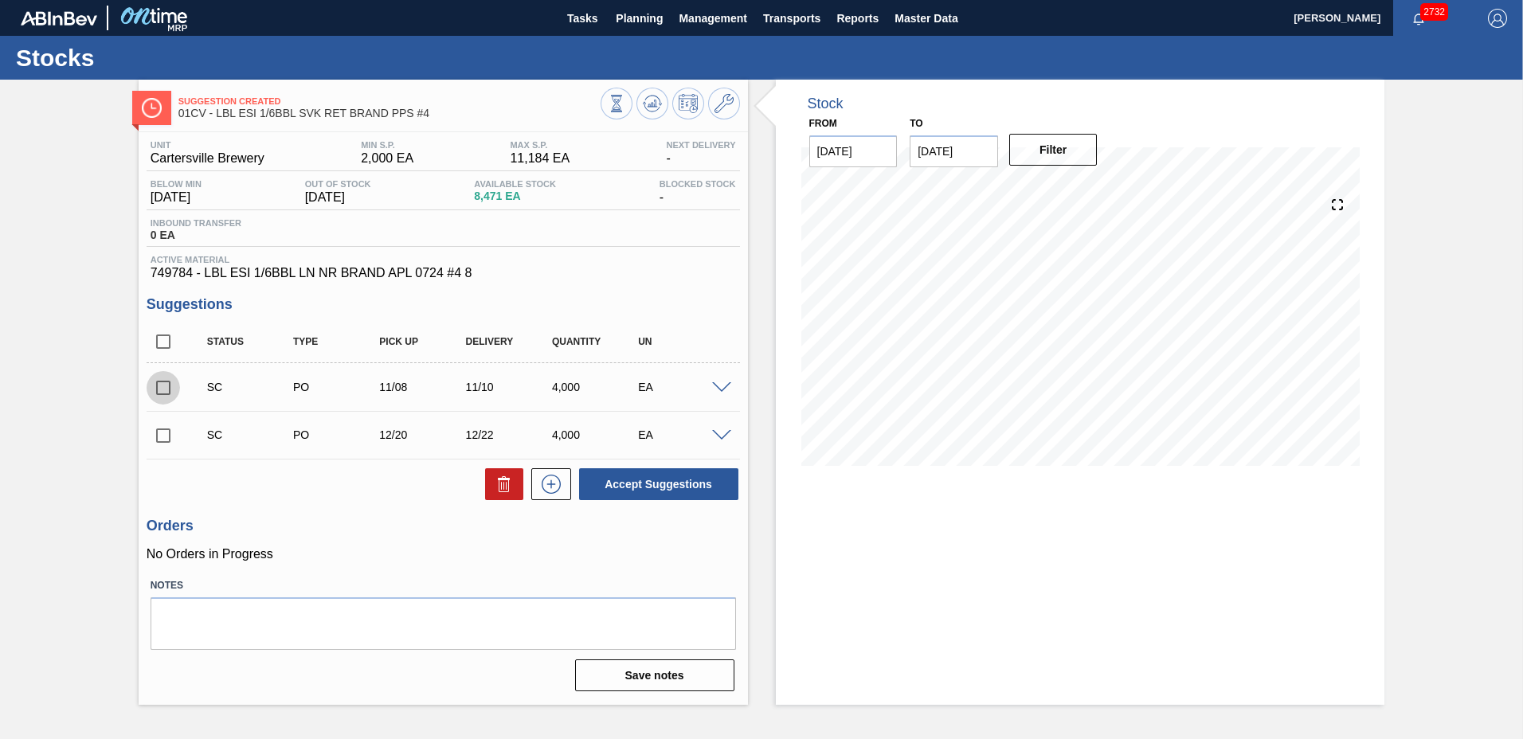
click at [160, 387] on input "checkbox" at bounding box center [163, 387] width 33 height 33
checkbox input "true"
click at [167, 435] on input "checkbox" at bounding box center [163, 435] width 33 height 33
checkbox input "true"
click at [690, 474] on button "Accept Suggestions" at bounding box center [658, 484] width 159 height 32
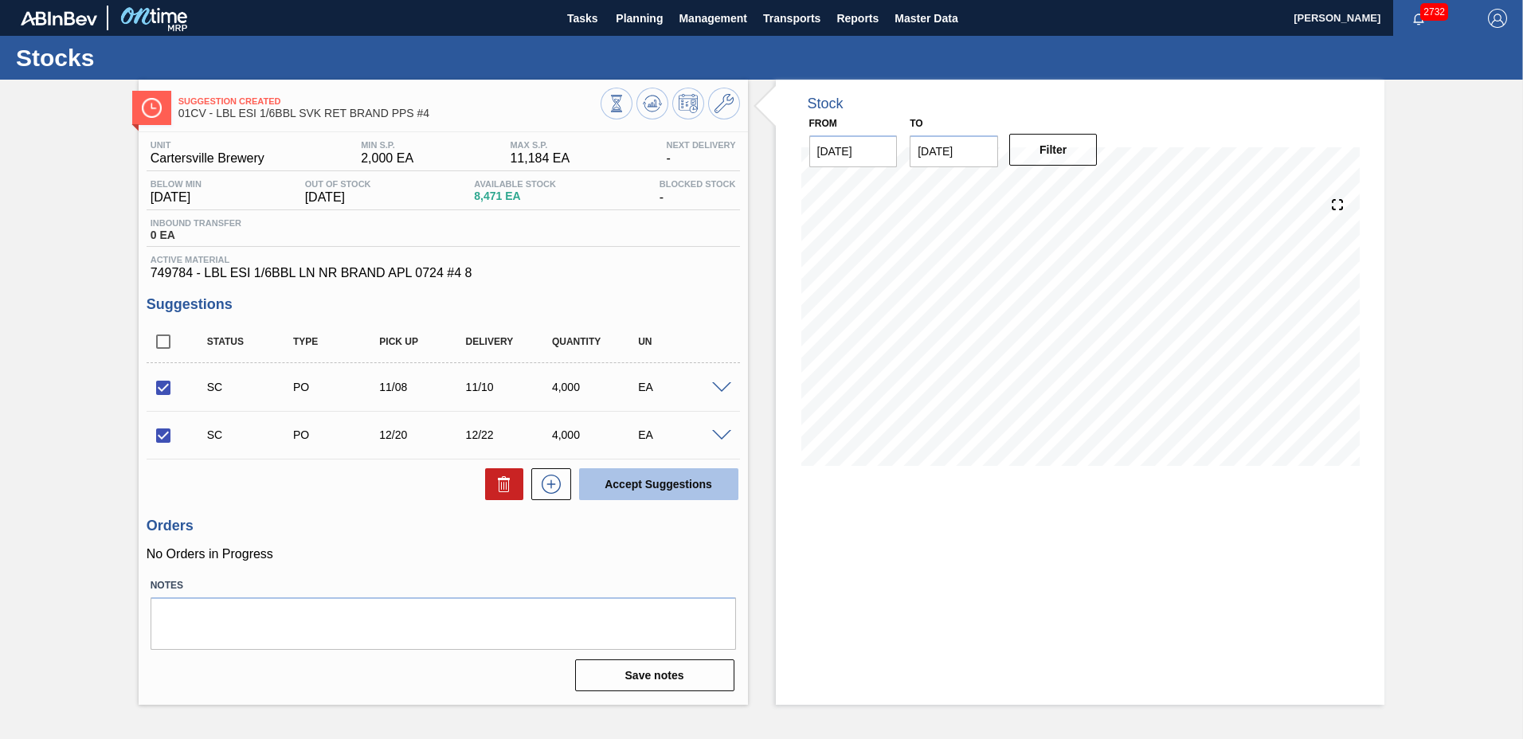
checkbox input "false"
click at [627, 22] on span "Planning" at bounding box center [639, 18] width 47 height 19
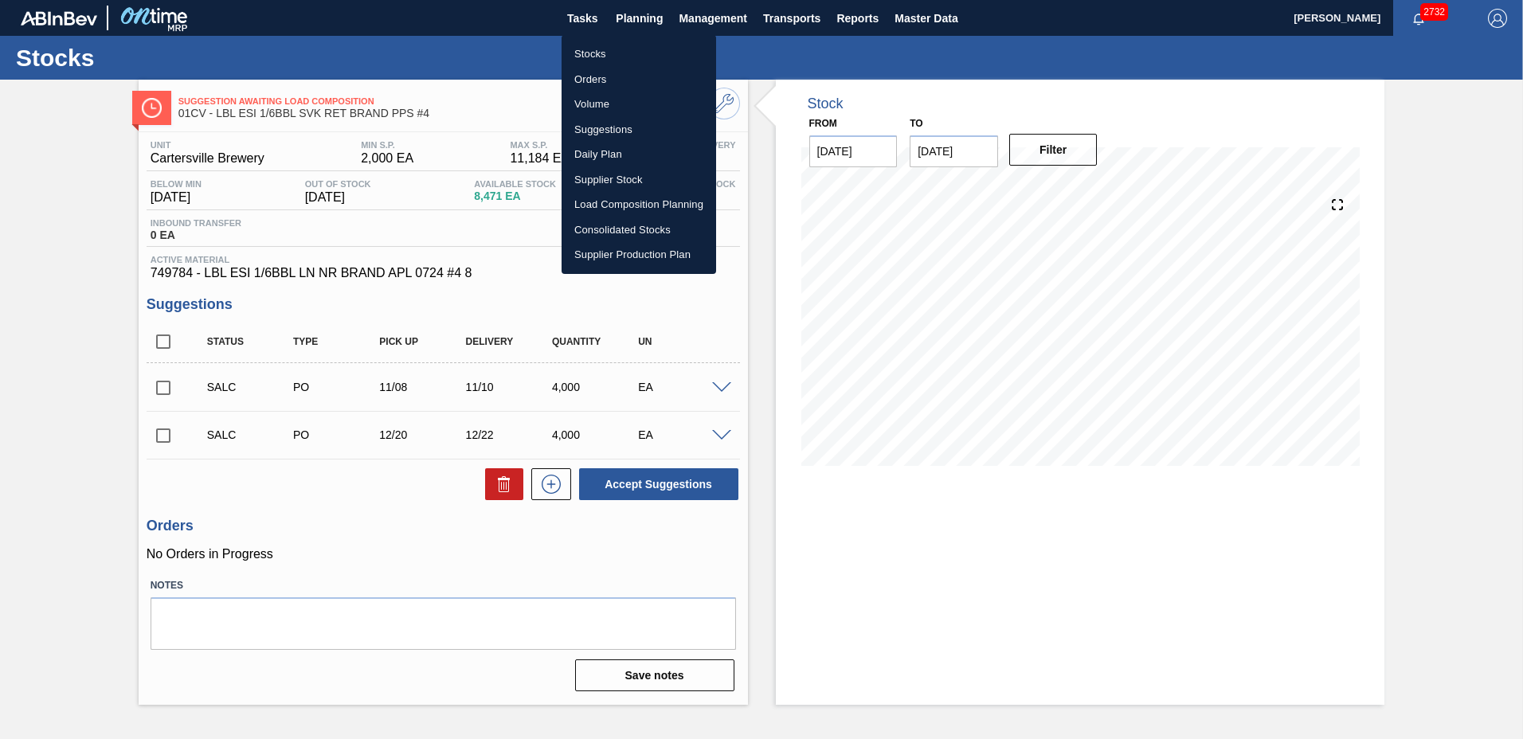
click at [610, 56] on li "Stocks" at bounding box center [638, 53] width 154 height 25
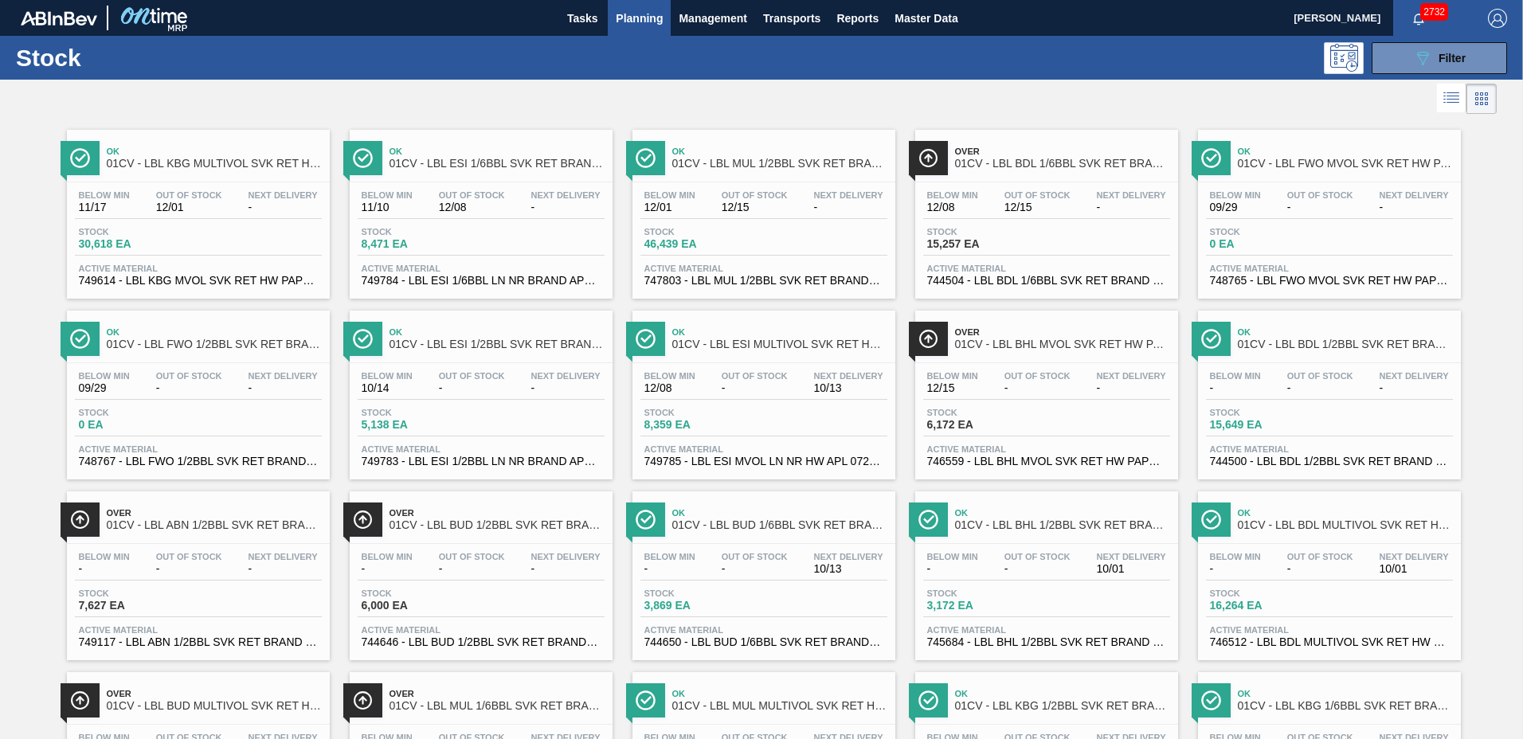
click at [526, 398] on div "Below Min 10/14 Out Of Stock - Next Delivery -" at bounding box center [481, 385] width 247 height 29
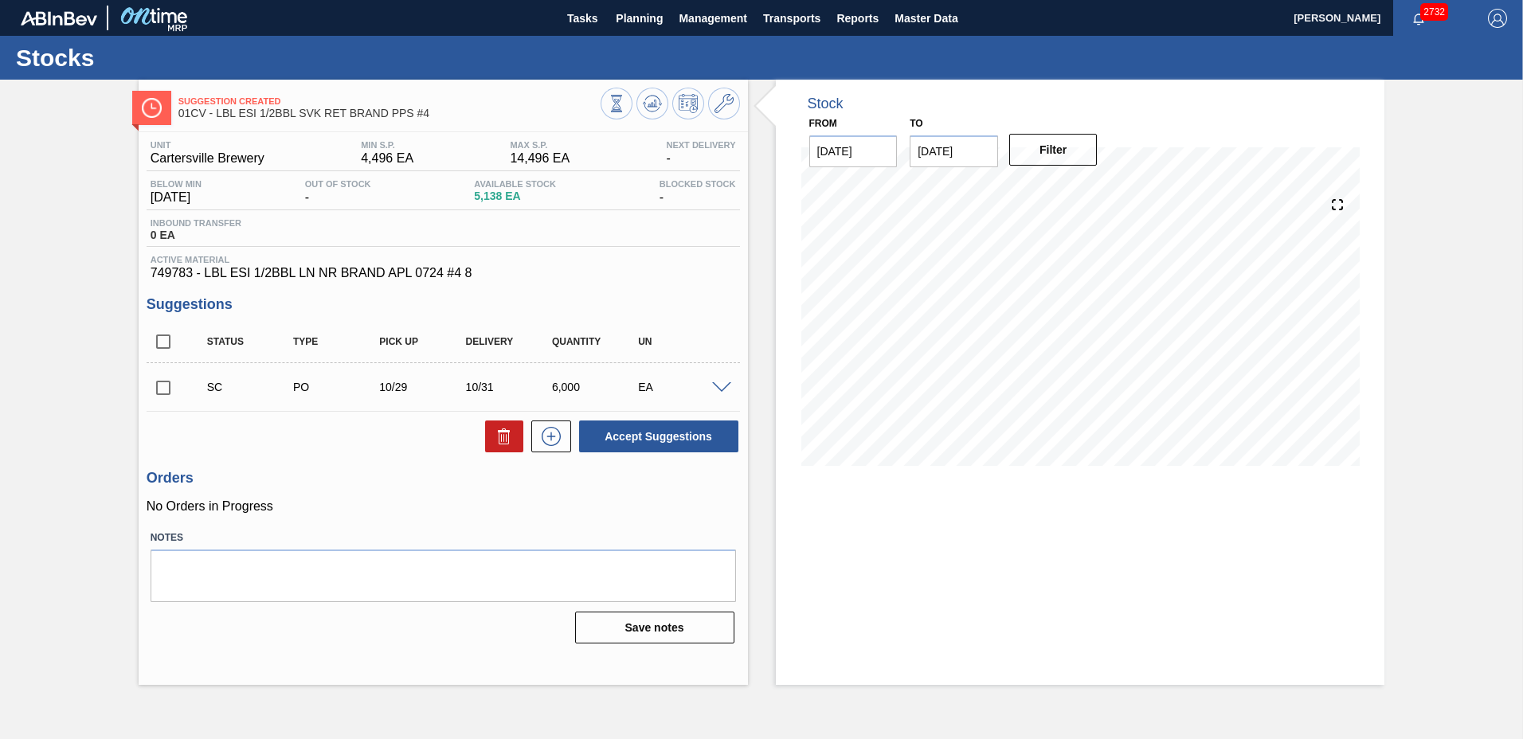
click at [166, 387] on input "checkbox" at bounding box center [163, 387] width 33 height 33
click at [628, 437] on button "Accept Suggestions" at bounding box center [658, 436] width 159 height 32
checkbox input "false"
click at [642, 14] on span "Planning" at bounding box center [639, 18] width 47 height 19
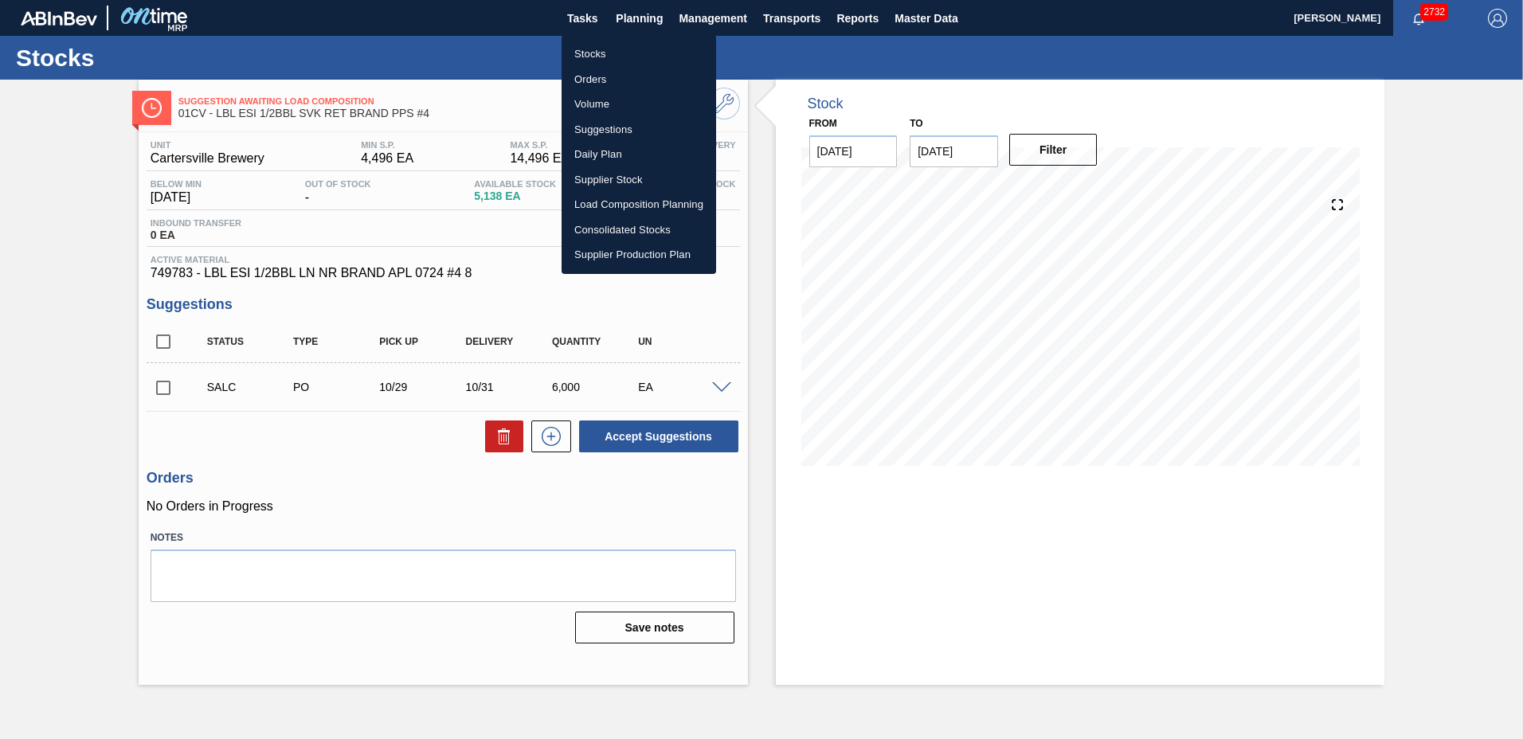
click at [609, 49] on li "Stocks" at bounding box center [638, 53] width 154 height 25
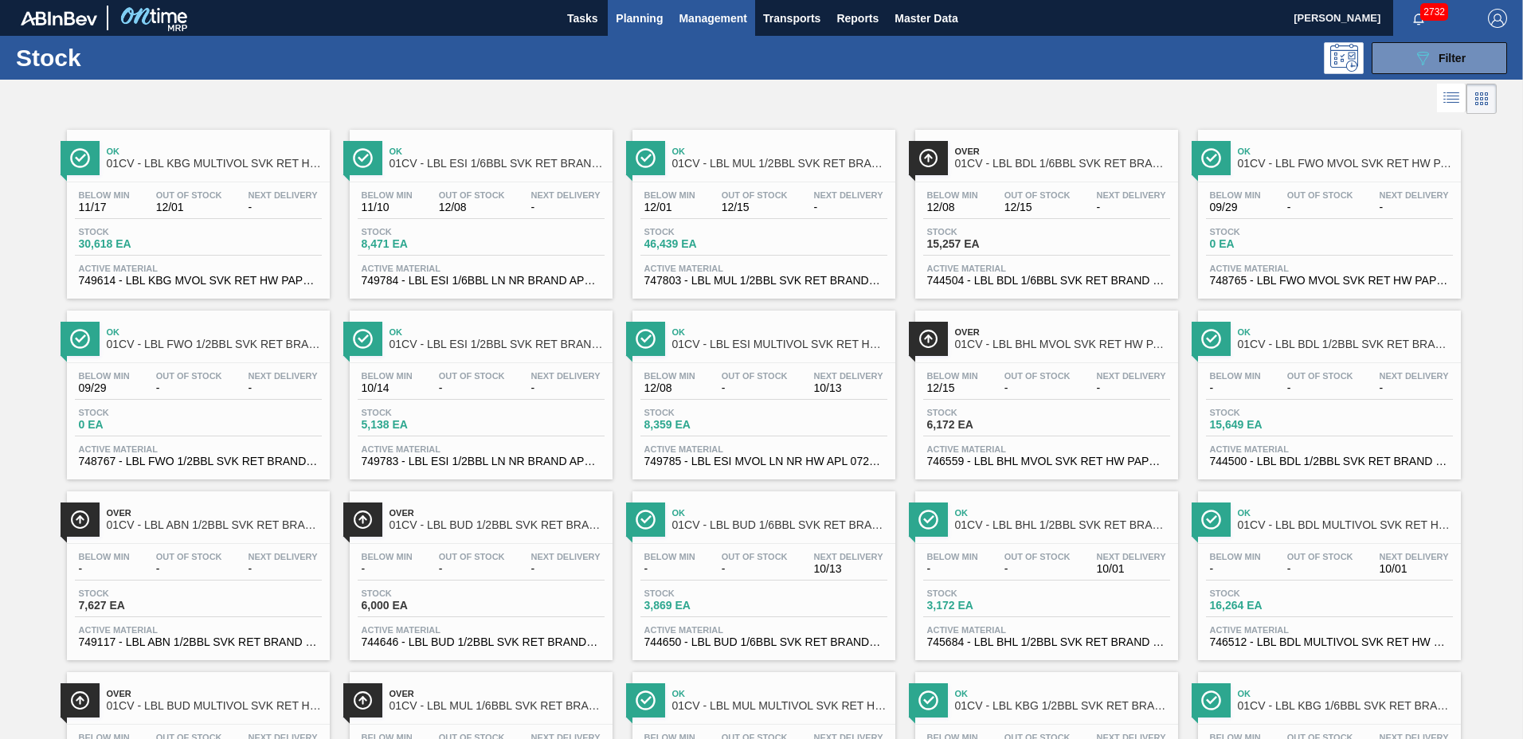
click at [695, 33] on button "Management" at bounding box center [713, 18] width 84 height 36
click at [649, 18] on div at bounding box center [761, 369] width 1523 height 739
click at [627, 23] on span "Planning" at bounding box center [639, 18] width 47 height 19
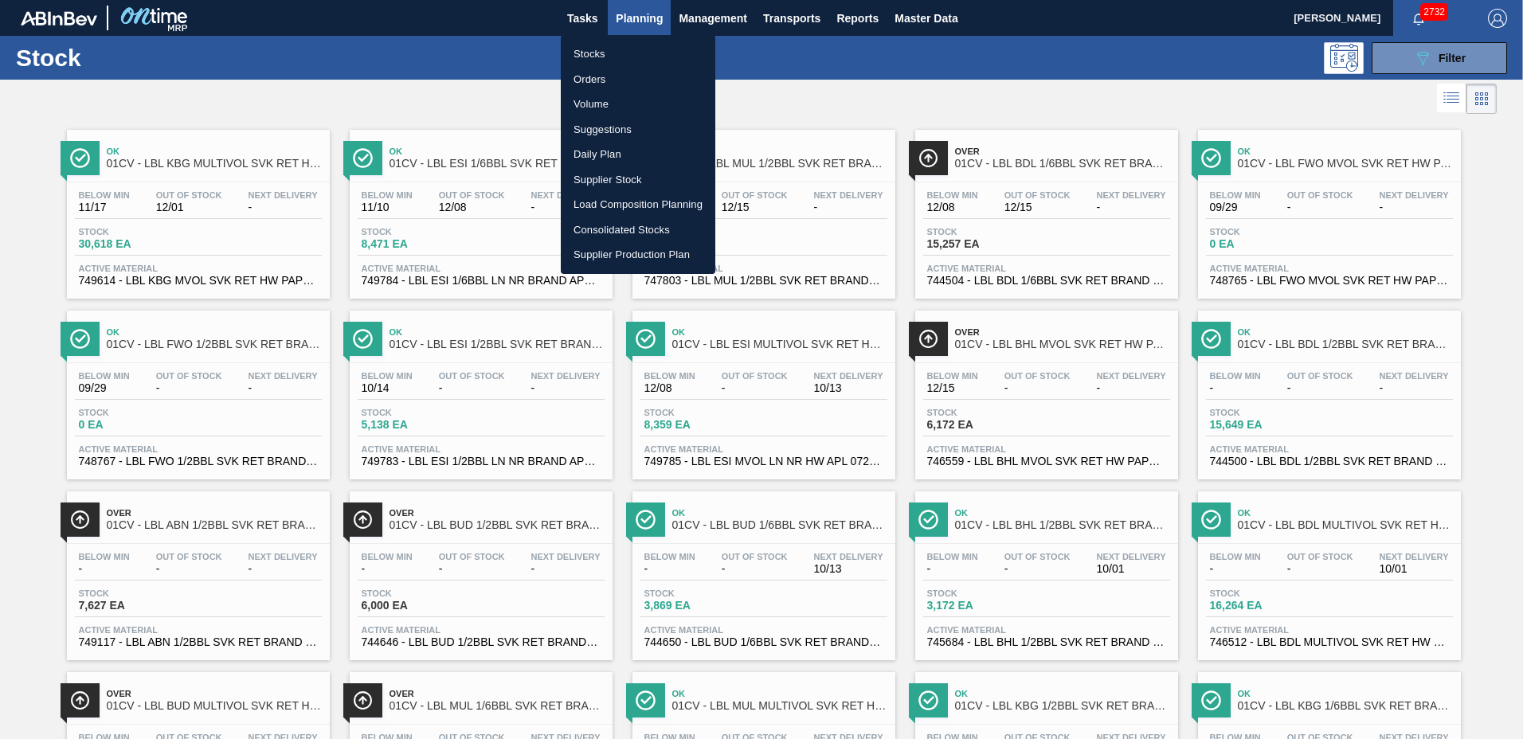
click at [629, 197] on li "Load Composition Planning" at bounding box center [638, 204] width 154 height 25
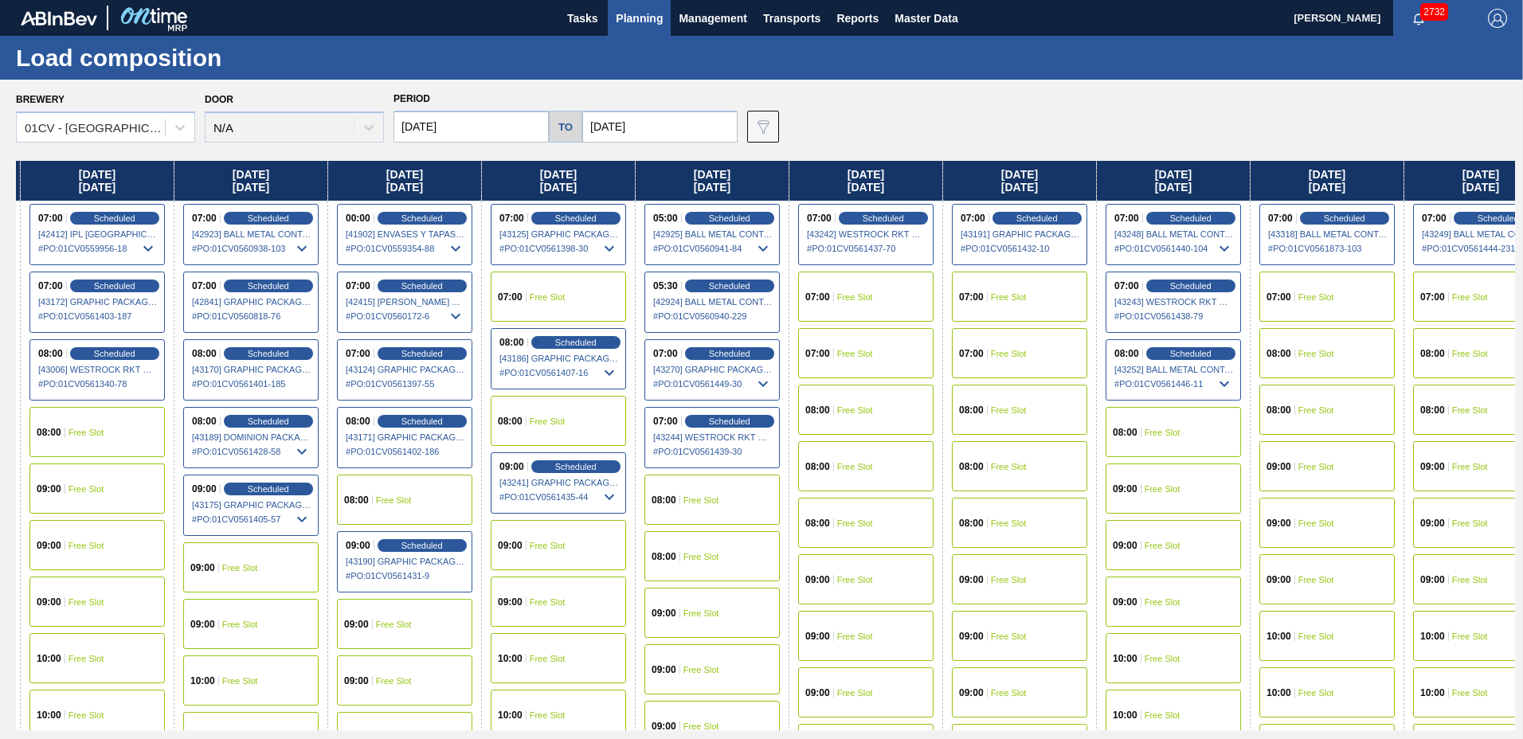
drag, startPoint x: 1158, startPoint y: 209, endPoint x: 218, endPoint y: 345, distance: 949.4
click at [218, 345] on div "[DATE] 07:00 Free Slot 08:00 Free Slot 08:00 Free Slot 09:00 Free Slot 09:00 Fr…" at bounding box center [765, 445] width 1499 height 569
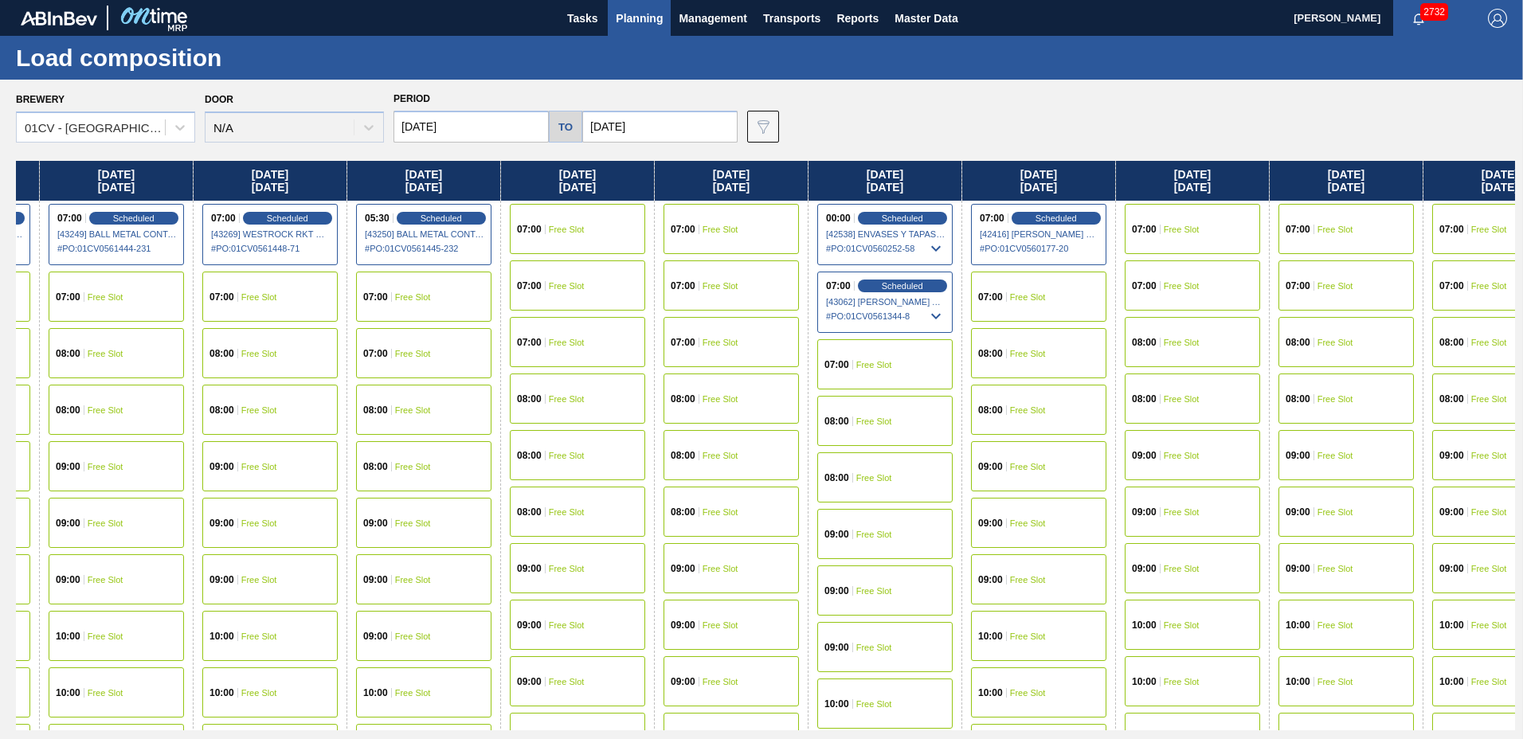
drag, startPoint x: 1337, startPoint y: 175, endPoint x: -135, endPoint y: 267, distance: 1475.4
click at [0, 0] on html "Tasks Planning Management Transports Reports Master Data [PERSON_NAME] 2732 Mar…" at bounding box center [761, 0] width 1523 height 0
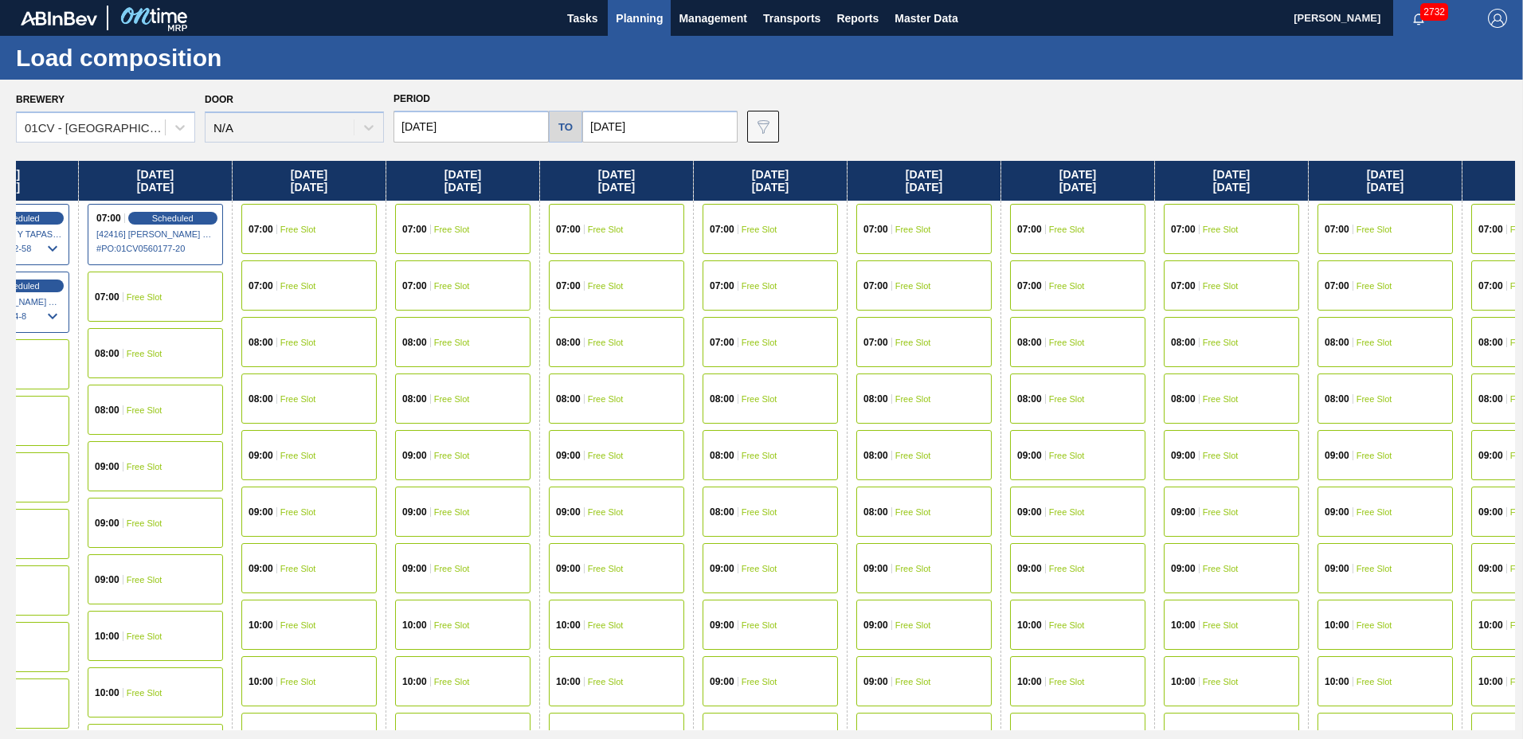
drag, startPoint x: 1234, startPoint y: 167, endPoint x: 315, endPoint y: 192, distance: 918.6
click at [319, 191] on div "[DATE] 07:00 Free Slot 08:00 Free Slot 08:00 Free Slot 09:00 Free Slot 09:00 Fr…" at bounding box center [765, 445] width 1499 height 569
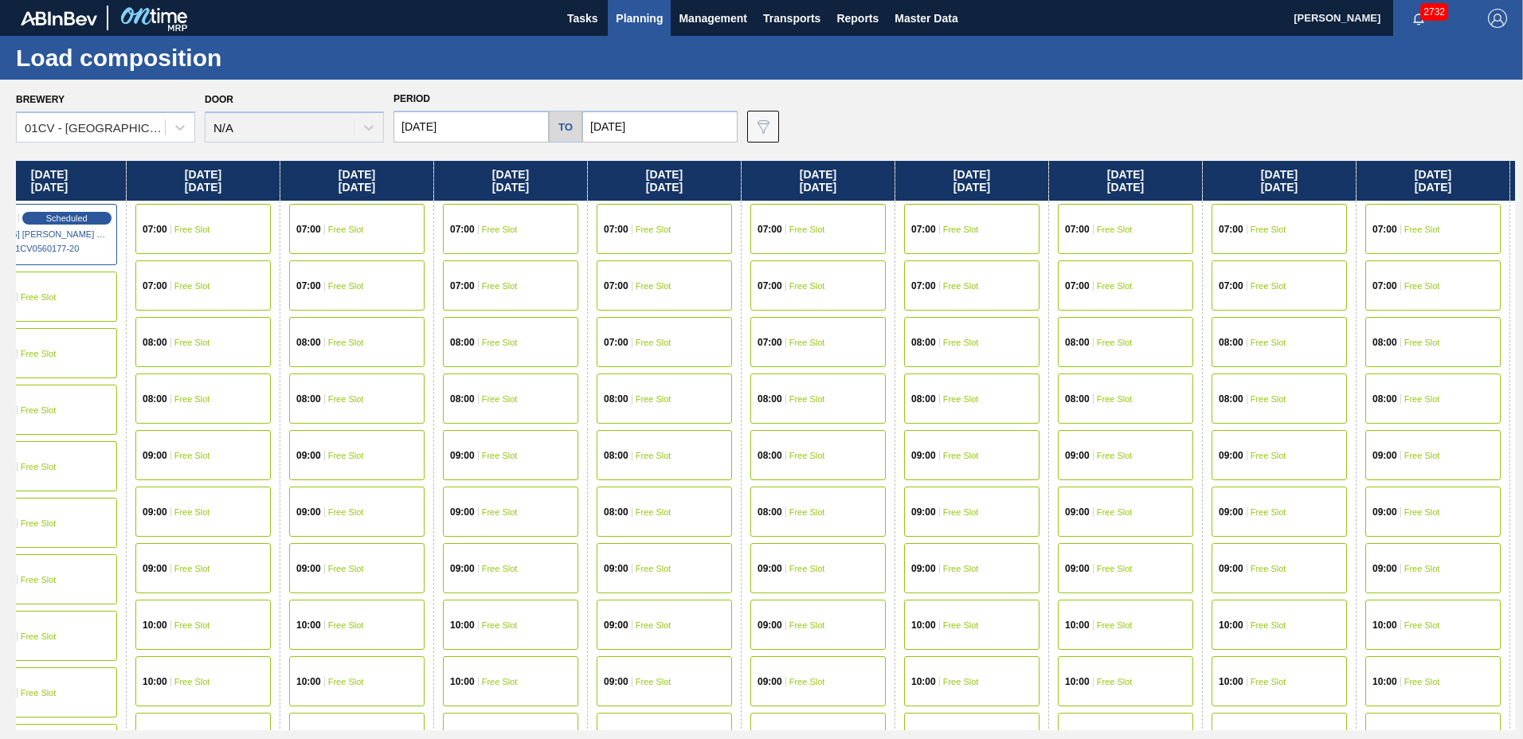
click at [315, 192] on div "[DATE]" at bounding box center [356, 181] width 153 height 40
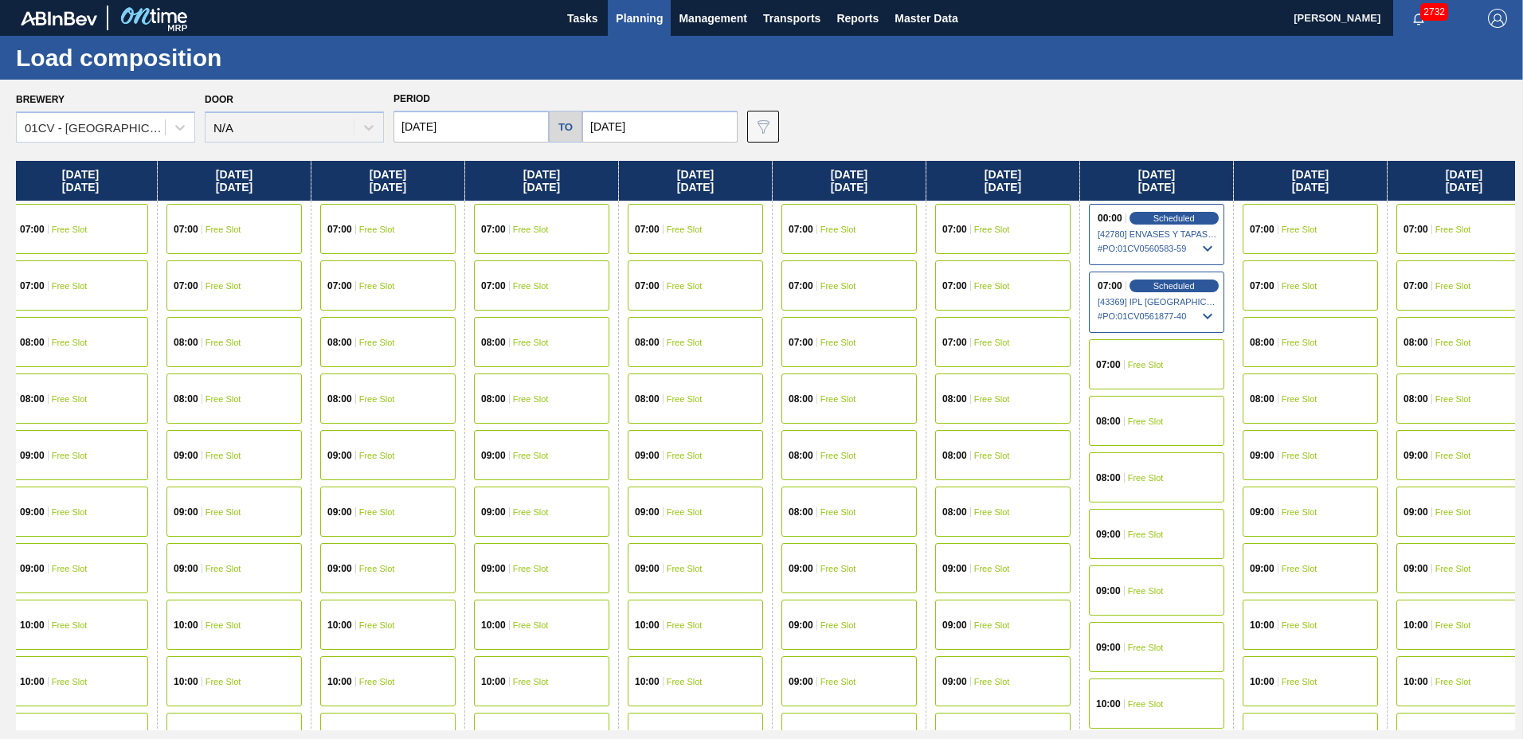
scroll to position [0, 4485]
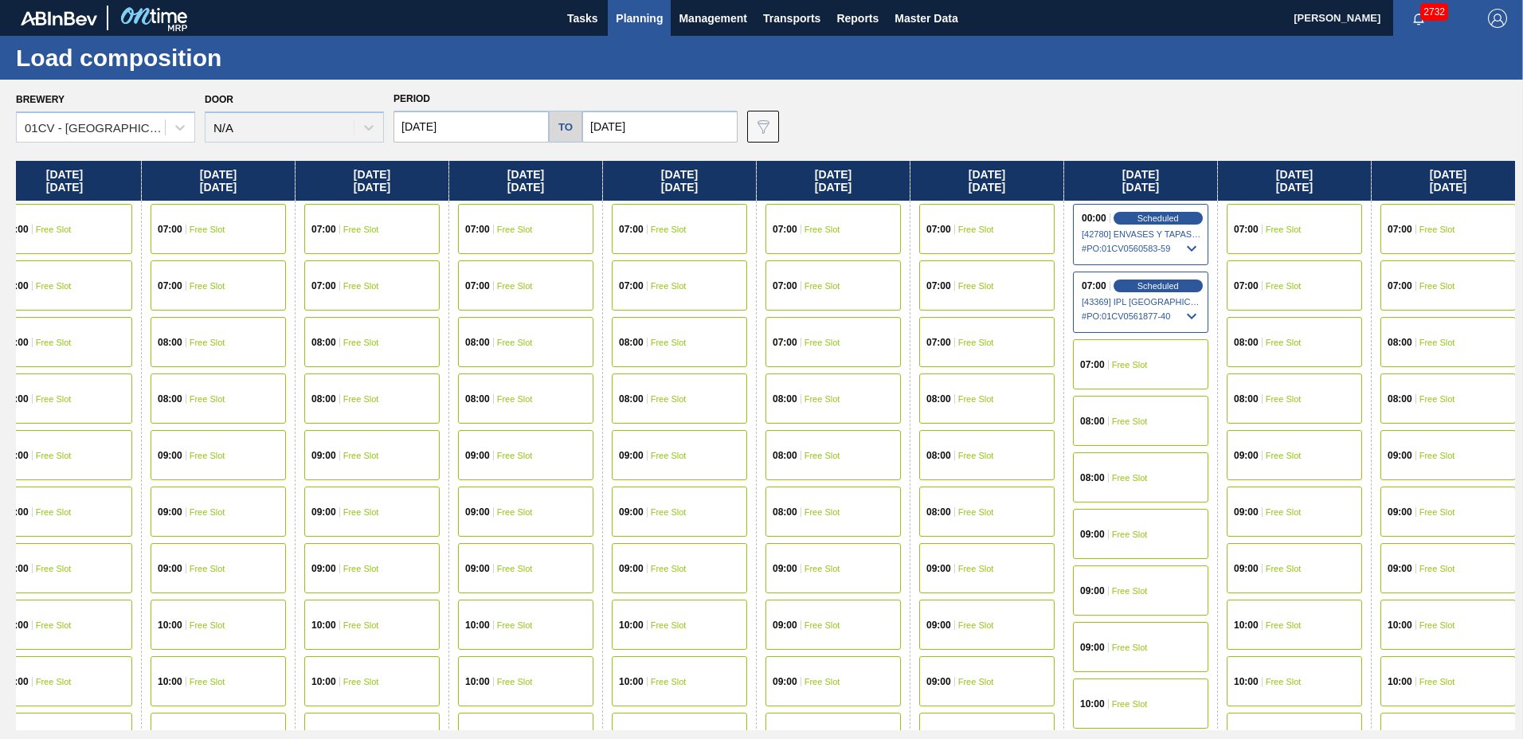
drag, startPoint x: 1316, startPoint y: 174, endPoint x: 520, endPoint y: 198, distance: 795.9
click at [409, 191] on div "[DATE] 07:00 Free Slot 08:00 Free Slot 08:00 Free Slot 09:00 Free Slot 09:00 Fr…" at bounding box center [765, 445] width 1499 height 569
click at [1155, 427] on div "08:00 Free Slot" at bounding box center [1140, 421] width 135 height 50
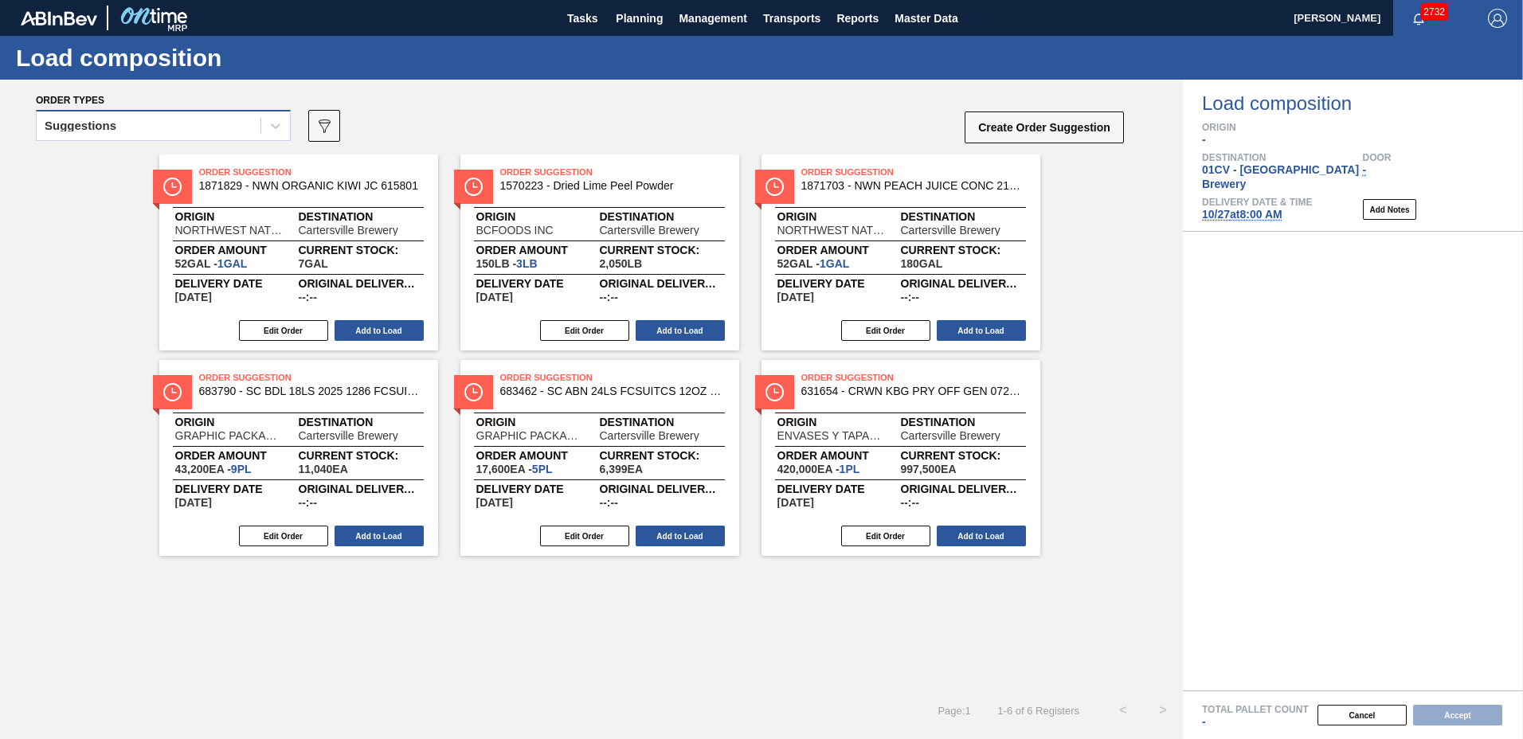
click at [89, 128] on div "Suggestions" at bounding box center [81, 125] width 72 height 11
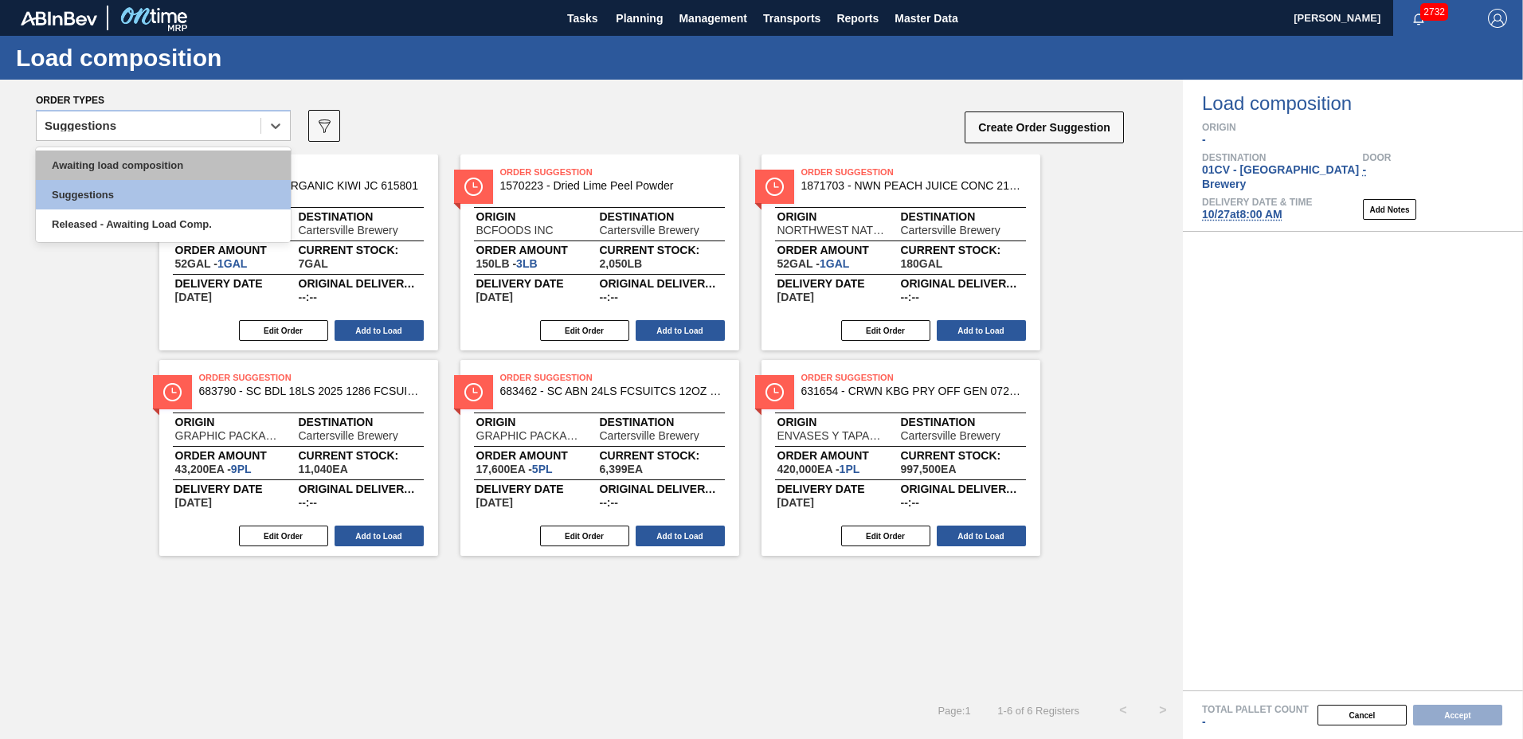
click at [111, 161] on div "Awaiting load composition" at bounding box center [163, 165] width 255 height 29
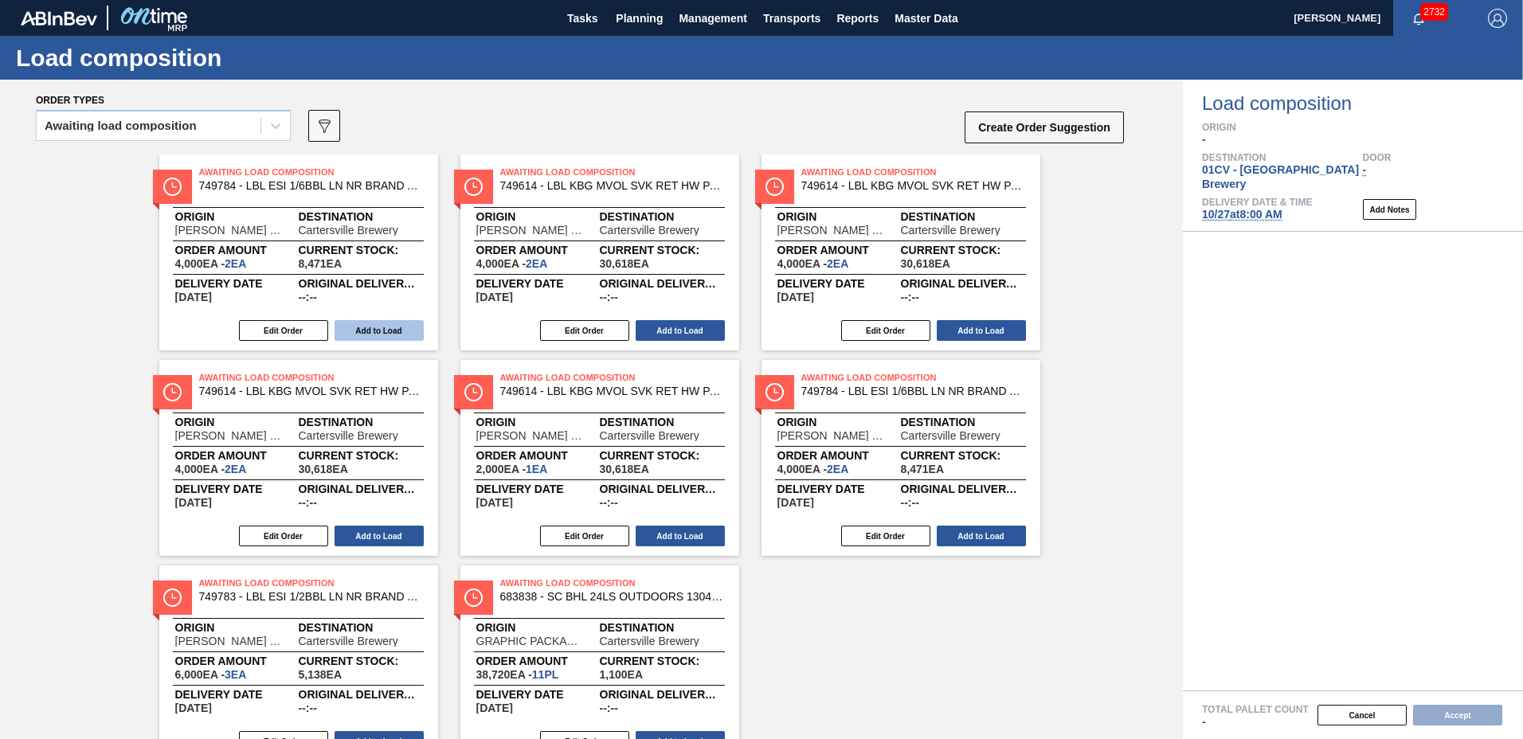
click at [365, 328] on button "Add to Load" at bounding box center [378, 330] width 89 height 21
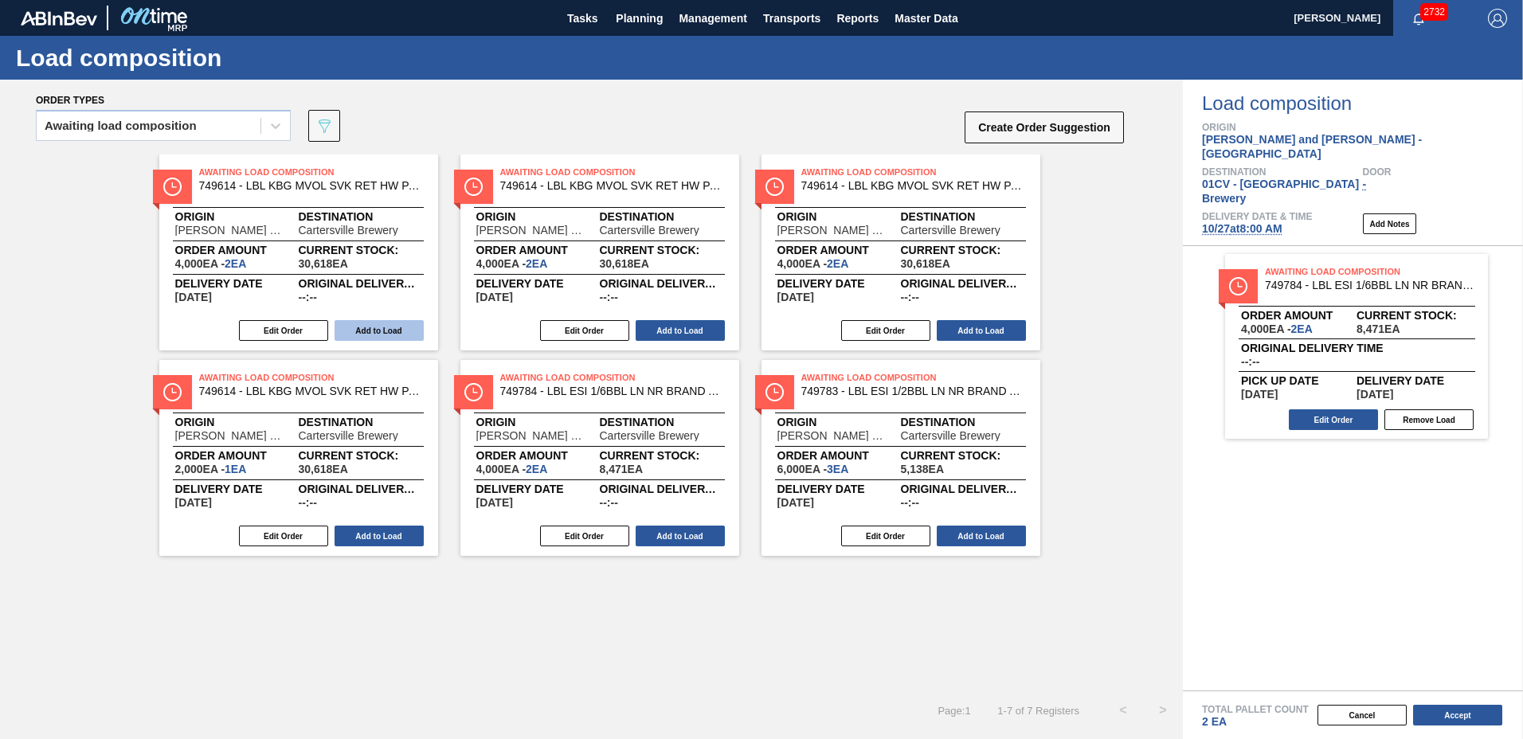
click at [363, 328] on button "Add to Load" at bounding box center [378, 330] width 89 height 21
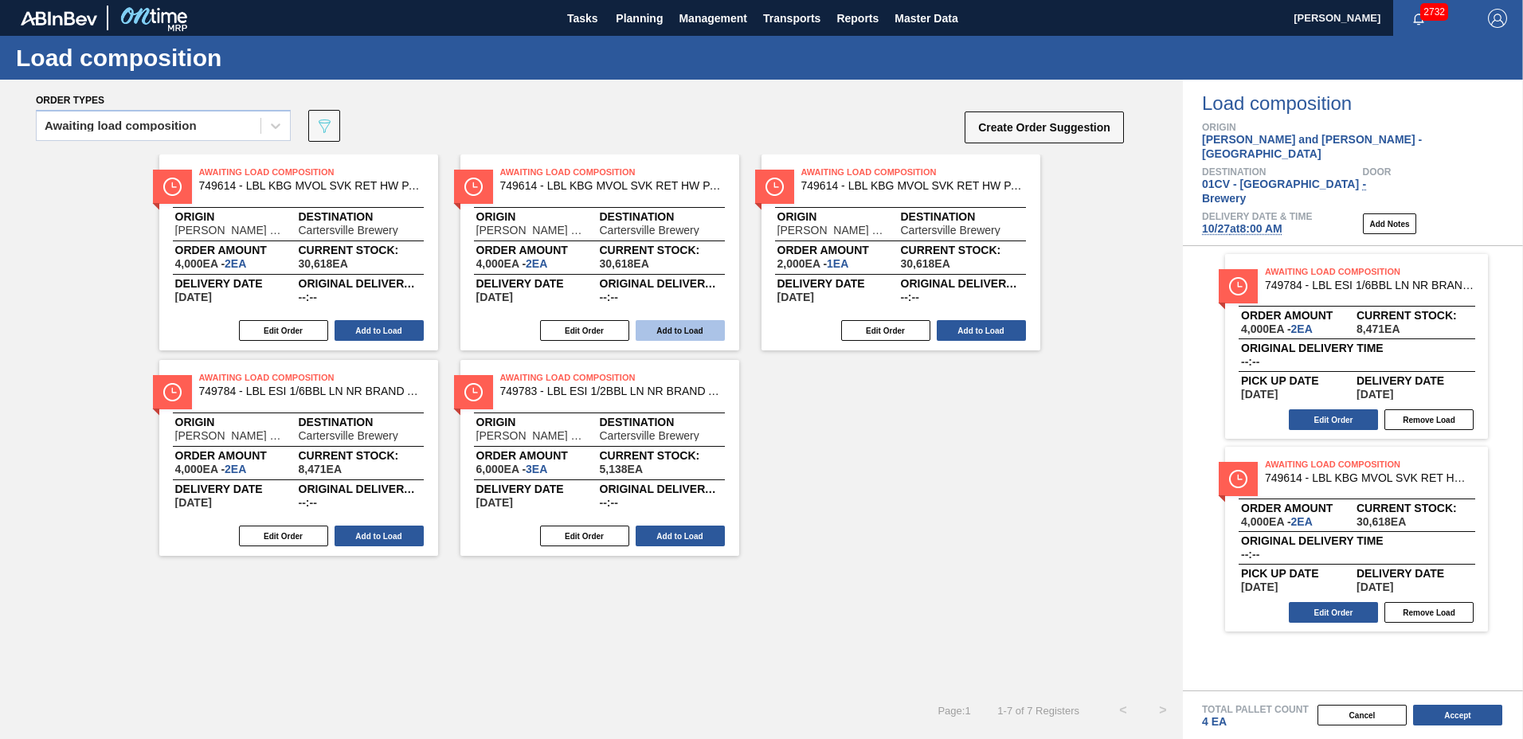
click at [362, 328] on button "Add to Load" at bounding box center [378, 330] width 89 height 21
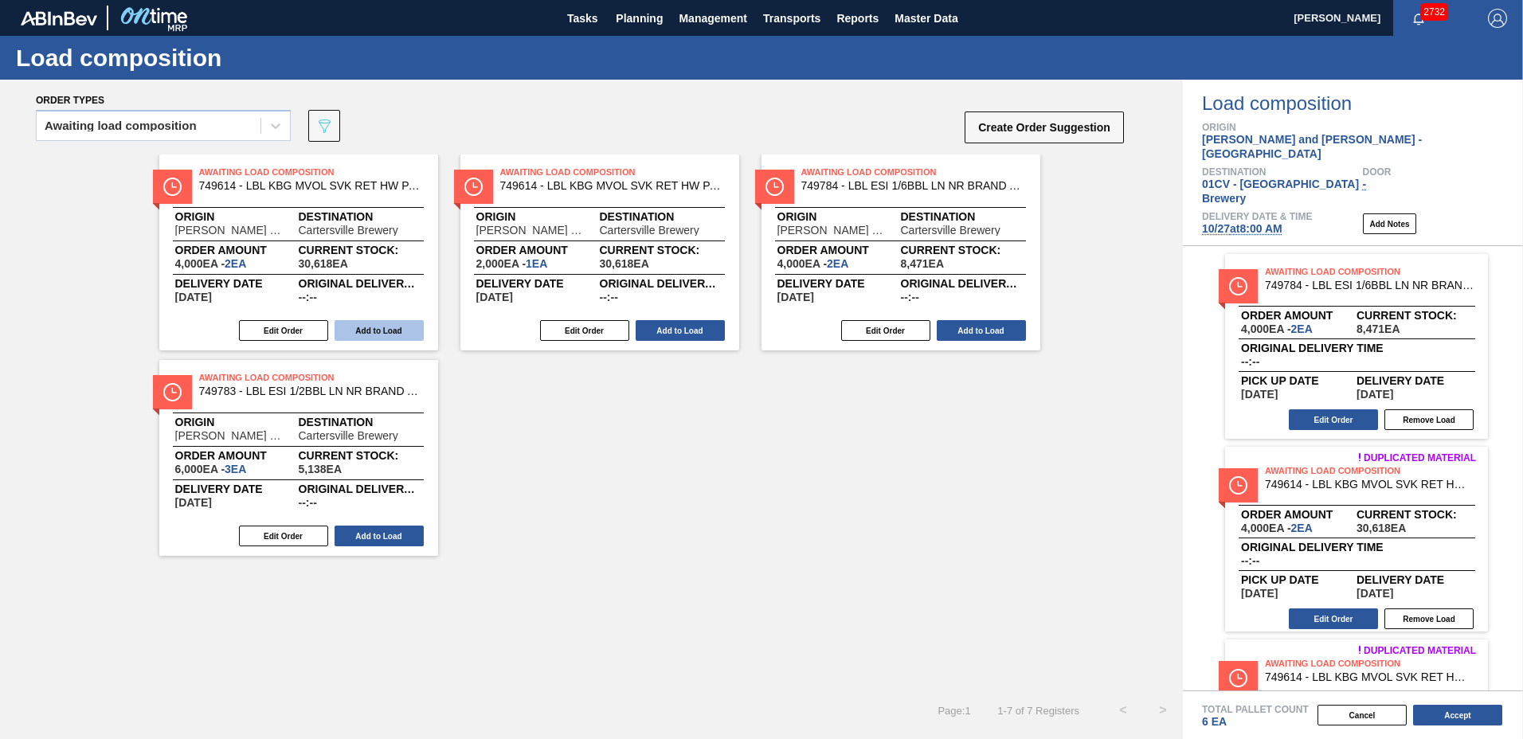
click at [362, 328] on button "Add to Load" at bounding box center [378, 330] width 89 height 21
click at [636, 328] on button "Add to Load" at bounding box center [680, 330] width 89 height 21
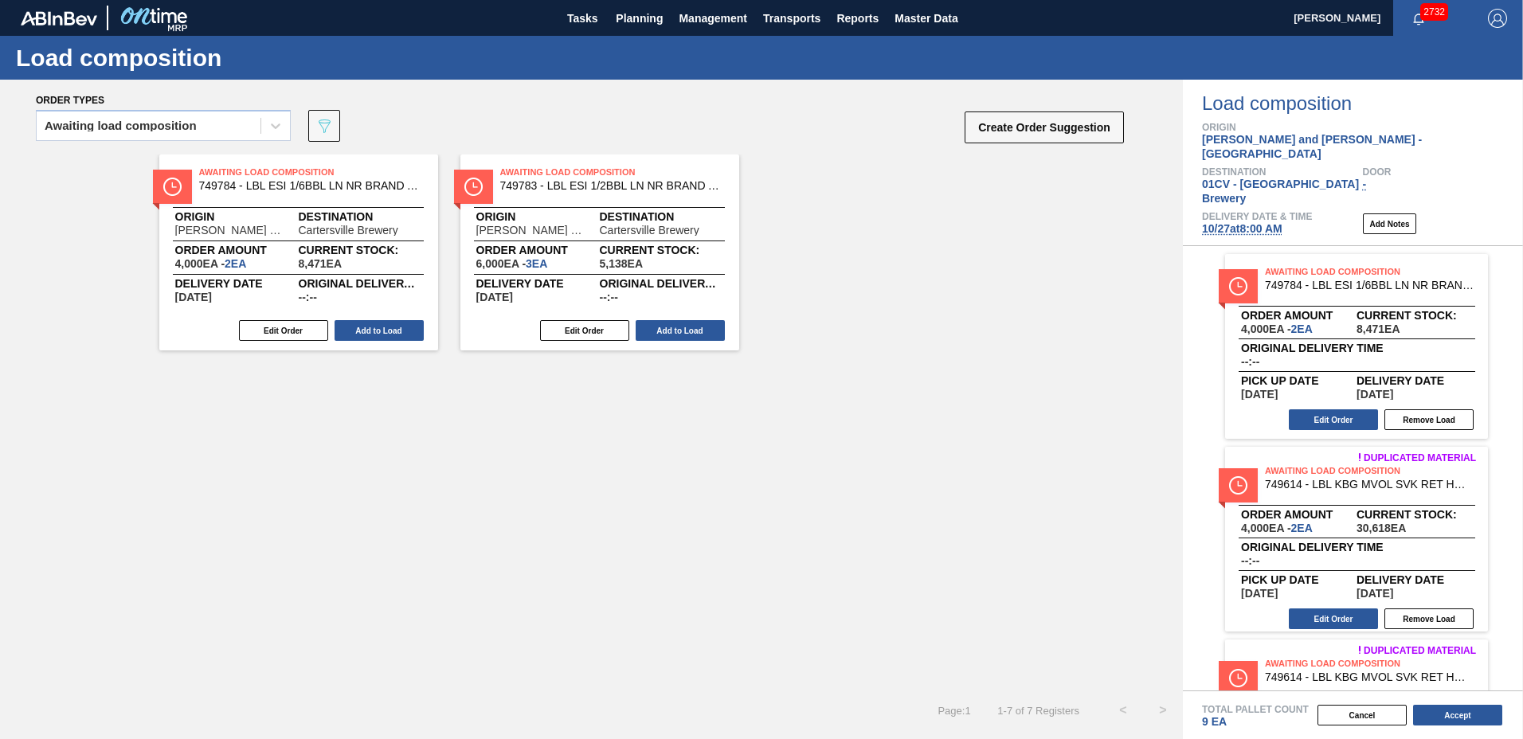
click at [362, 328] on button "Add to Load" at bounding box center [378, 330] width 89 height 21
click at [636, 328] on button "Add to Load" at bounding box center [680, 330] width 89 height 21
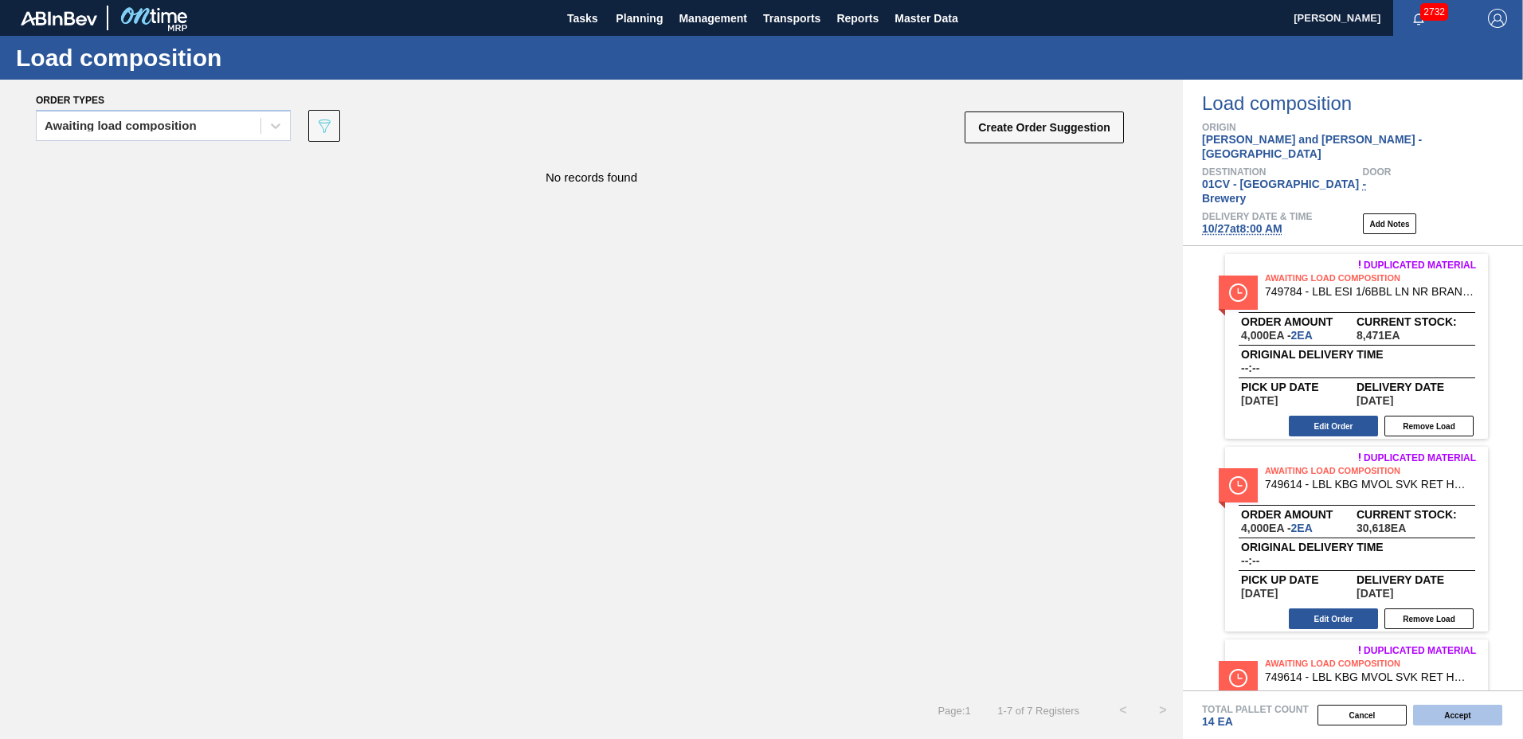
click at [1430, 721] on button "Accept" at bounding box center [1457, 715] width 89 height 21
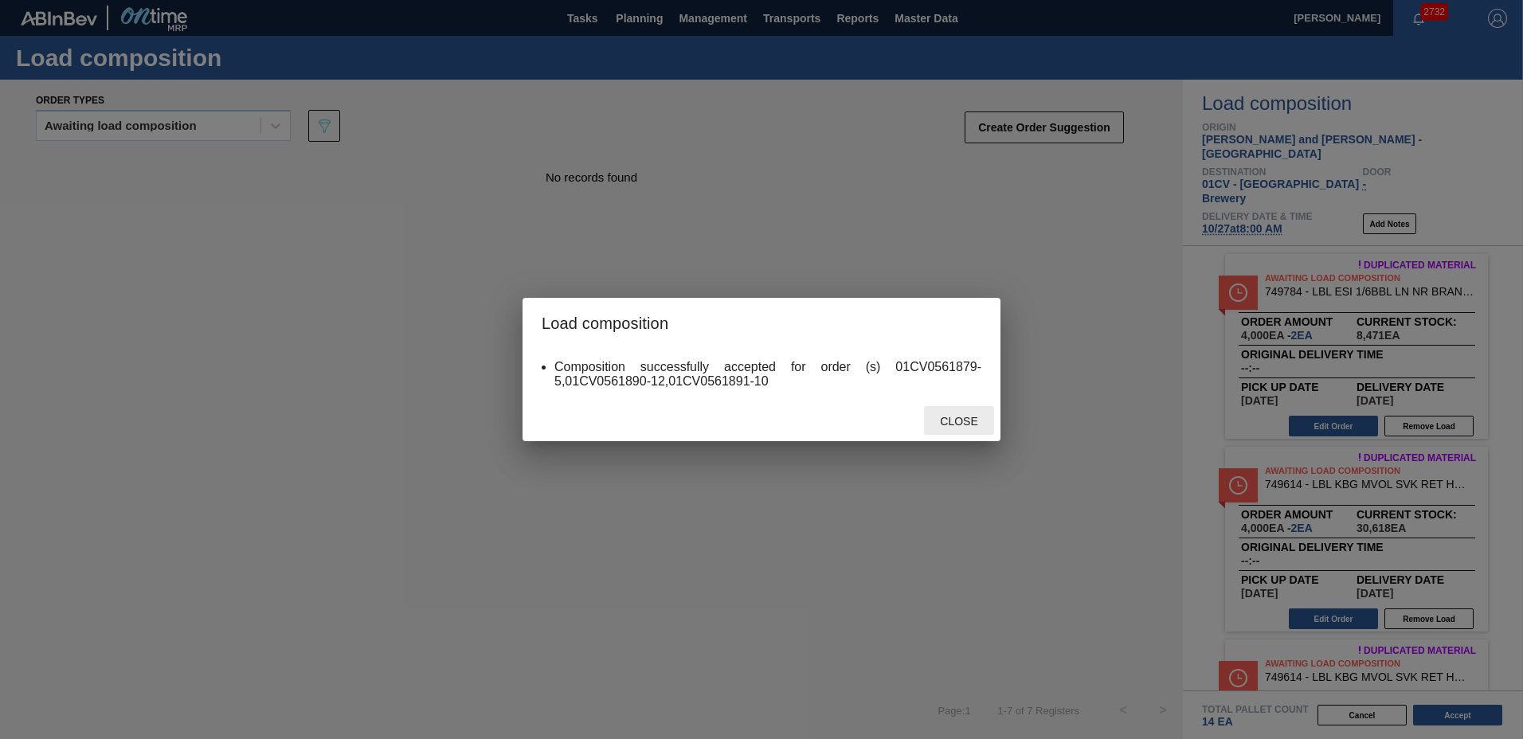
click at [950, 427] on span "Close" at bounding box center [958, 421] width 63 height 13
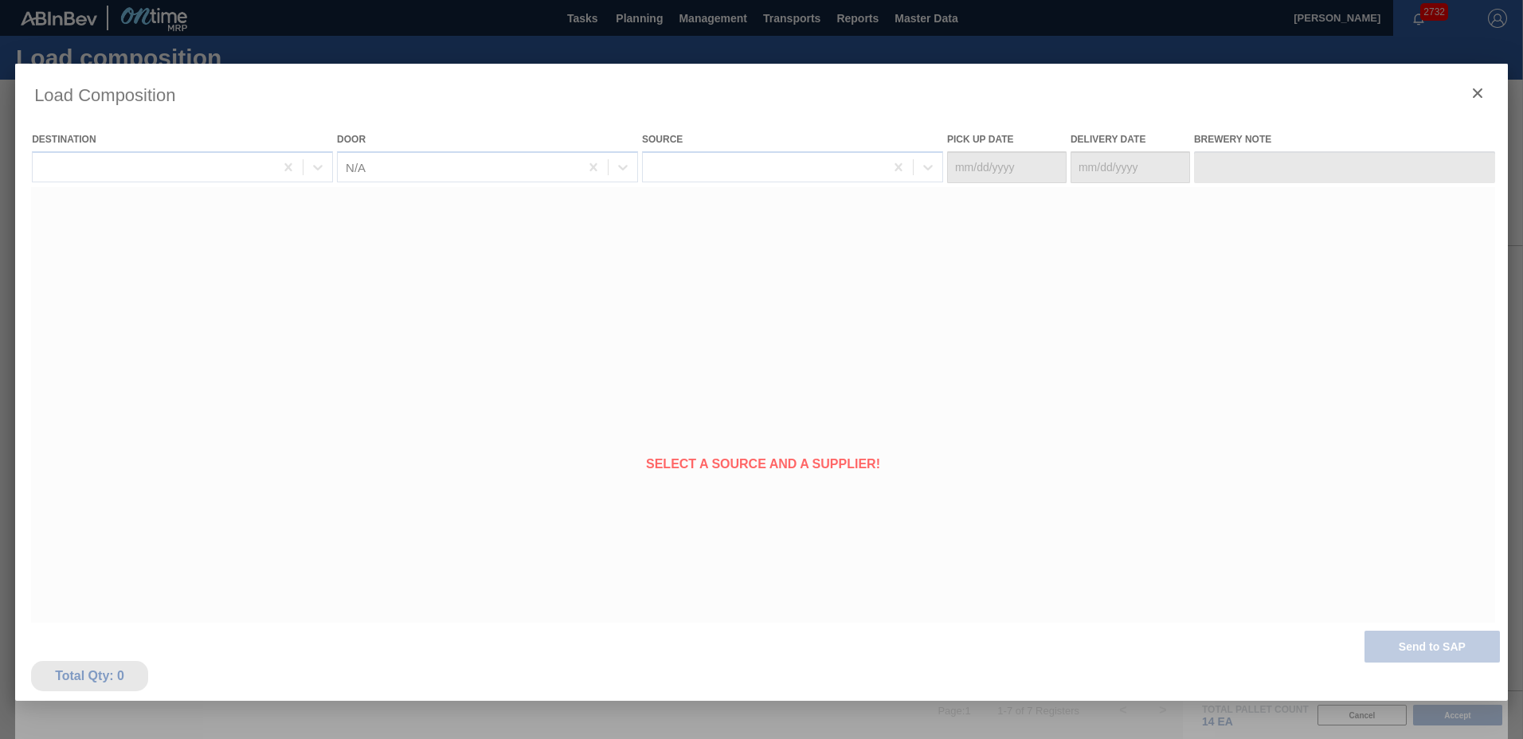
type Date "[DATE]"
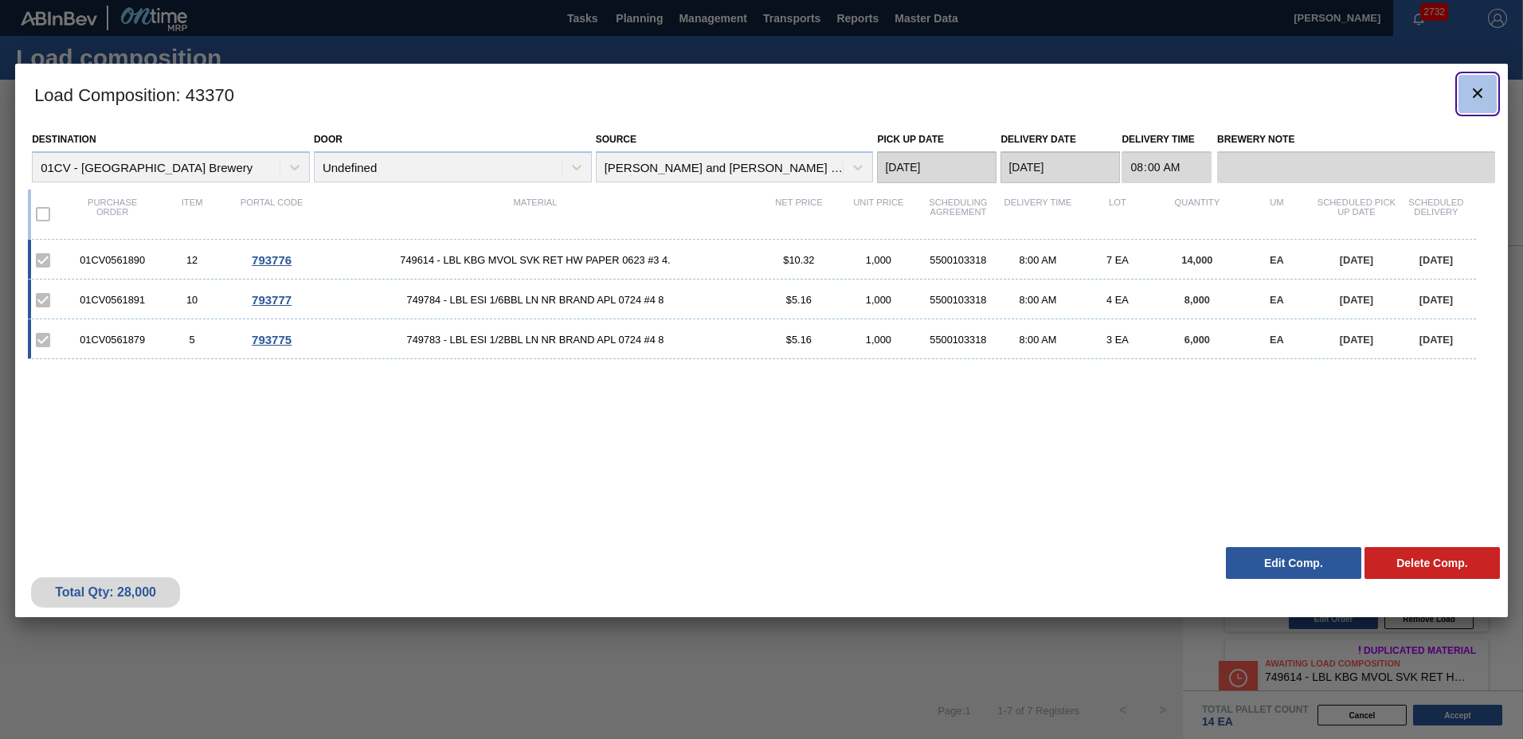
click at [1482, 89] on icon "botão de ícone" at bounding box center [1477, 93] width 19 height 19
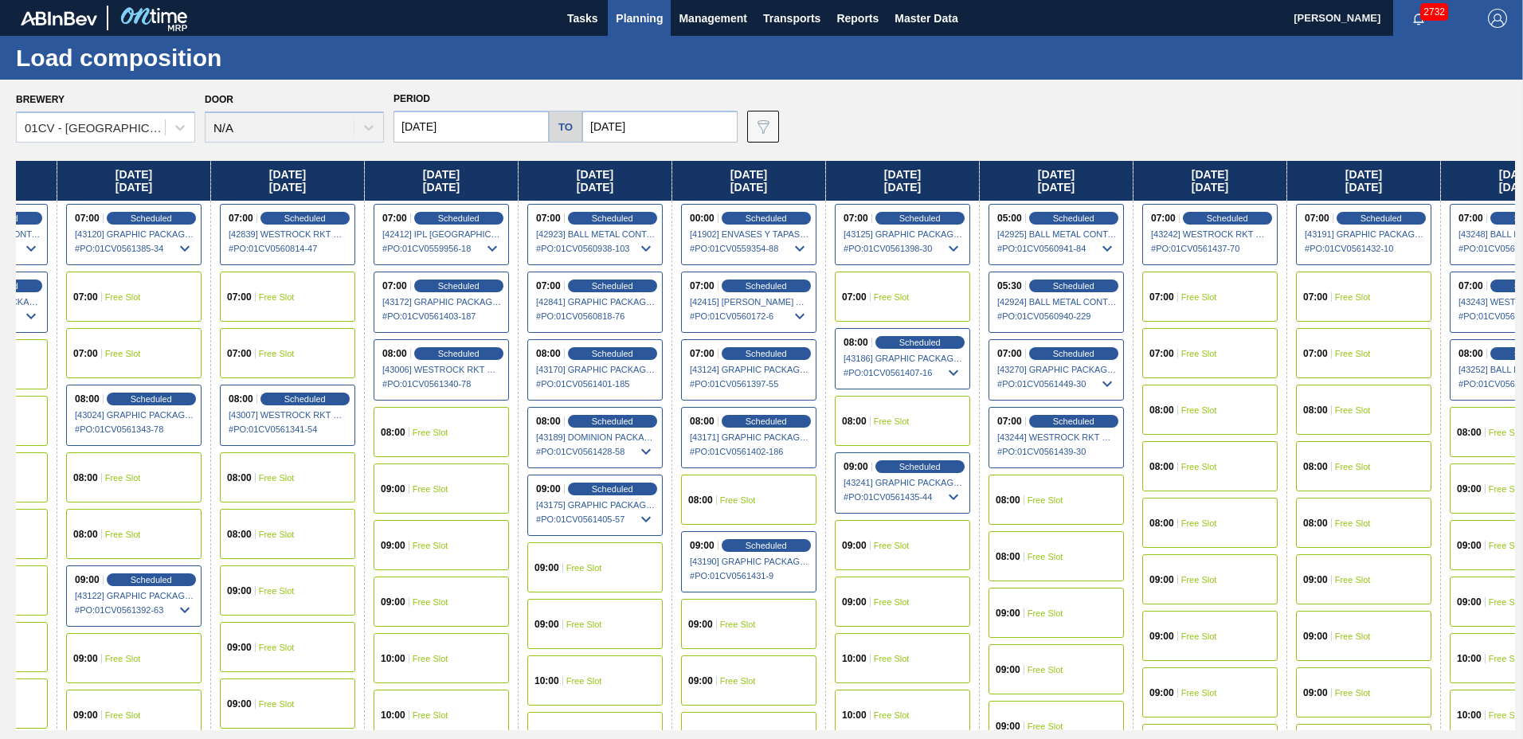
scroll to position [0, 886]
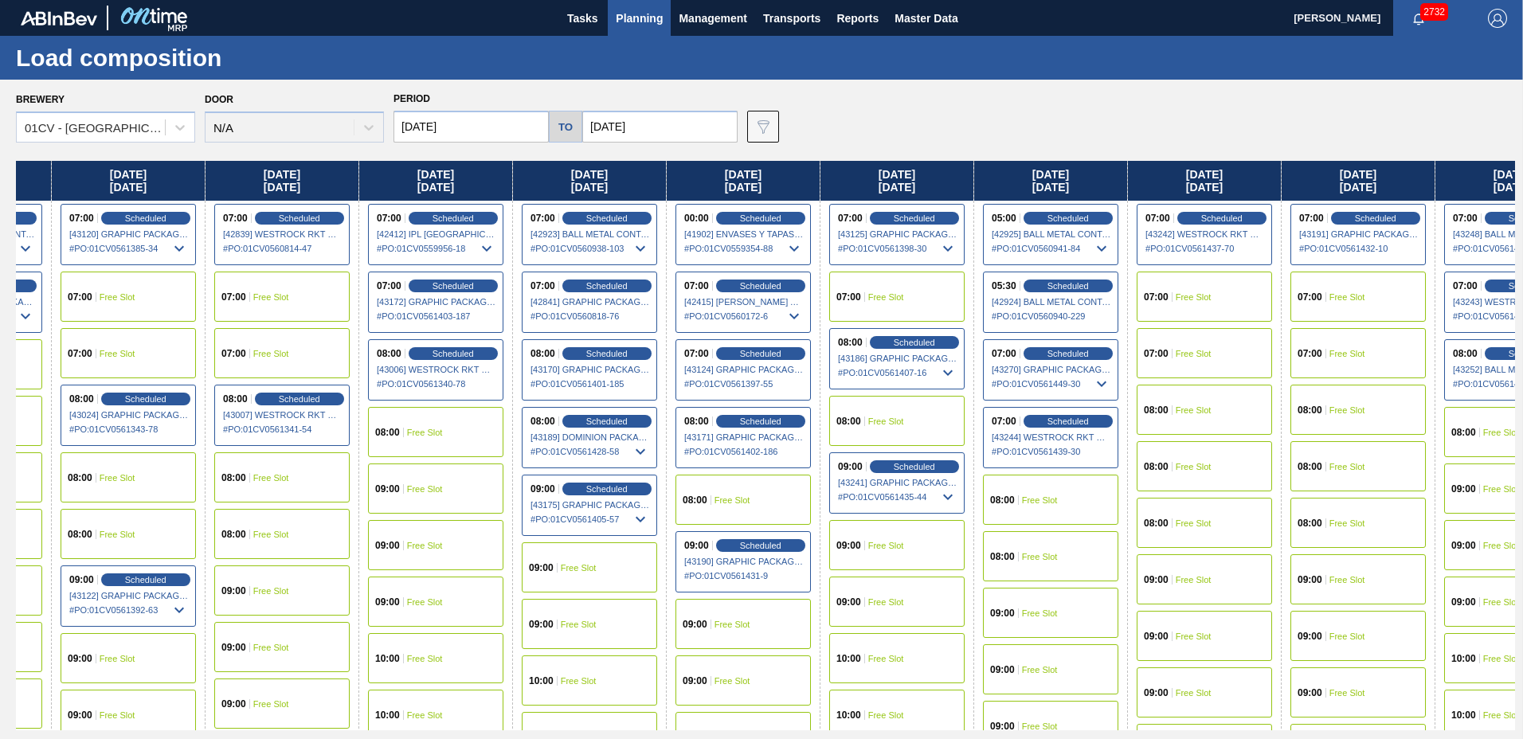
drag, startPoint x: 1230, startPoint y: 184, endPoint x: 369, endPoint y: 208, distance: 861.2
click at [331, 207] on div "[DATE] 07:00 Free Slot 08:00 Free Slot 08:00 Free Slot 09:00 Free Slot 09:00 Fr…" at bounding box center [765, 445] width 1499 height 569
click at [1059, 356] on span "Scheduled" at bounding box center [1067, 353] width 45 height 10
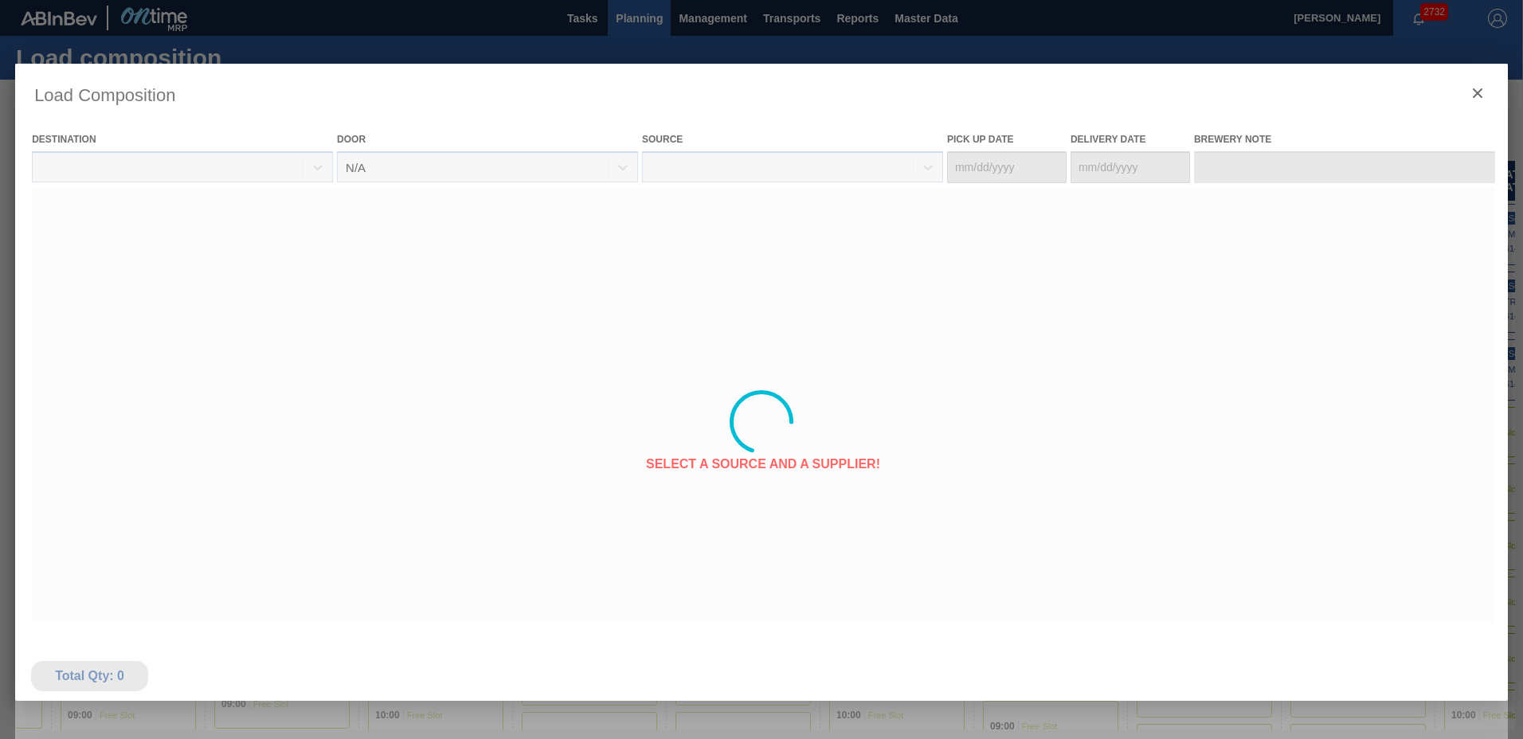
type Date "[DATE]"
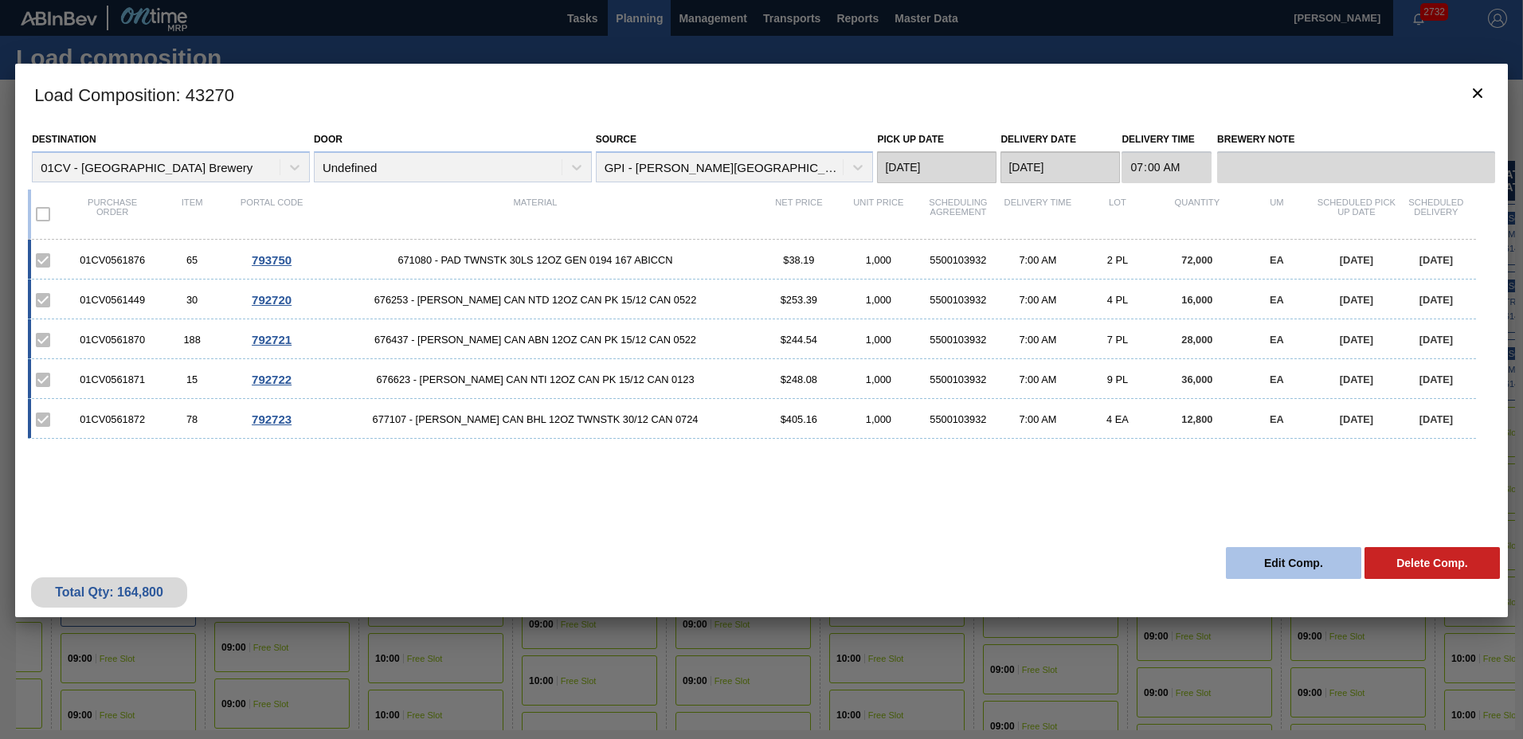
click at [1275, 565] on button "Edit Comp." at bounding box center [1293, 563] width 135 height 32
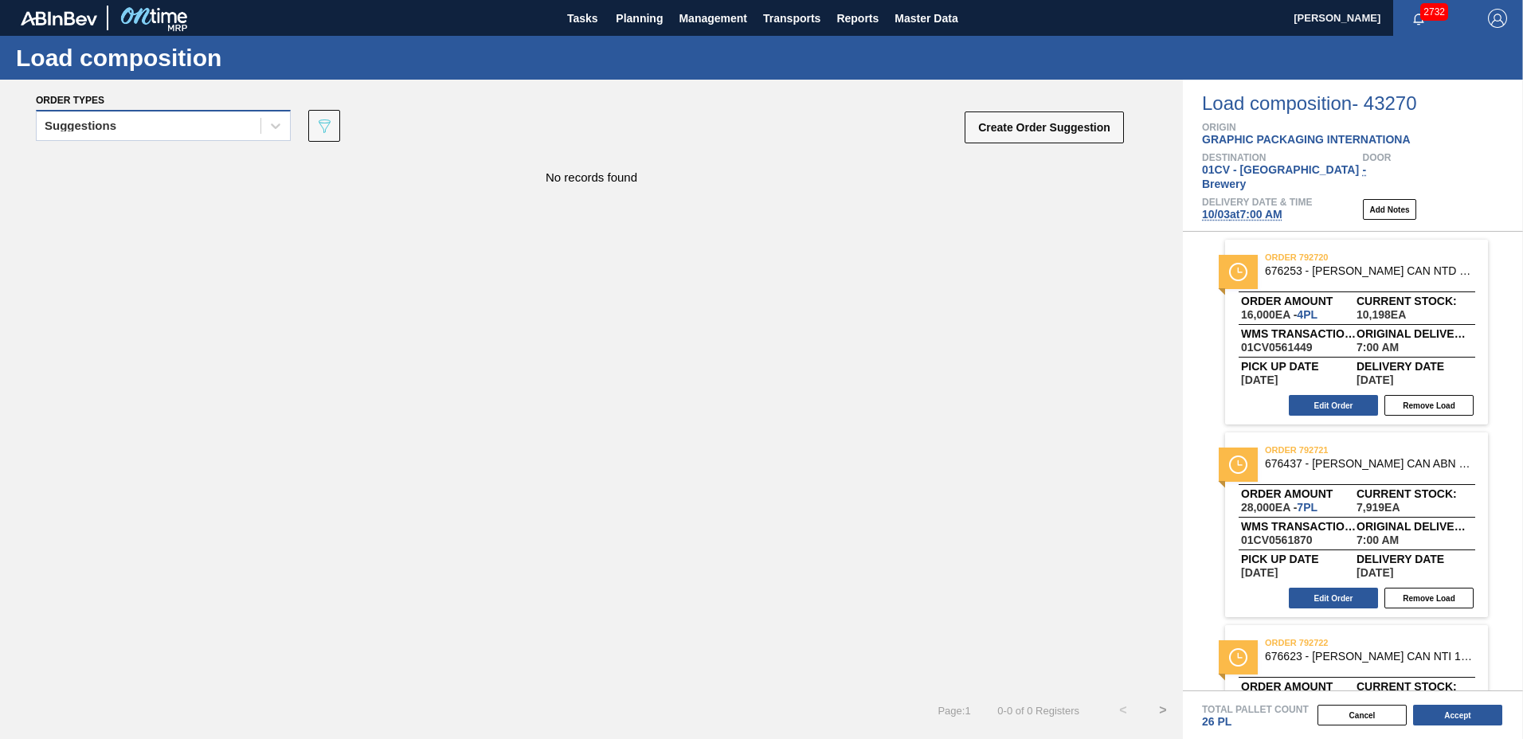
click at [194, 139] on div "Suggestions" at bounding box center [163, 125] width 255 height 31
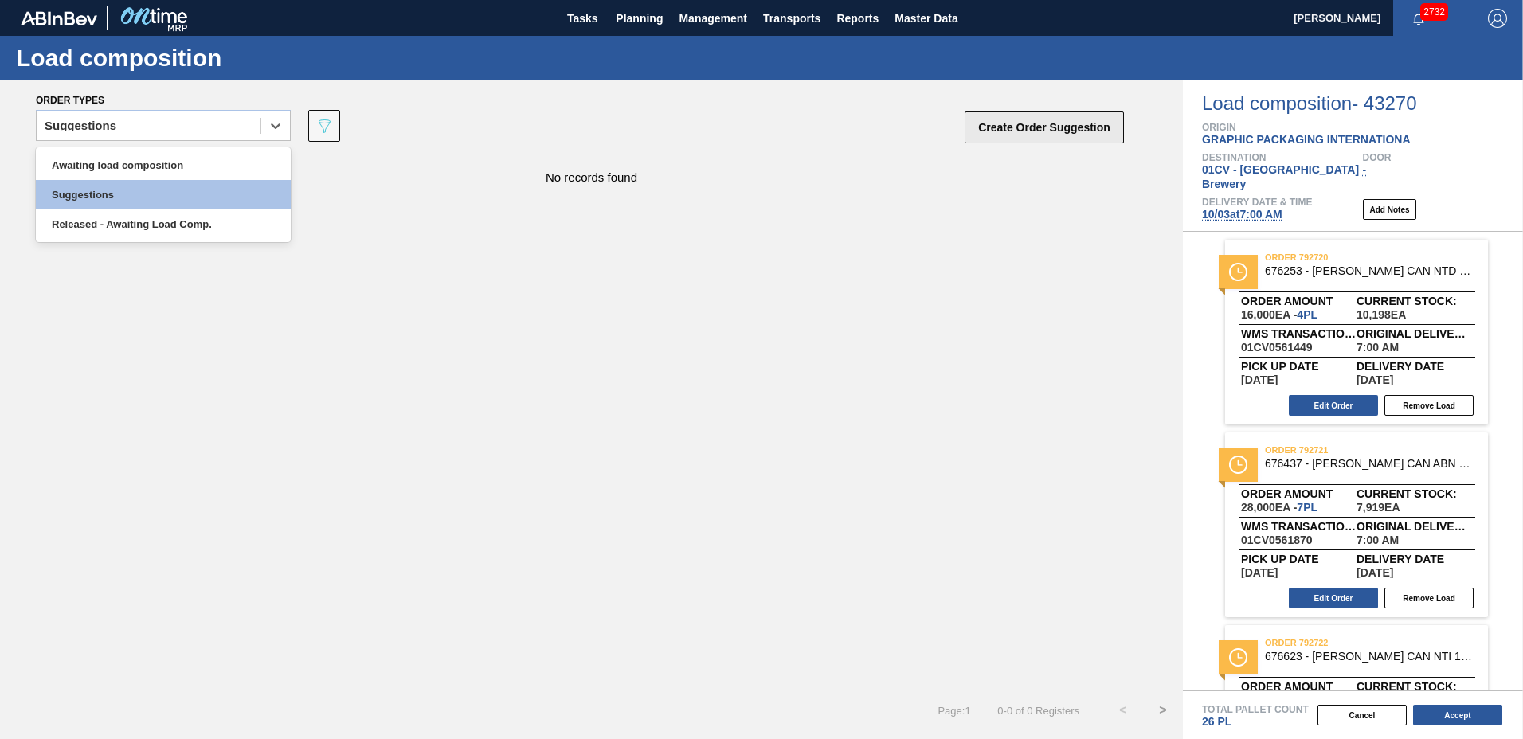
click at [1034, 131] on button "Create Order Suggestion" at bounding box center [1043, 127] width 159 height 32
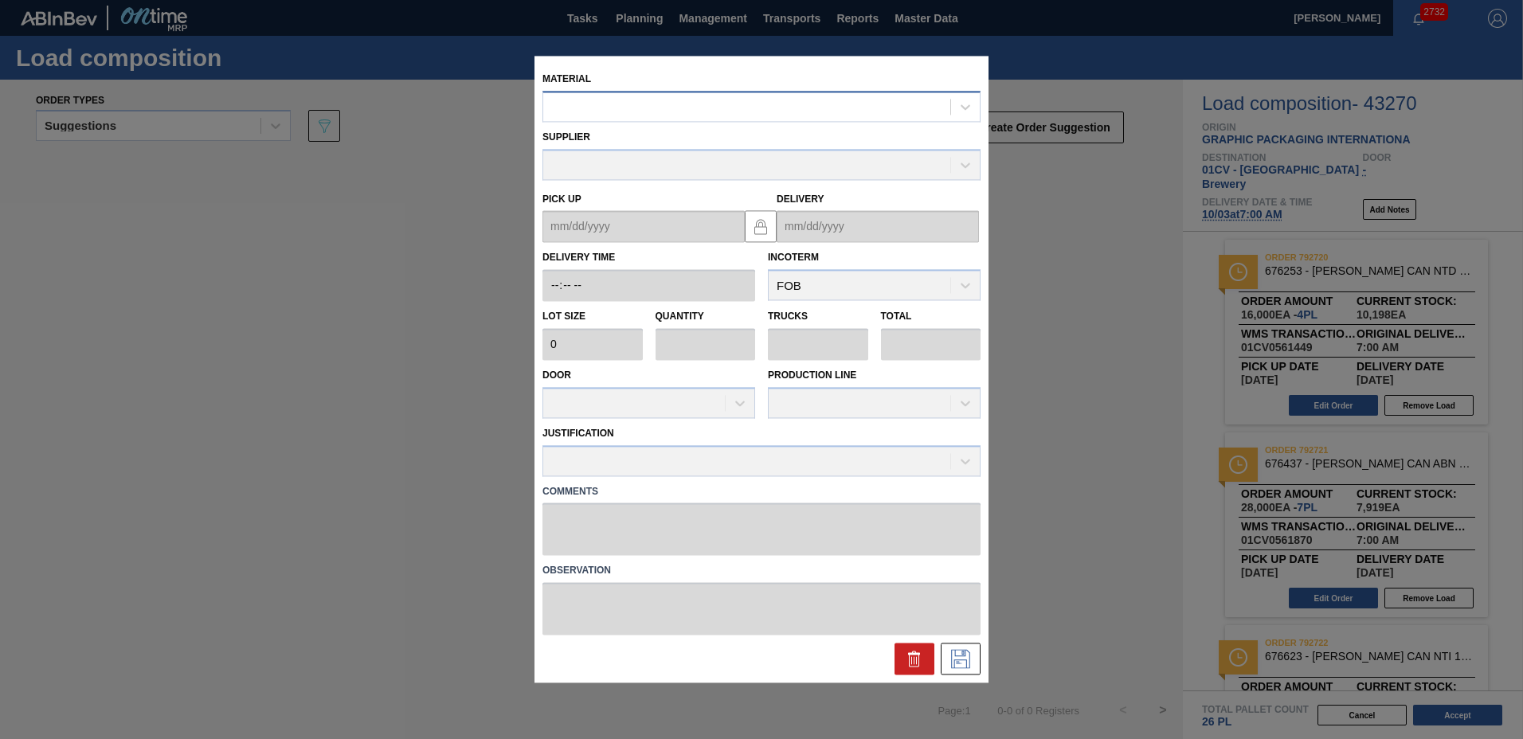
click at [672, 109] on div at bounding box center [746, 107] width 407 height 23
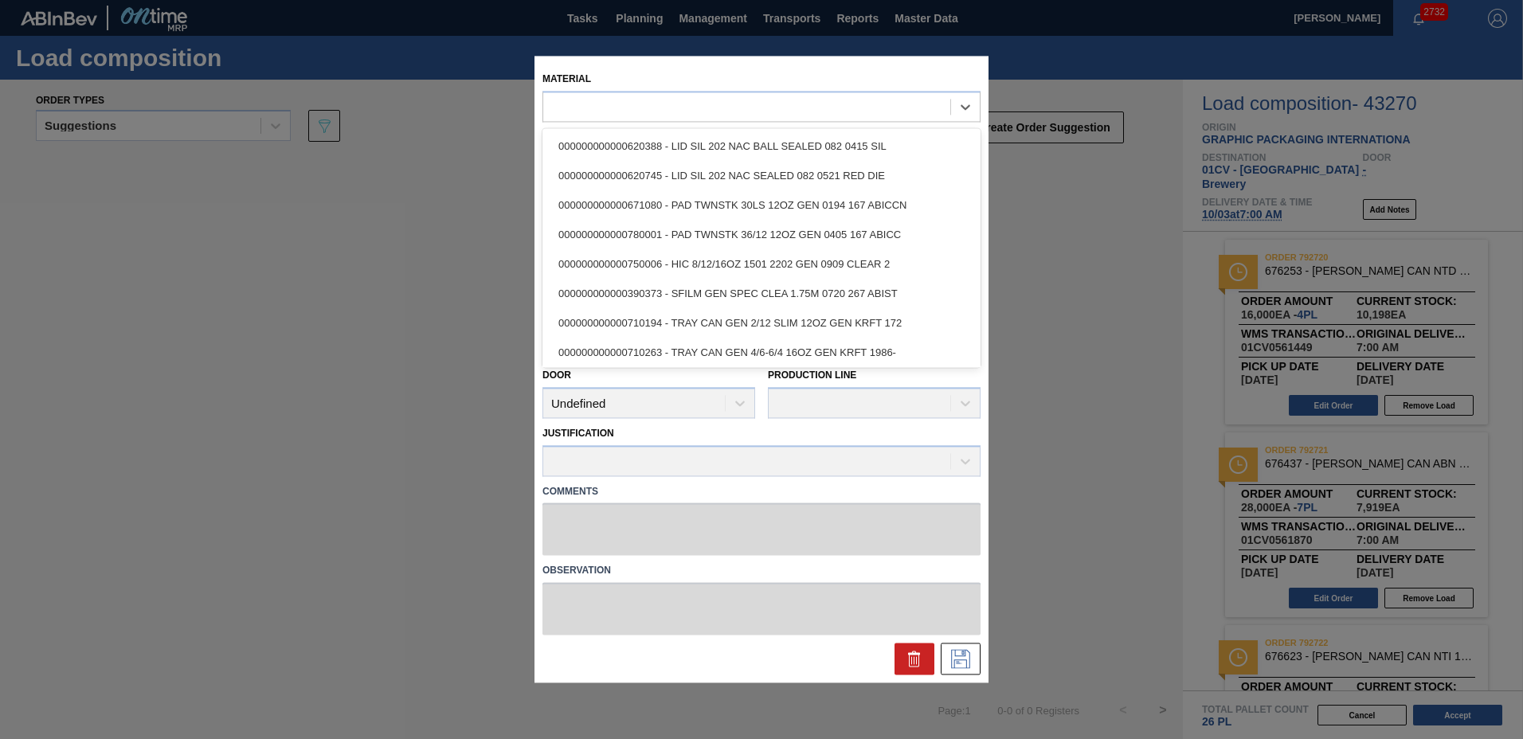
drag, startPoint x: 919, startPoint y: 666, endPoint x: 405, endPoint y: 343, distance: 606.5
click at [910, 664] on icon at bounding box center [914, 659] width 19 height 19
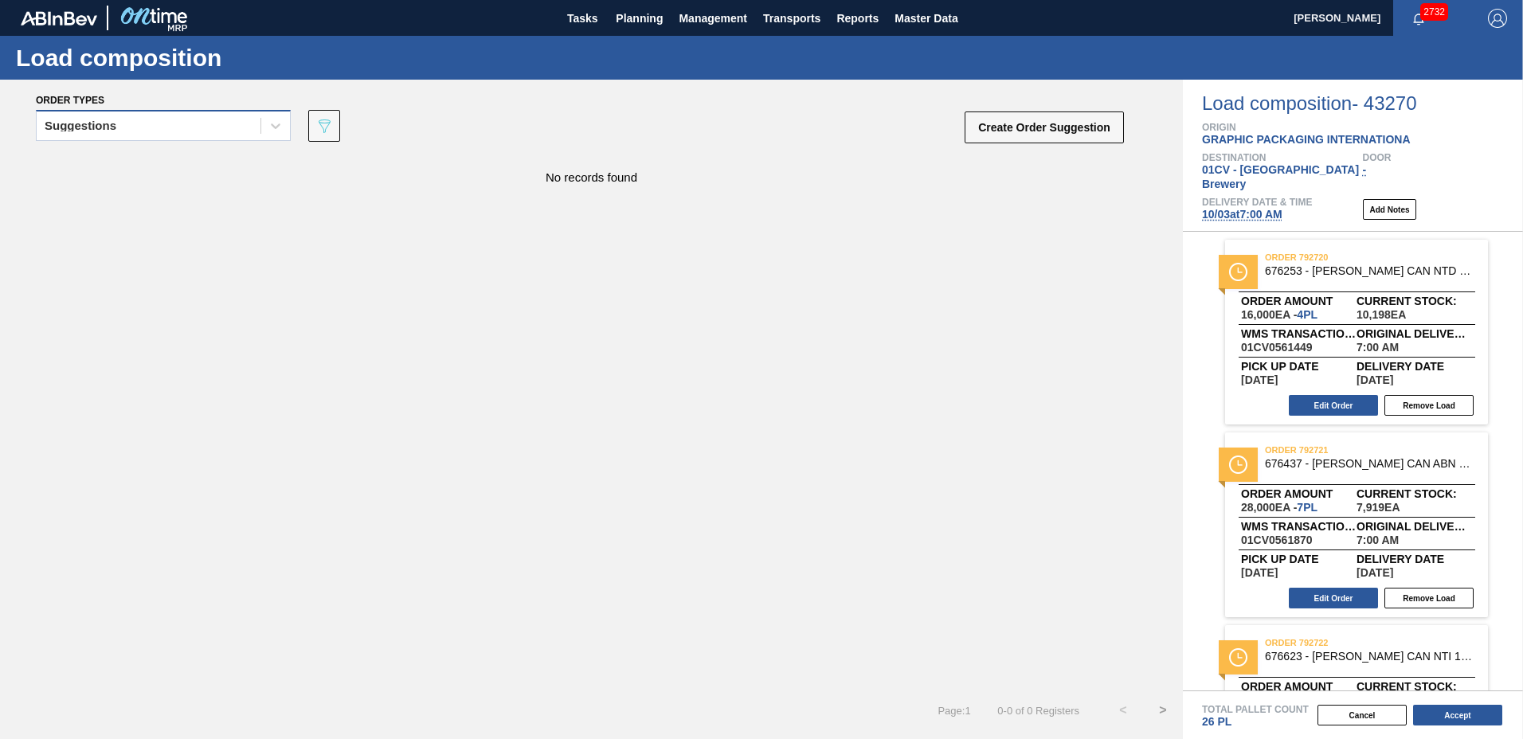
click at [135, 119] on div "Suggestions" at bounding box center [149, 126] width 224 height 23
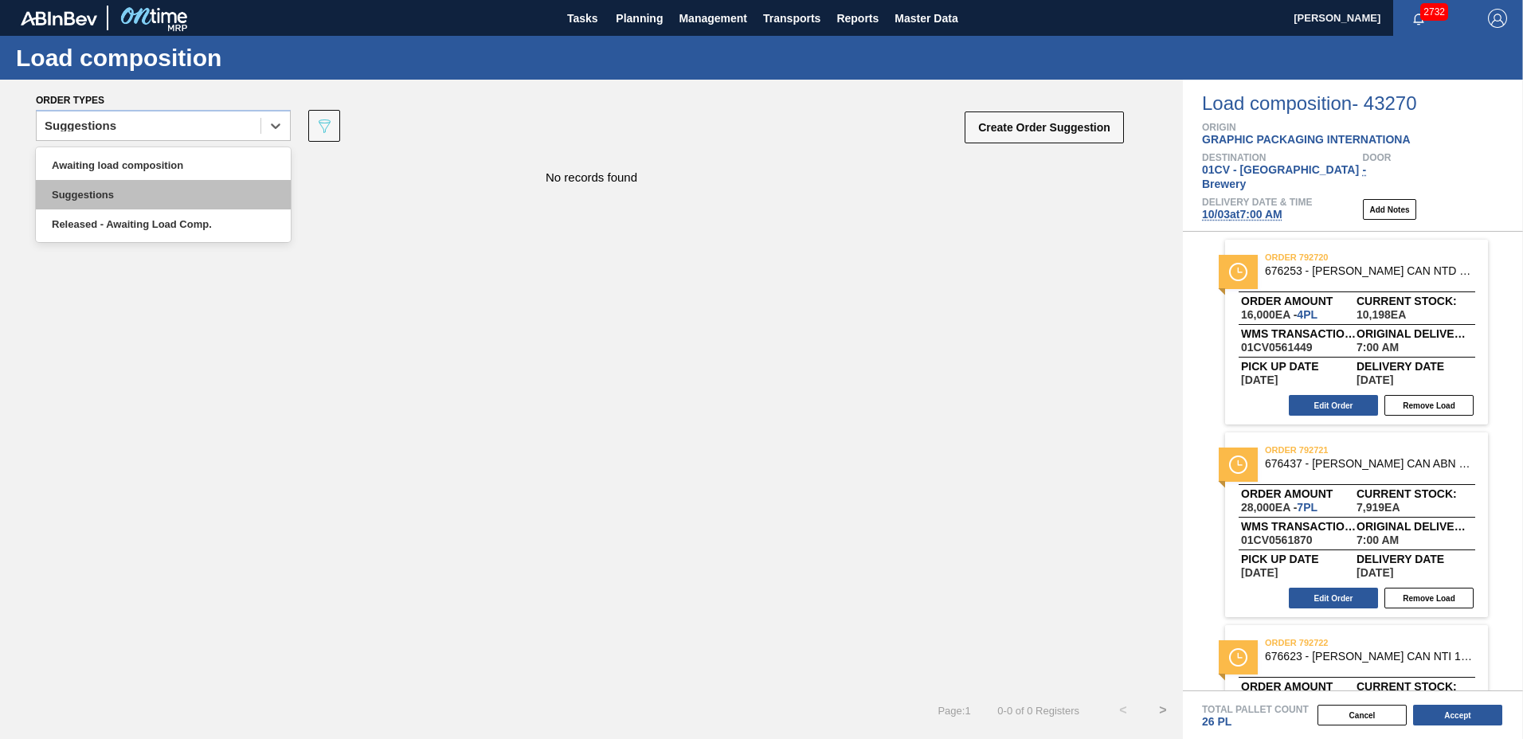
click at [131, 190] on div "Suggestions" at bounding box center [163, 194] width 255 height 29
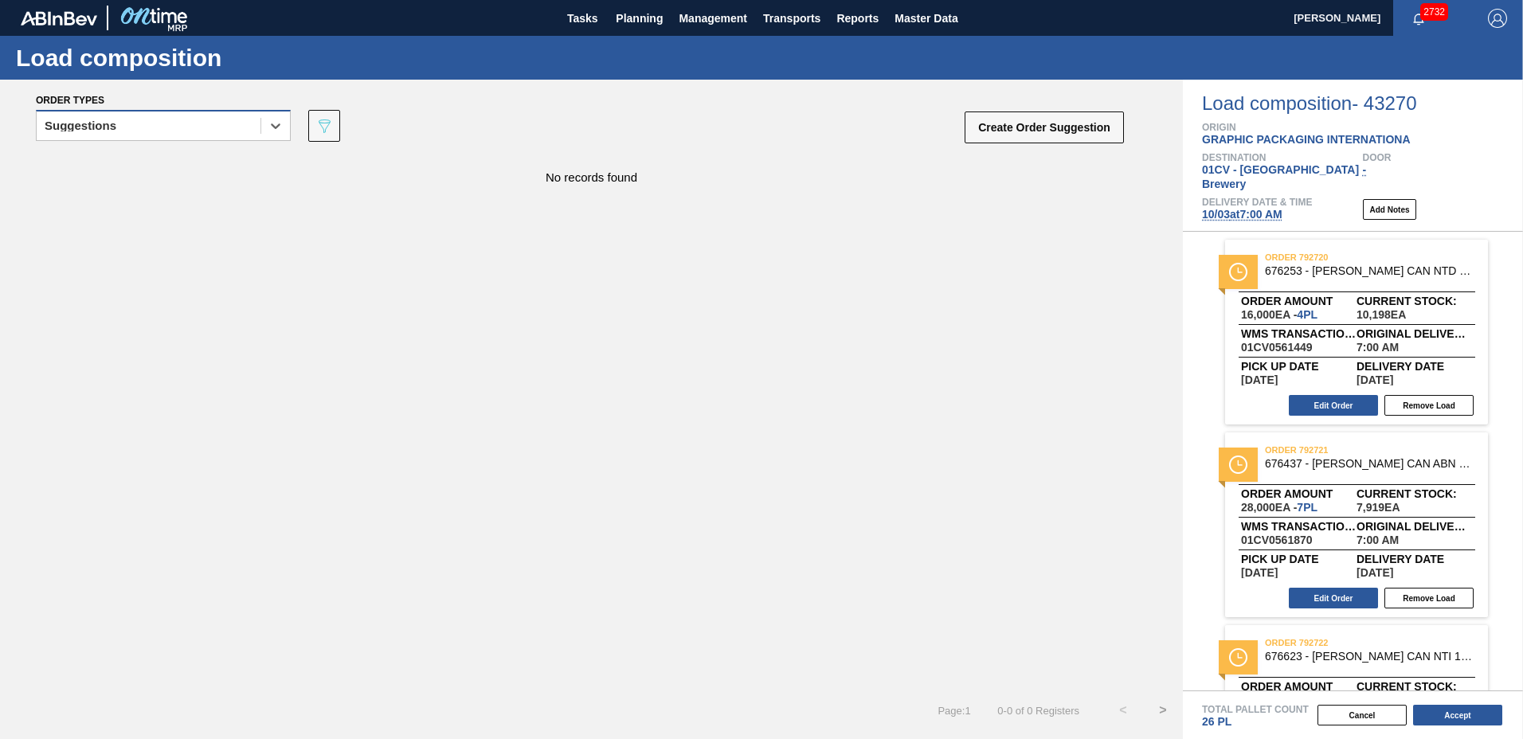
click at [196, 126] on div "Suggestions" at bounding box center [149, 126] width 224 height 23
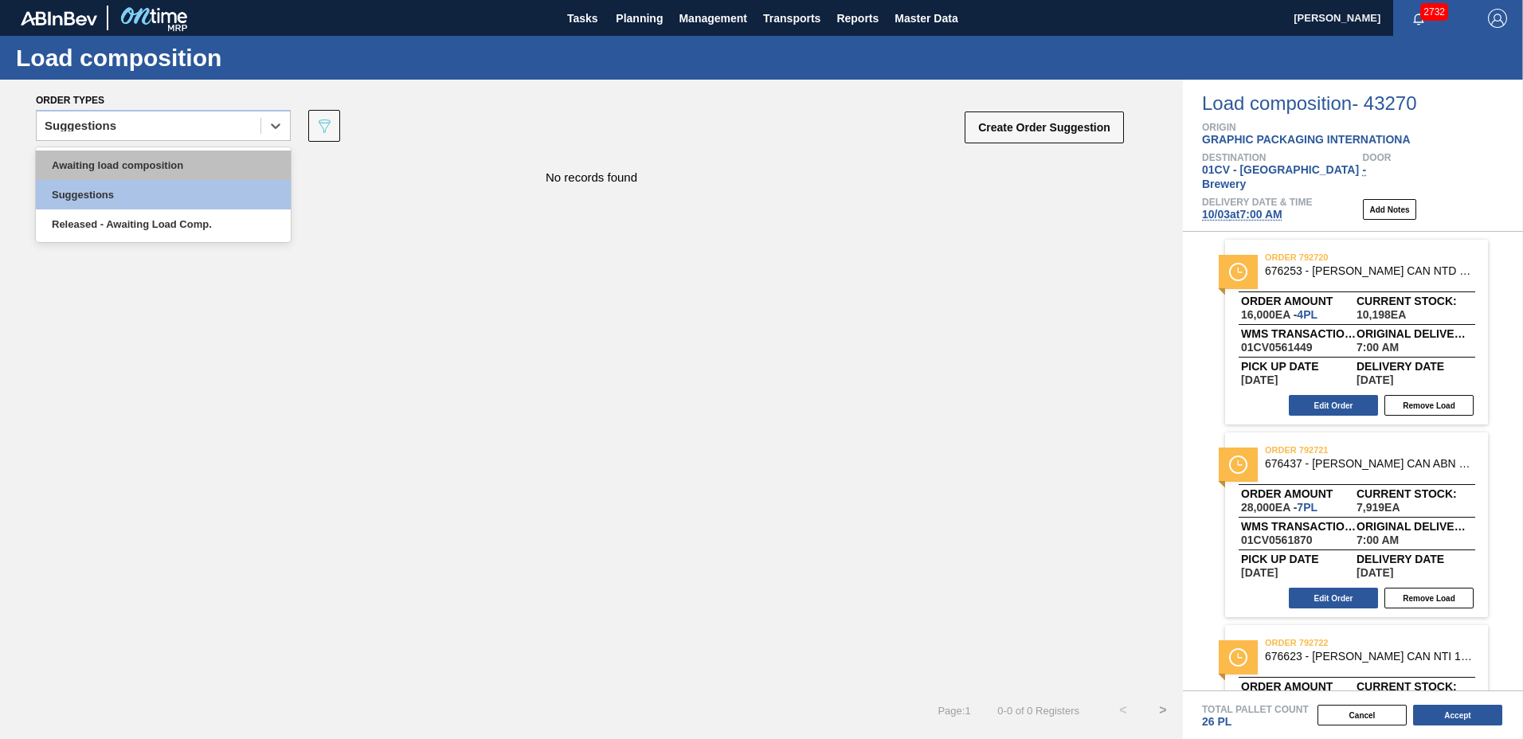
click at [189, 166] on div "Awaiting load composition" at bounding box center [163, 165] width 255 height 29
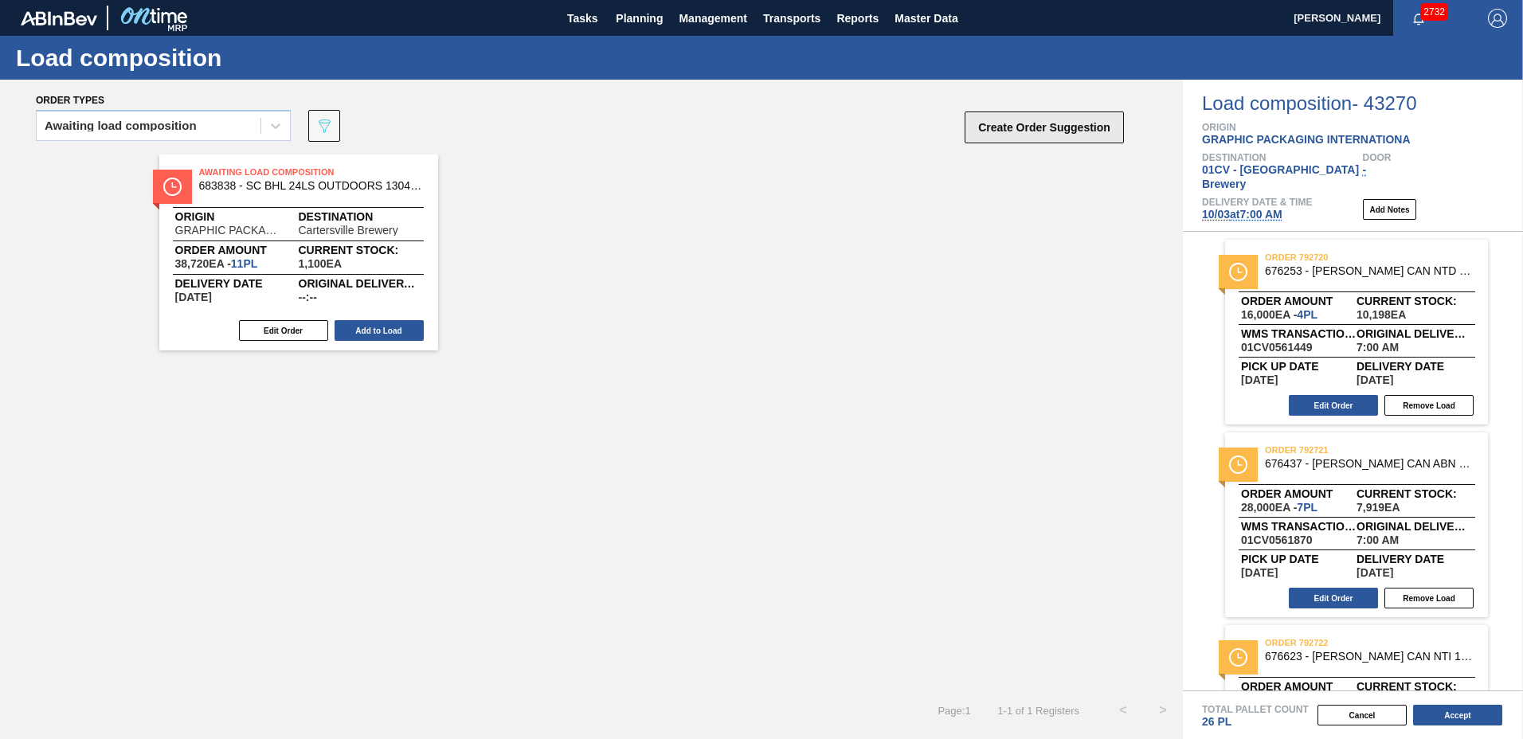
click at [1030, 125] on button "Create Order Suggestion" at bounding box center [1043, 127] width 159 height 32
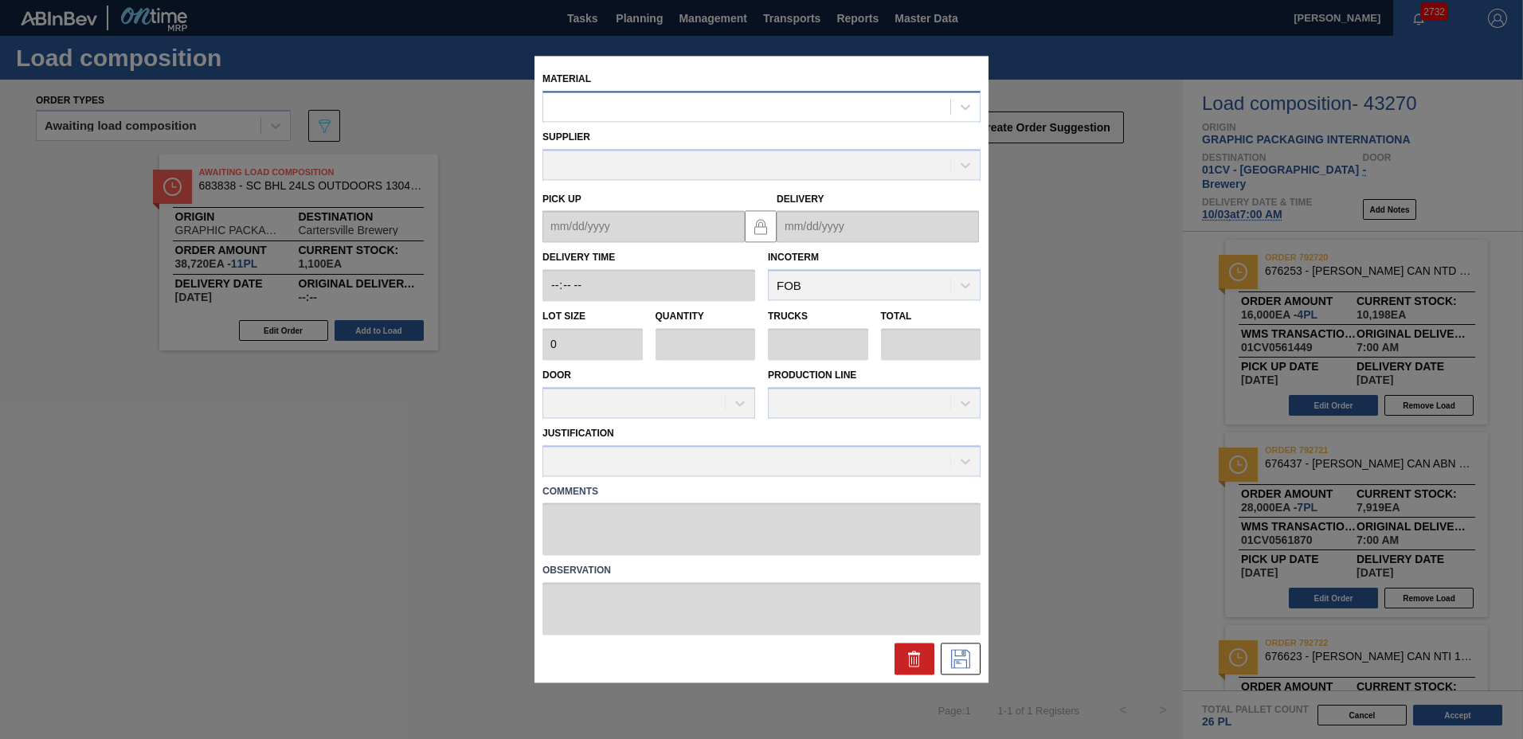
click at [655, 100] on div at bounding box center [746, 107] width 407 height 23
type input "677112"
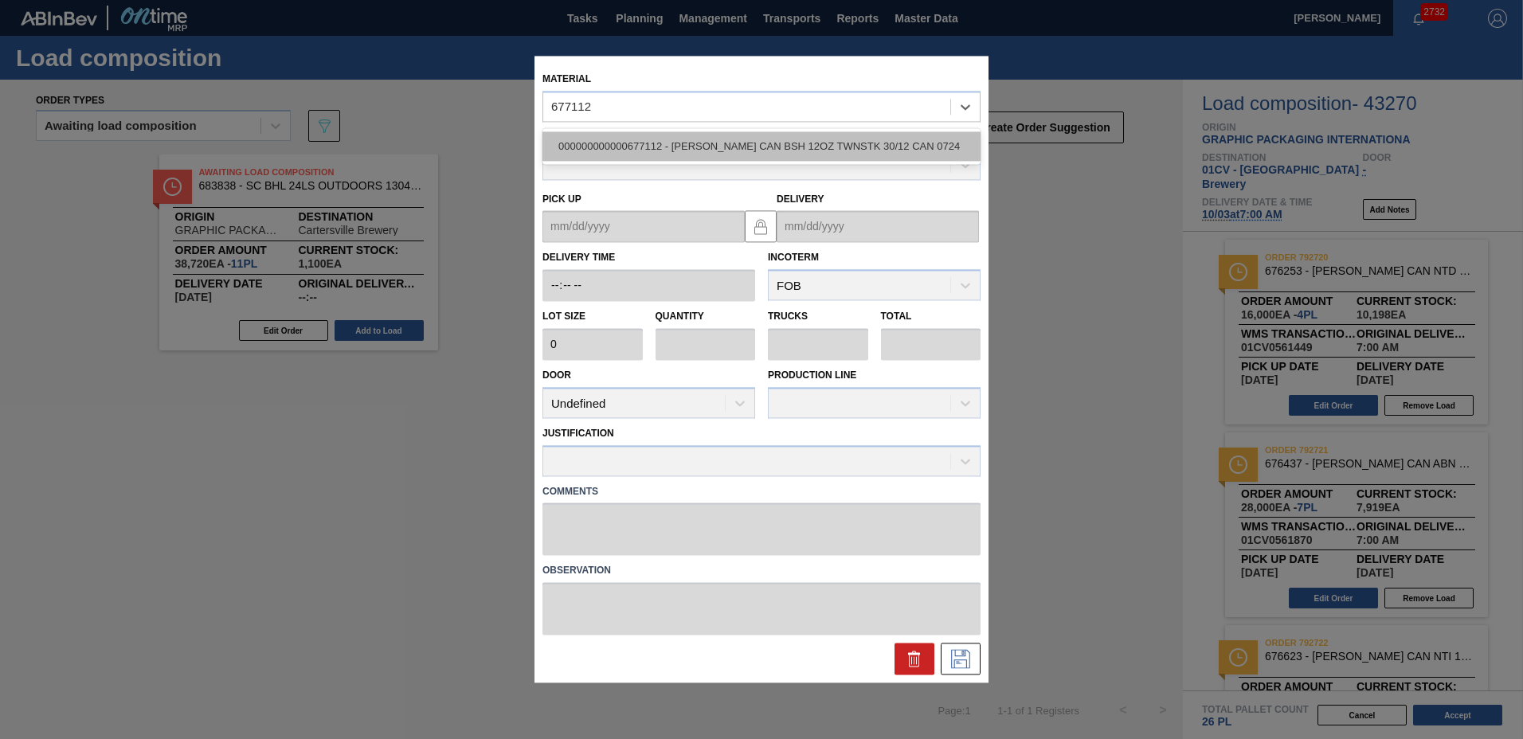
click at [686, 151] on div "000000000000677112 - [PERSON_NAME] CAN BSH 12OZ TWNSTK 30/12 CAN 0724" at bounding box center [761, 145] width 438 height 29
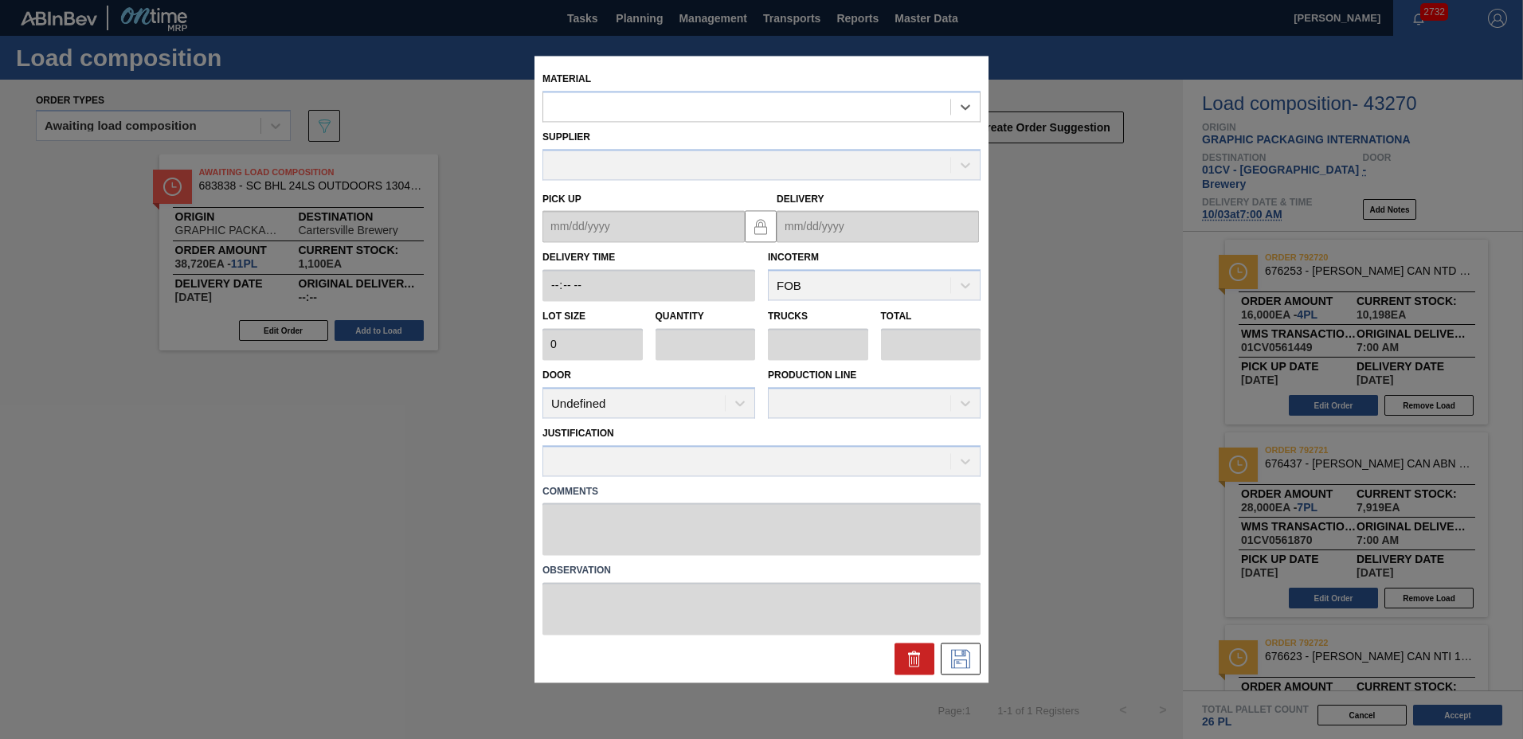
type input "3,200"
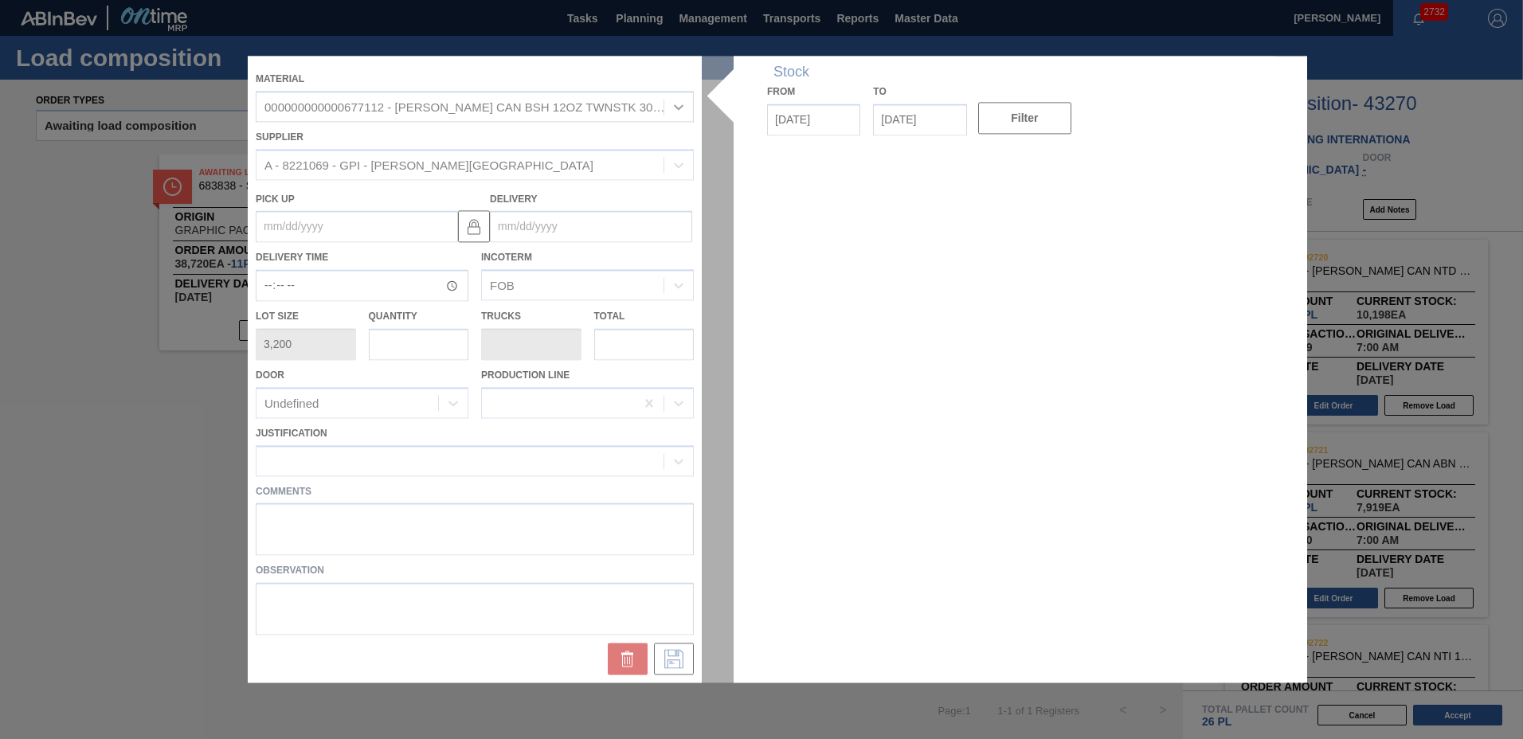
click at [411, 347] on div at bounding box center [761, 369] width 1027 height 627
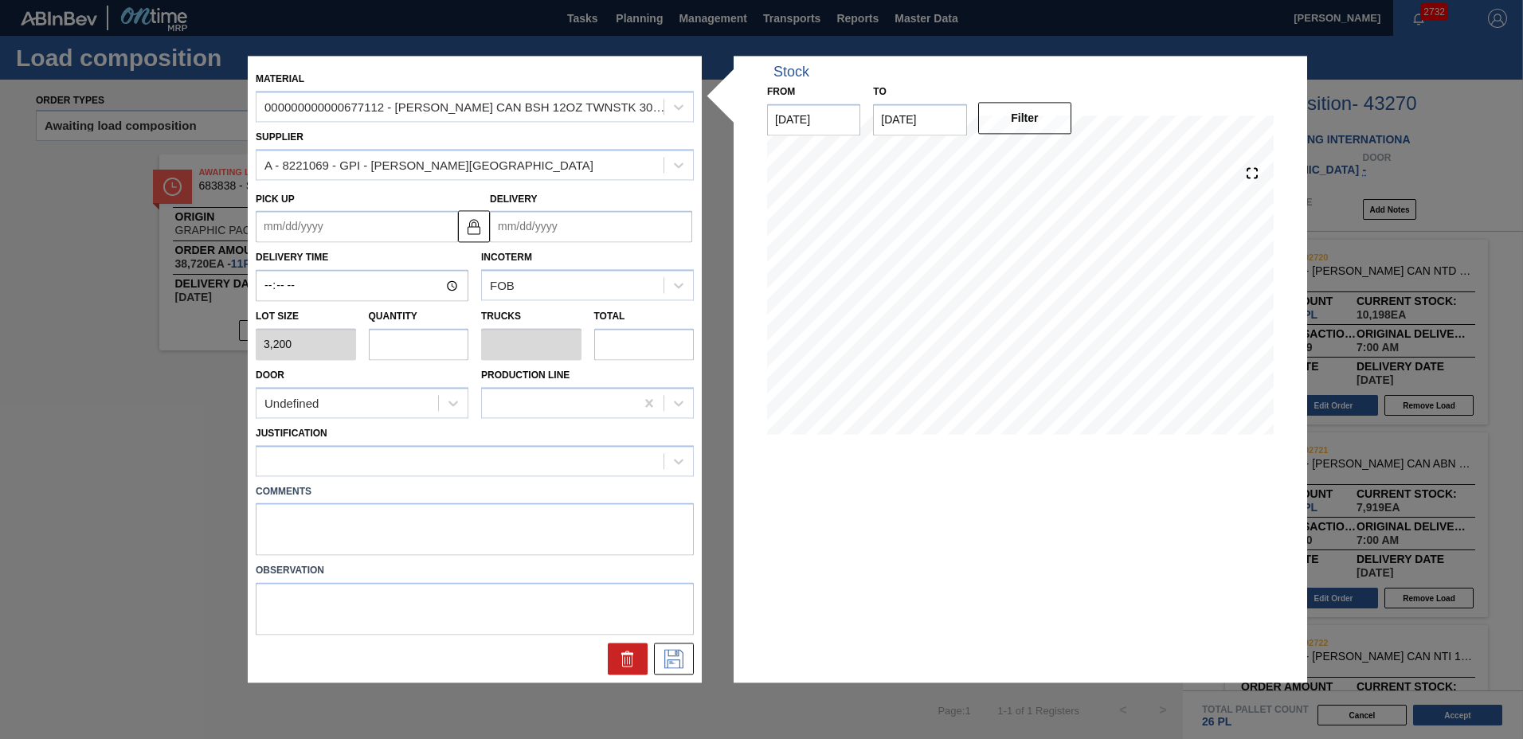
click at [410, 347] on input "text" at bounding box center [419, 344] width 100 height 32
type input "1"
type input "0.038"
type input "3,200"
type input "1"
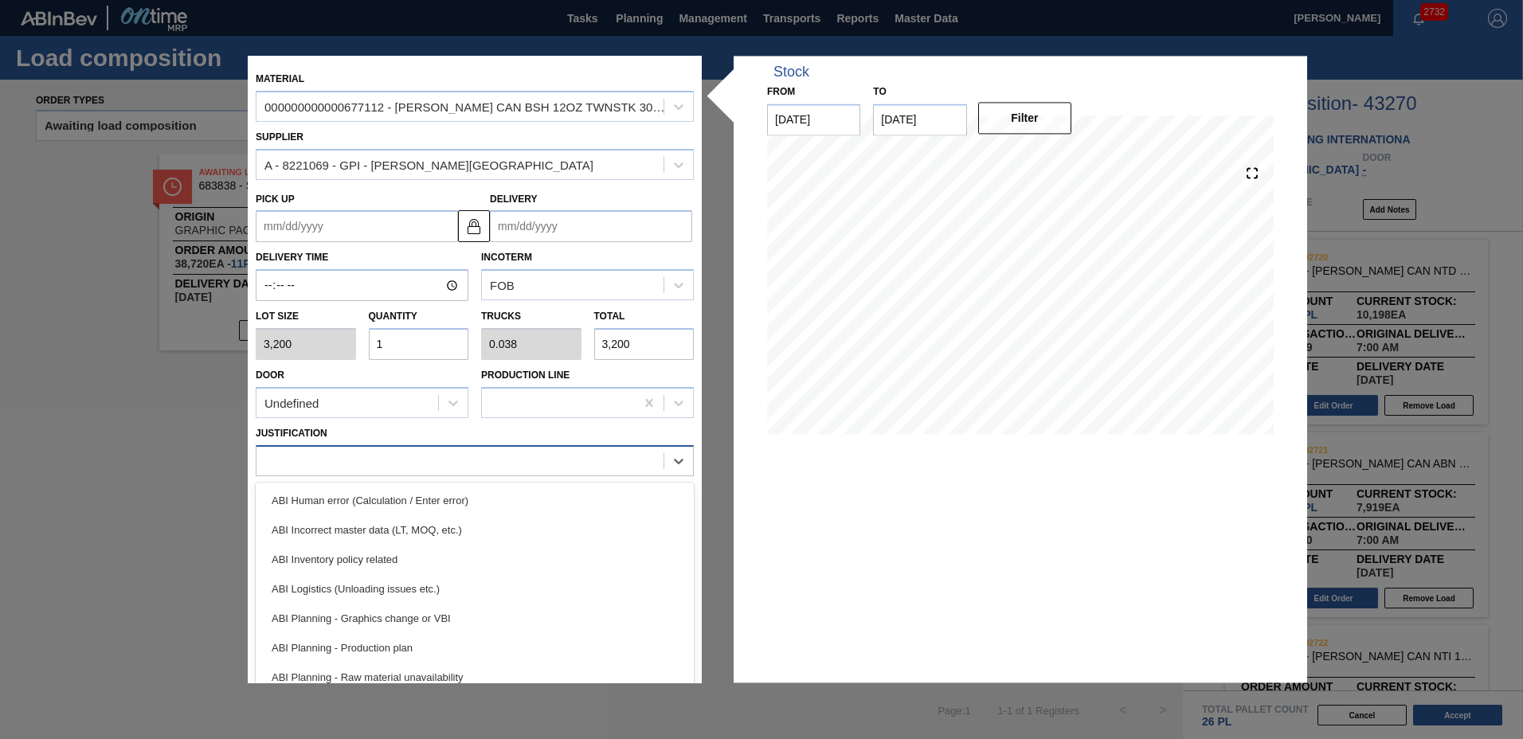
click at [381, 475] on div at bounding box center [475, 460] width 438 height 31
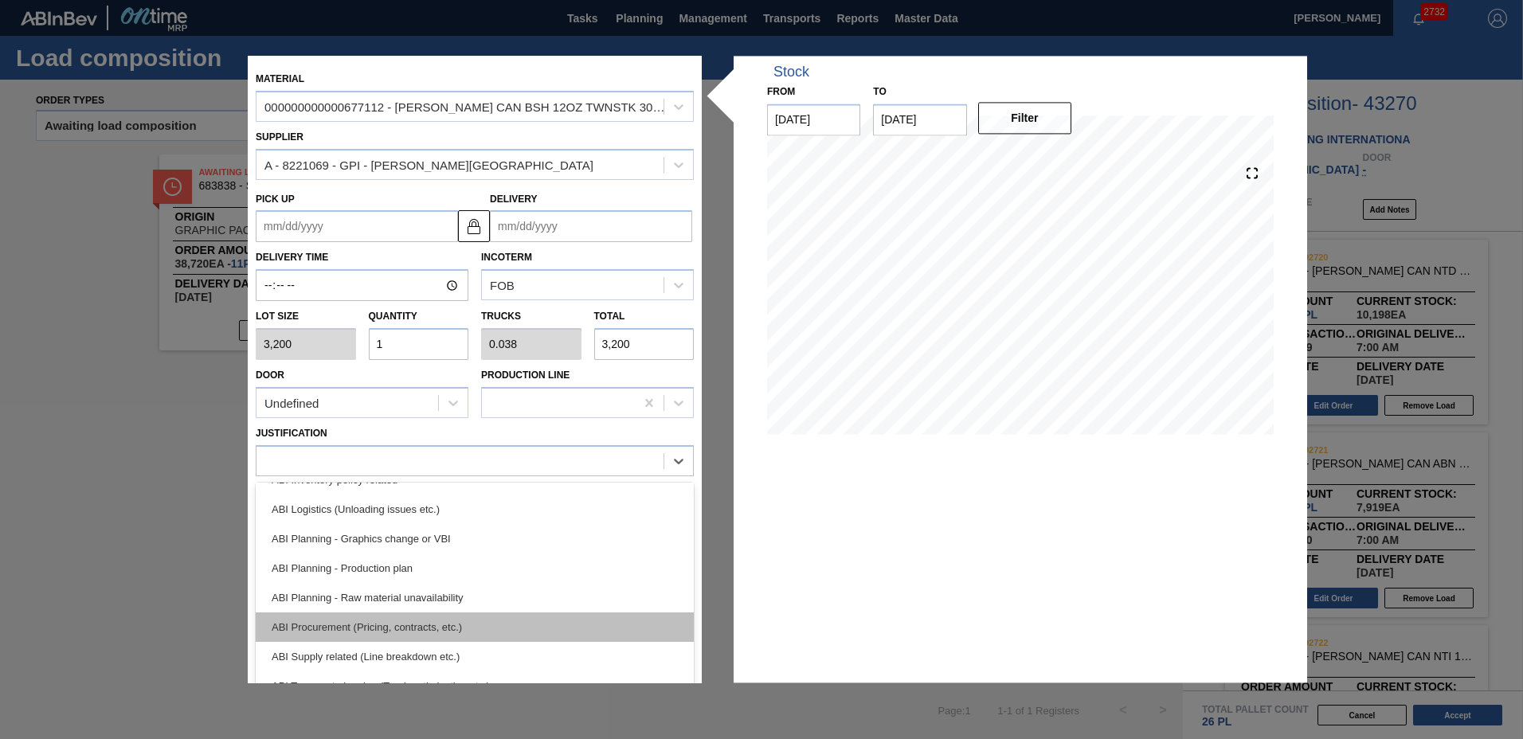
scroll to position [159, 0]
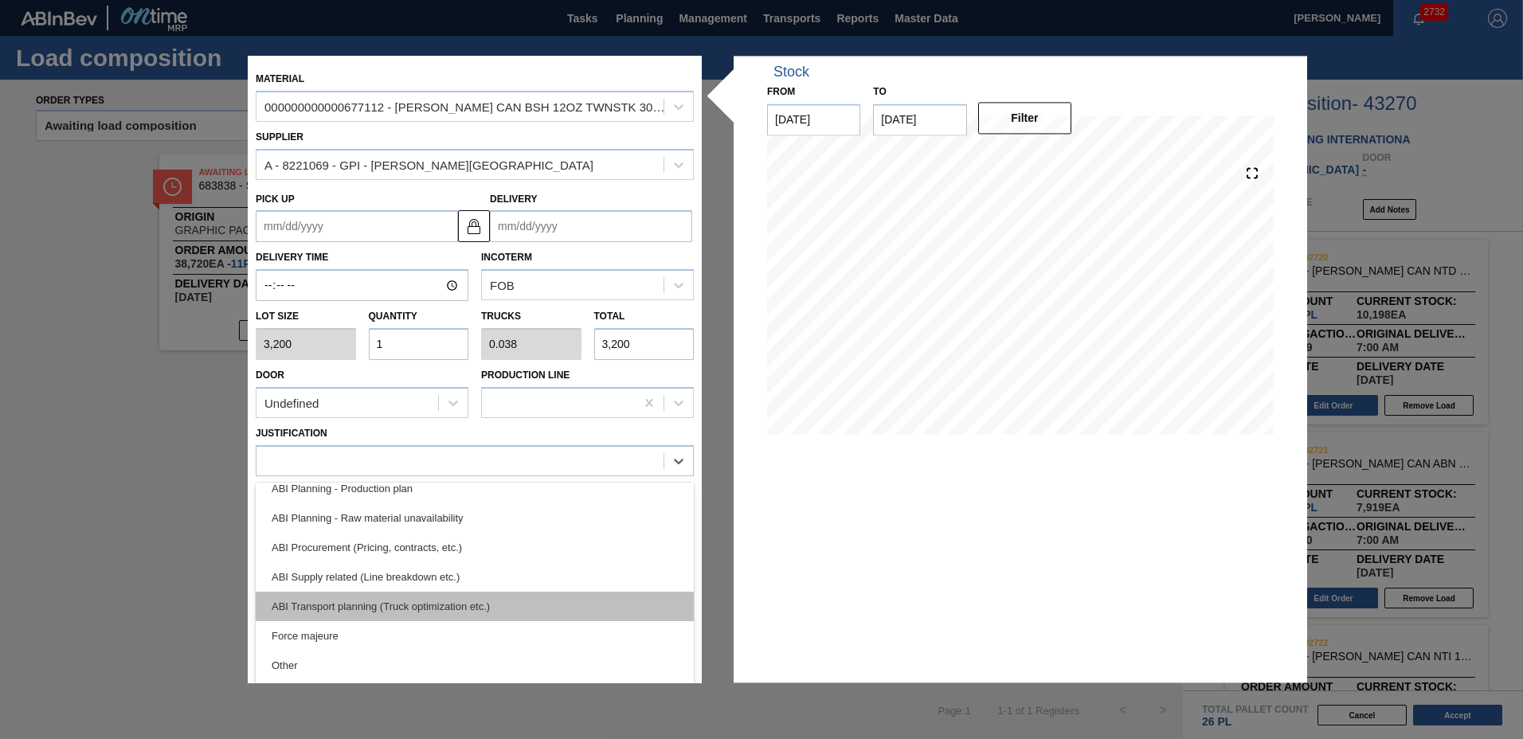
click at [439, 602] on div "ABI Transport planning (Truck optimization etc.)" at bounding box center [475, 606] width 438 height 29
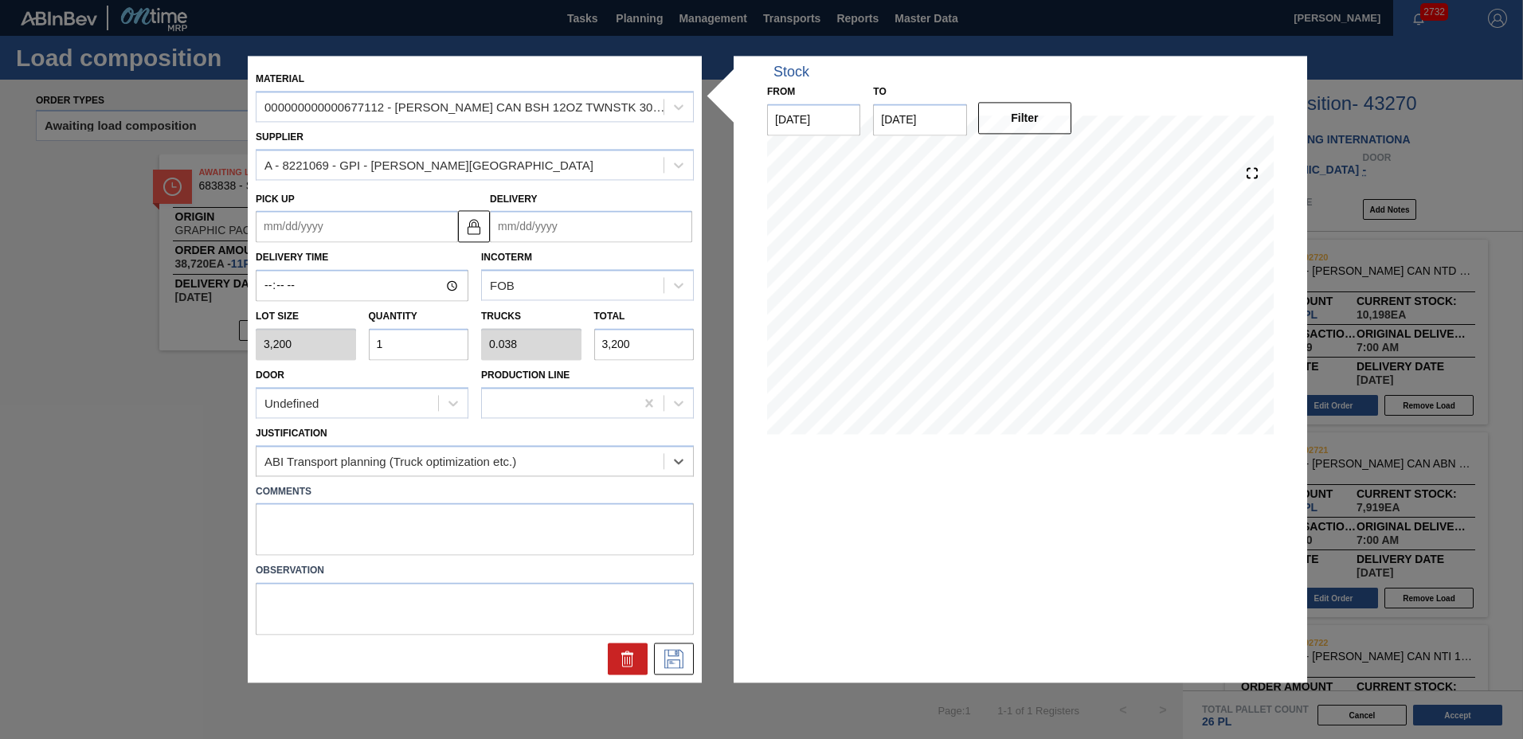
click at [569, 225] on input "Delivery" at bounding box center [591, 227] width 202 height 32
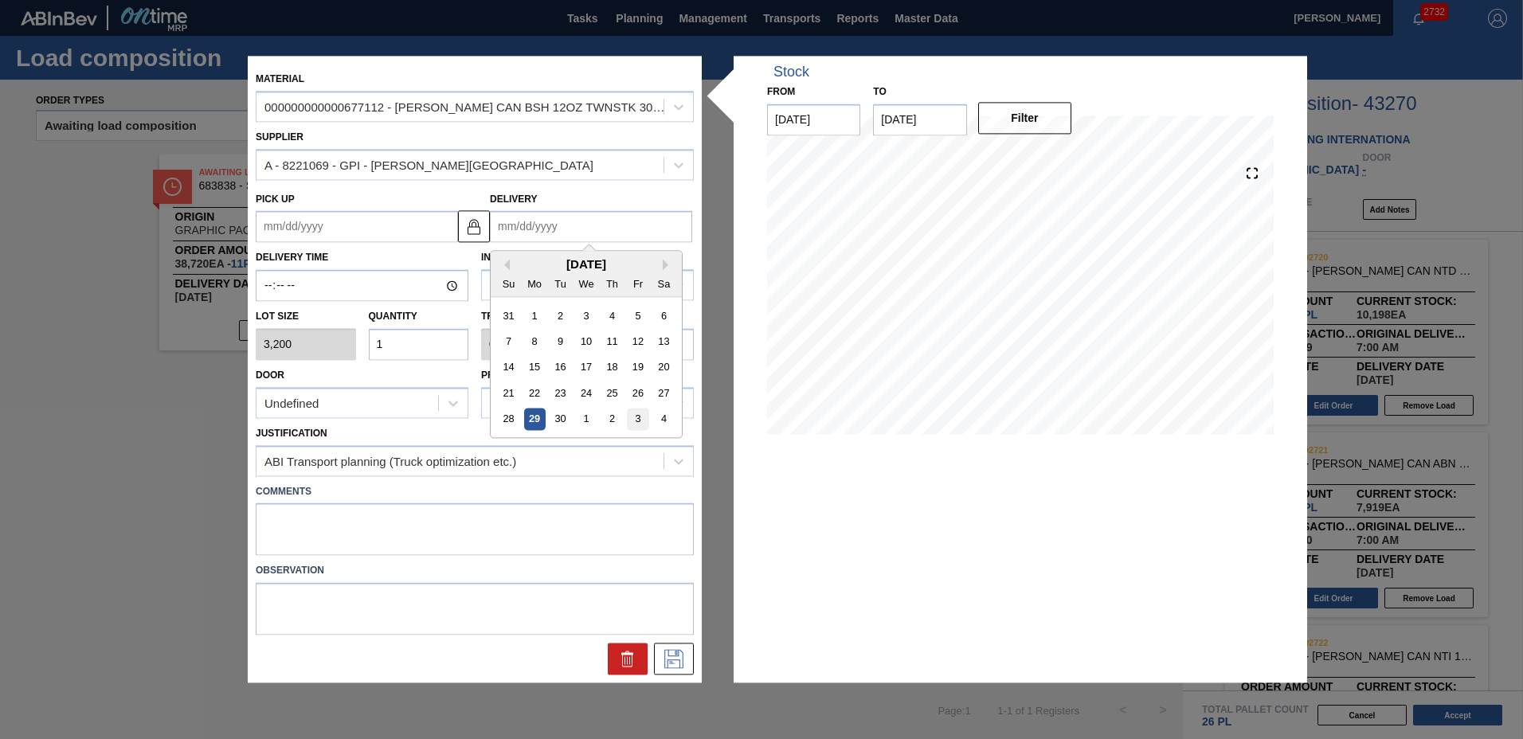
click at [643, 417] on div "3" at bounding box center [638, 420] width 22 height 22
type up "[DATE]"
type input "[DATE]"
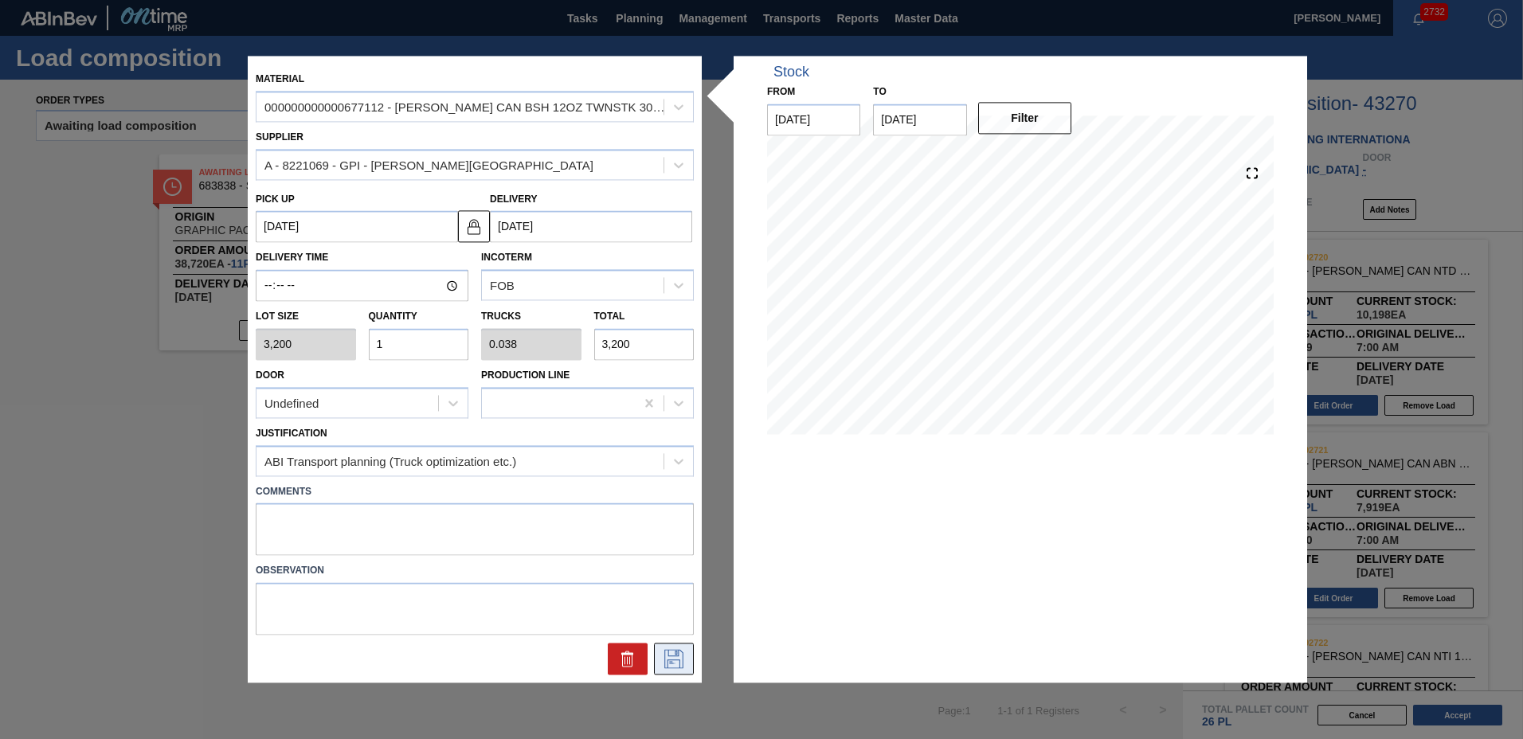
click at [680, 655] on icon at bounding box center [673, 659] width 25 height 19
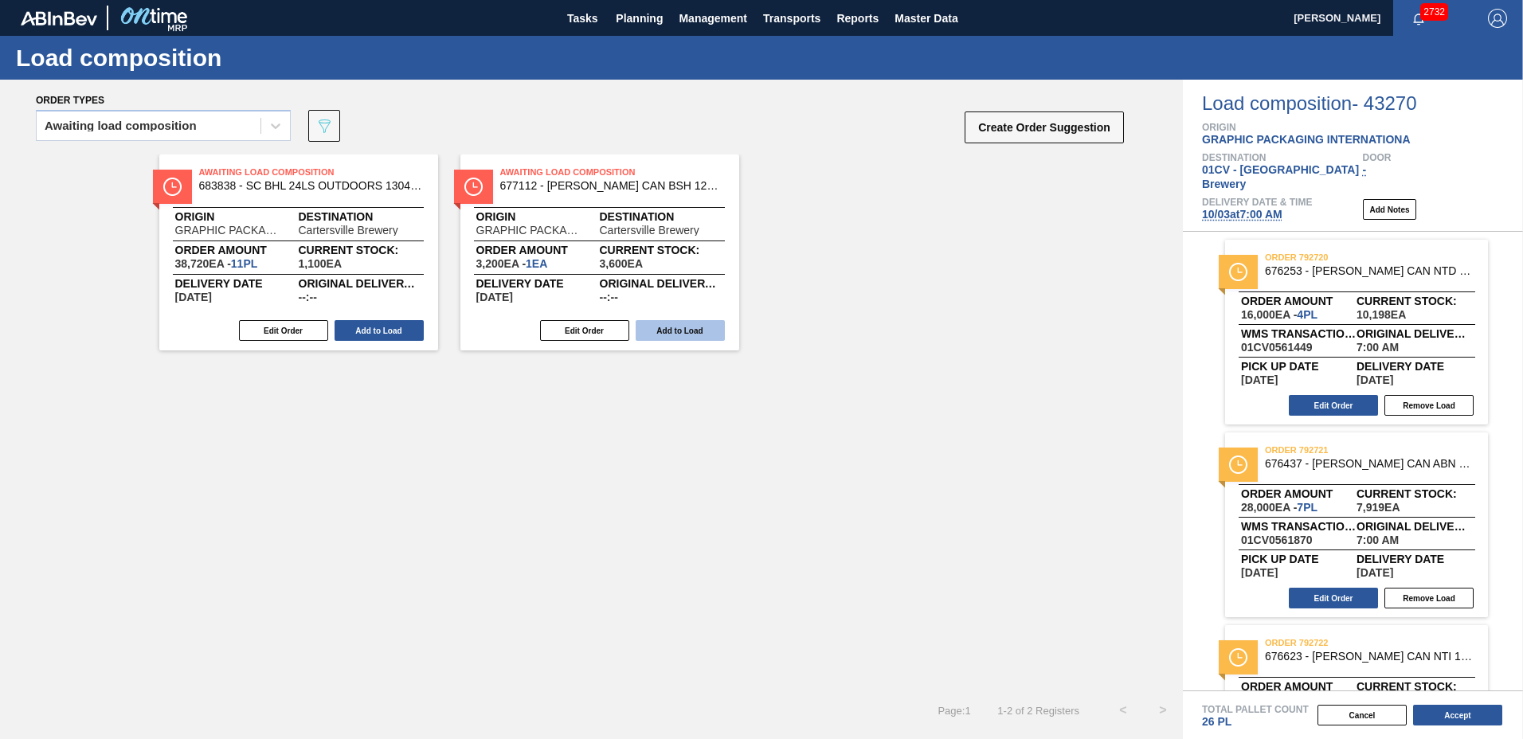
click at [663, 323] on button "Add to Load" at bounding box center [680, 330] width 89 height 21
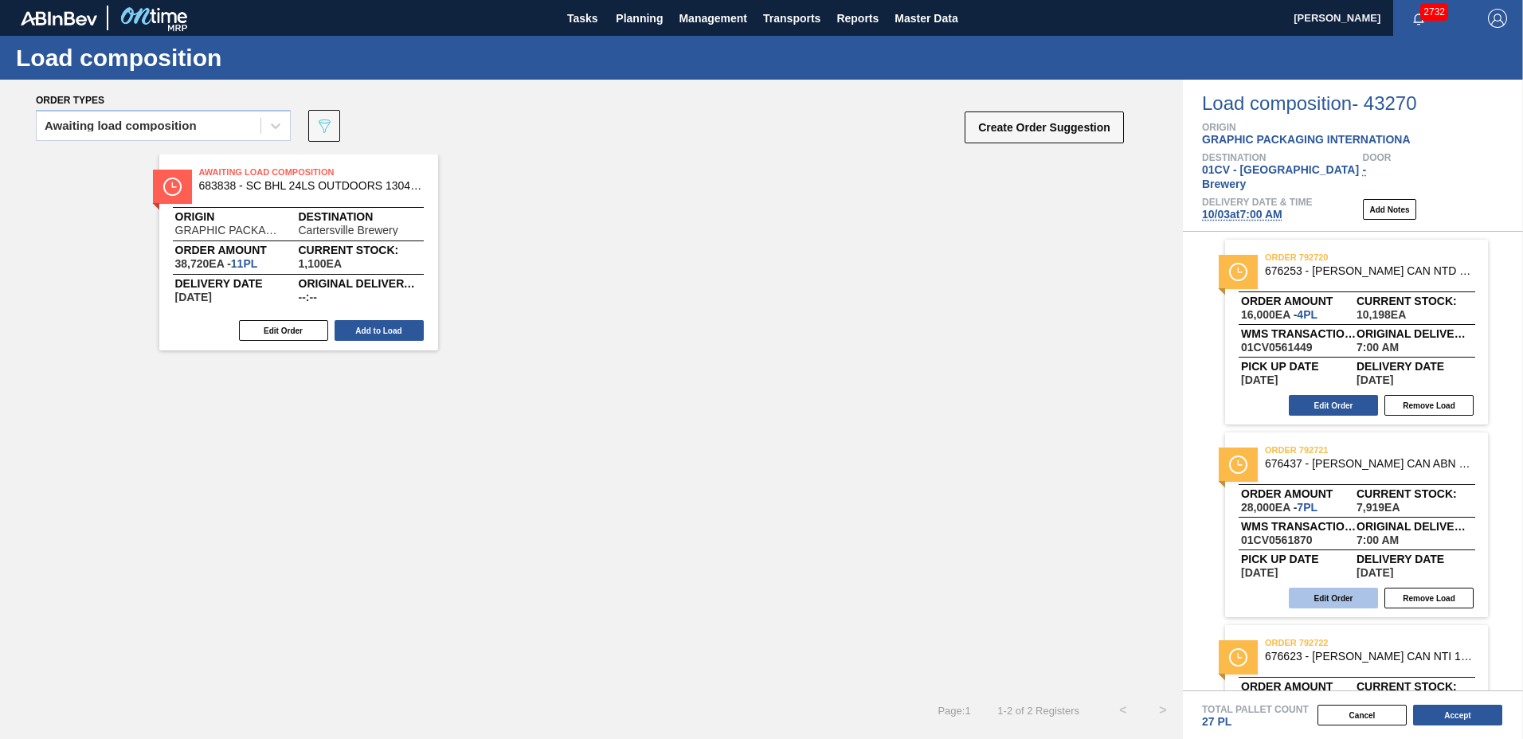
click at [1364, 588] on button "Edit Order" at bounding box center [1333, 598] width 89 height 21
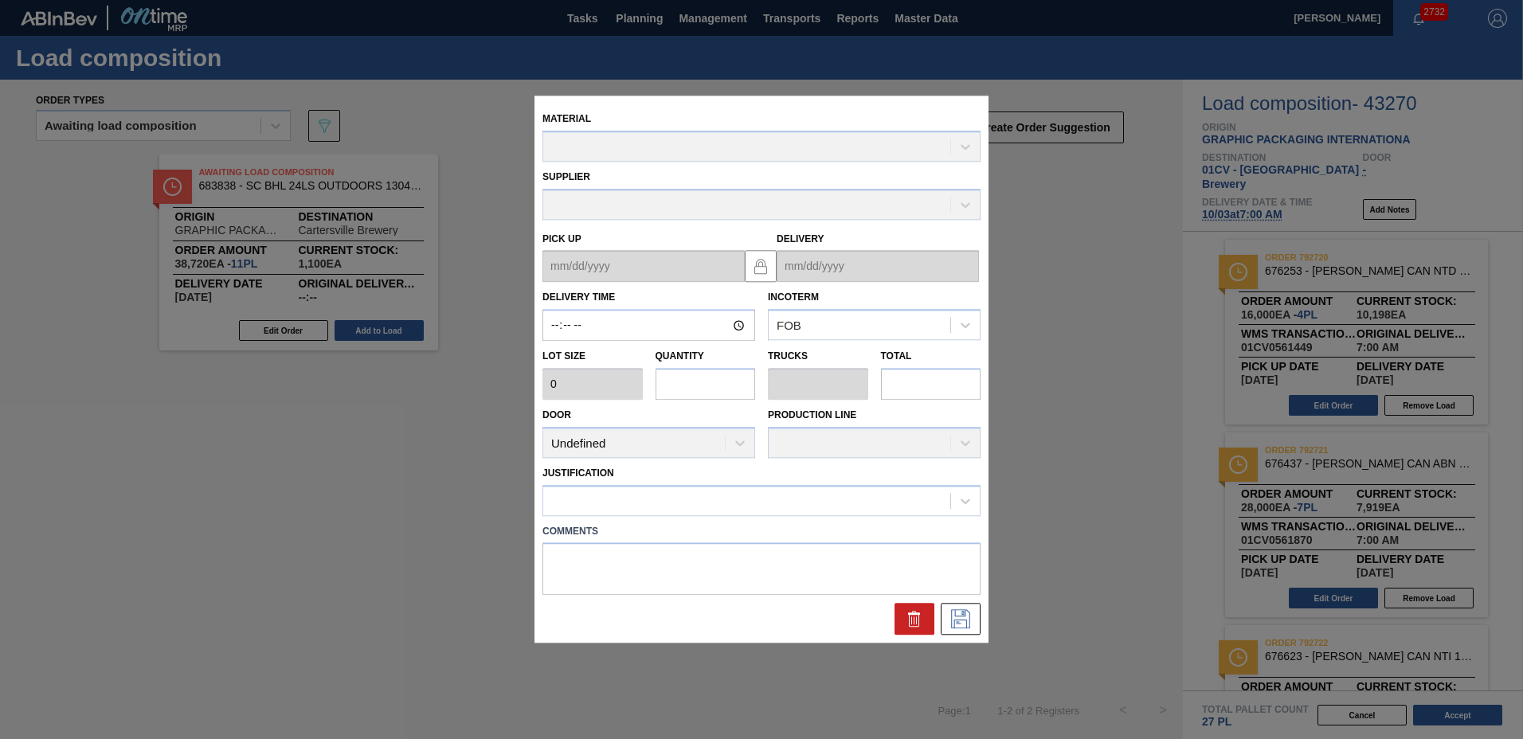
type up "[DATE]"
type input "[DATE]"
type input "07:00:00"
type input "4,000"
type input "7"
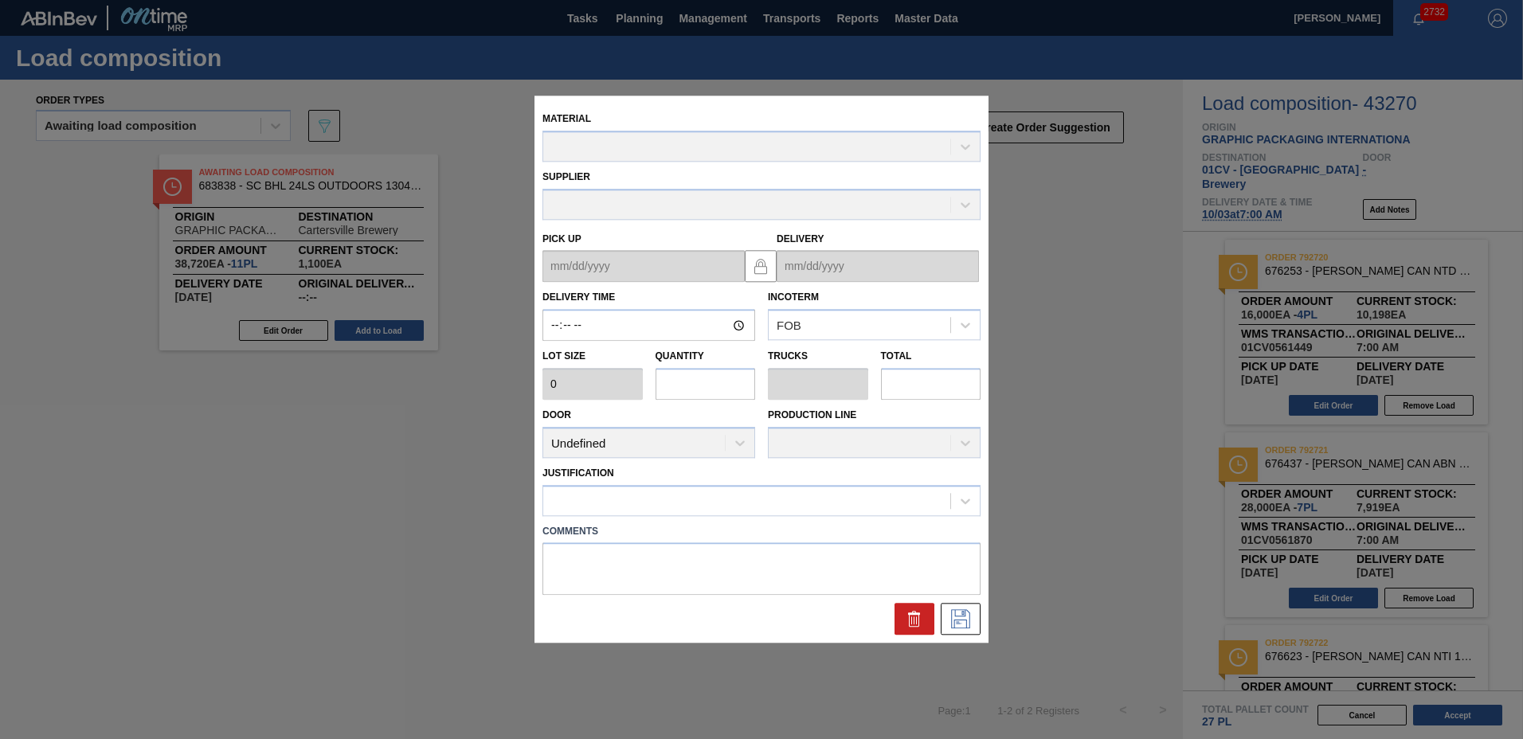
type input "0.269"
type input "28,000"
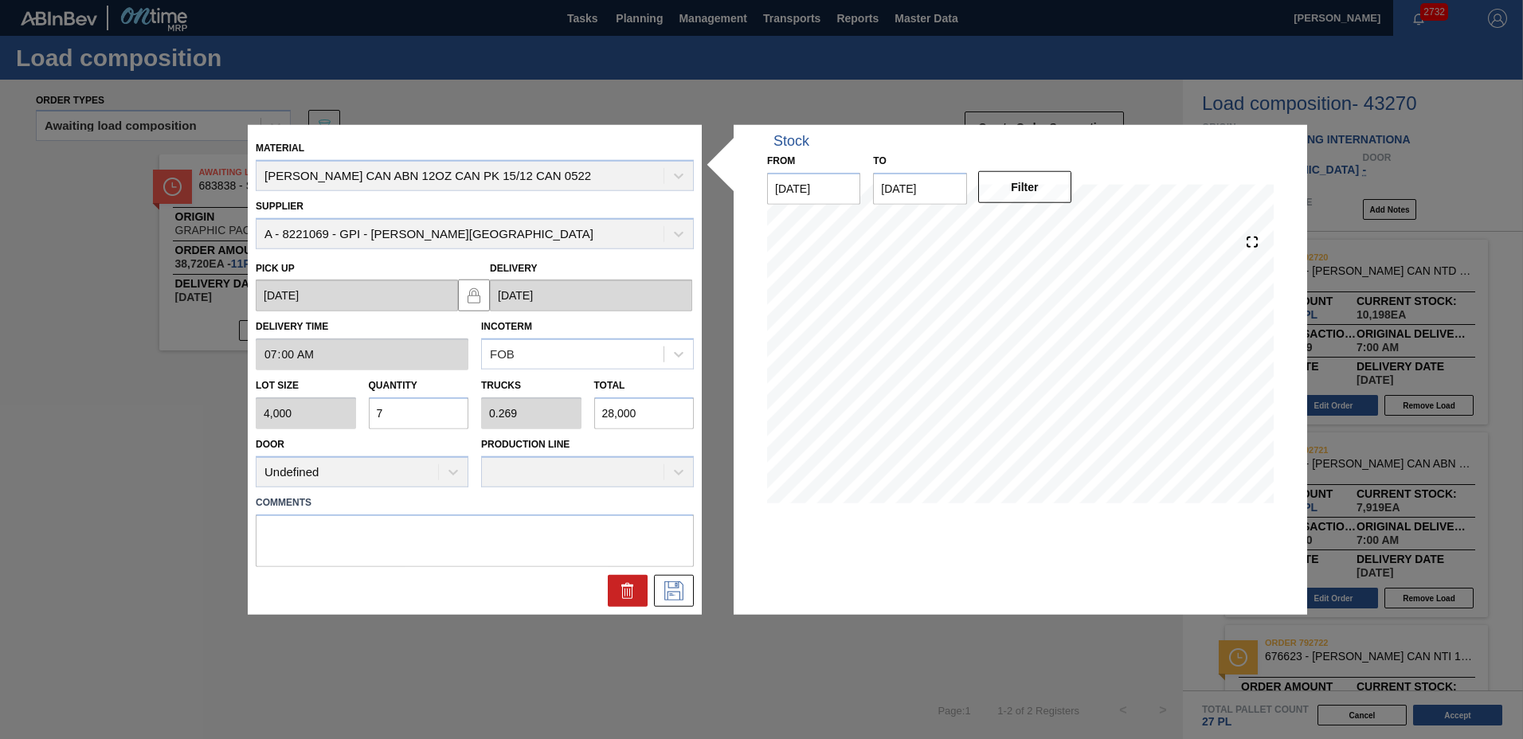
click at [377, 410] on input "7" at bounding box center [419, 413] width 100 height 32
click at [374, 409] on input "7" at bounding box center [419, 413] width 100 height 32
type input "6"
type input "0.231"
type input "24,000"
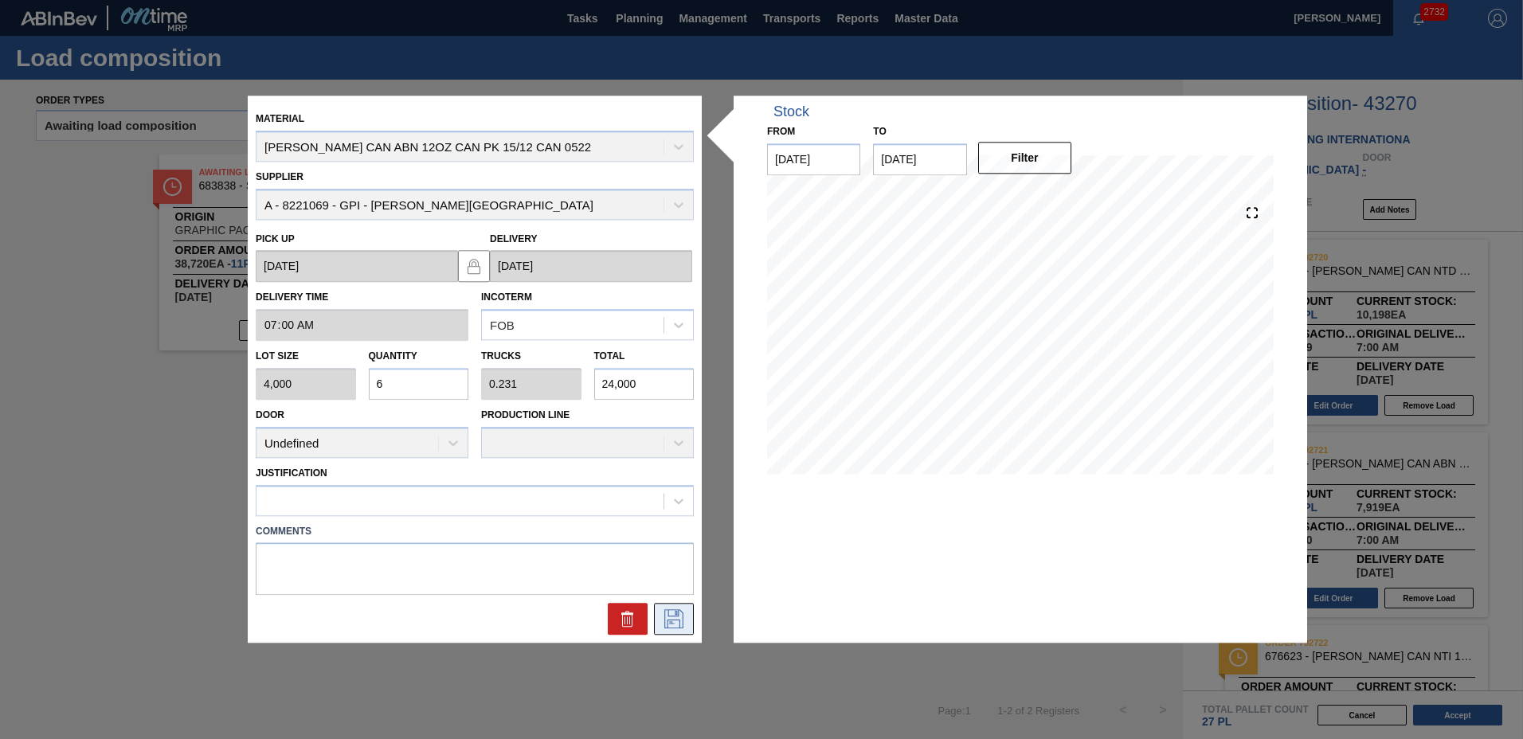
type input "6"
click at [675, 626] on icon at bounding box center [673, 619] width 25 height 19
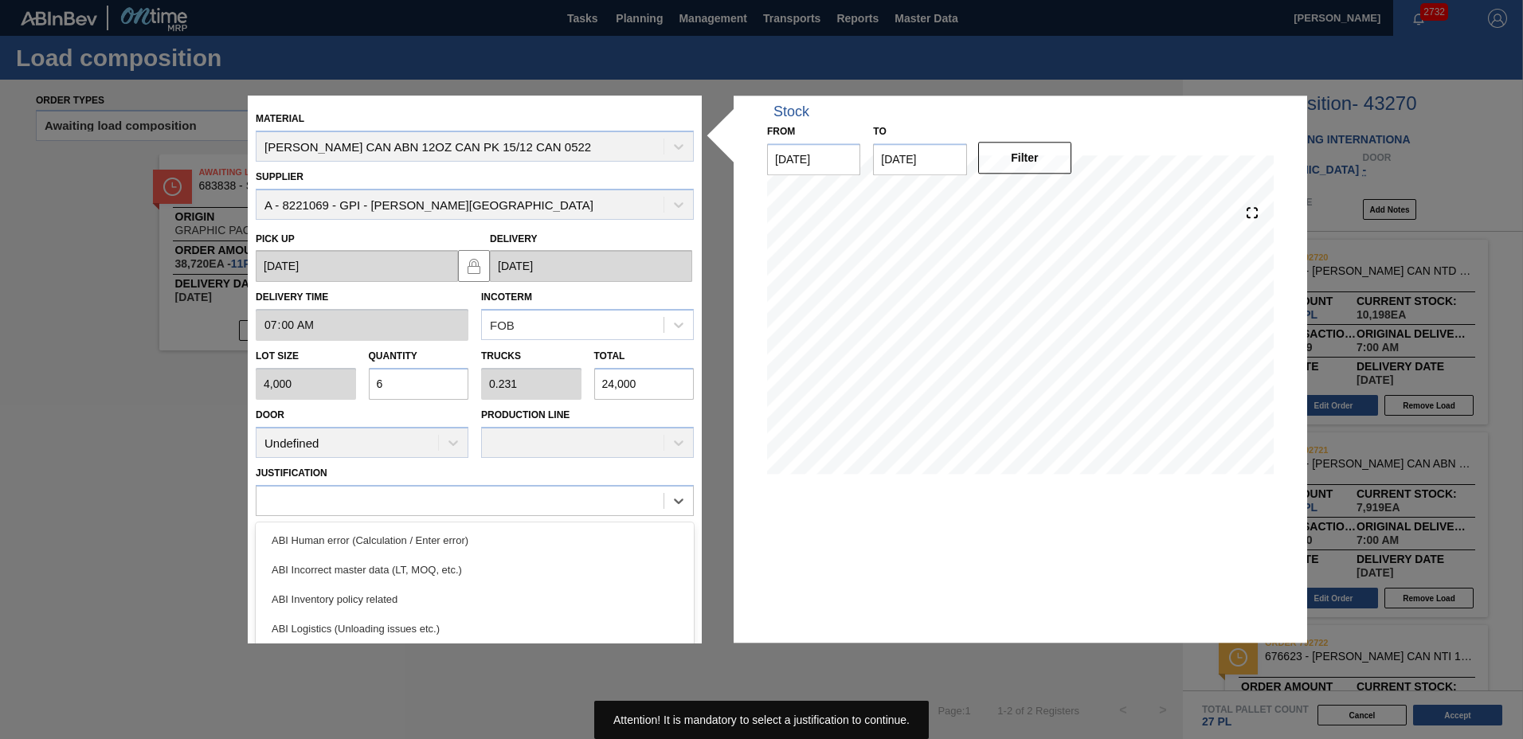
drag, startPoint x: 444, startPoint y: 495, endPoint x: 462, endPoint y: 522, distance: 33.4
click at [445, 496] on div at bounding box center [459, 500] width 407 height 23
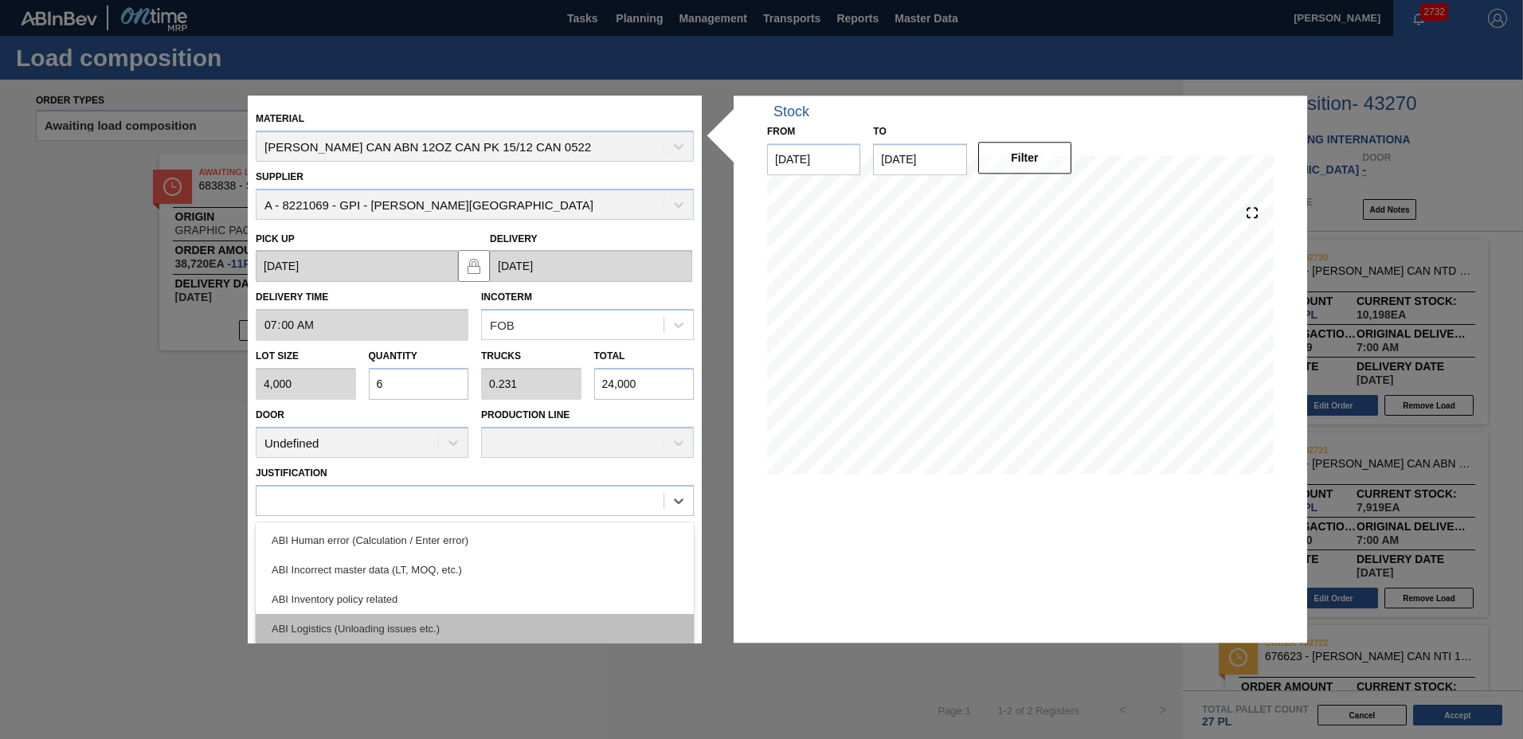
scroll to position [80, 0]
click at [491, 625] on div "ABI Planning - Raw material unavailability" at bounding box center [475, 637] width 438 height 29
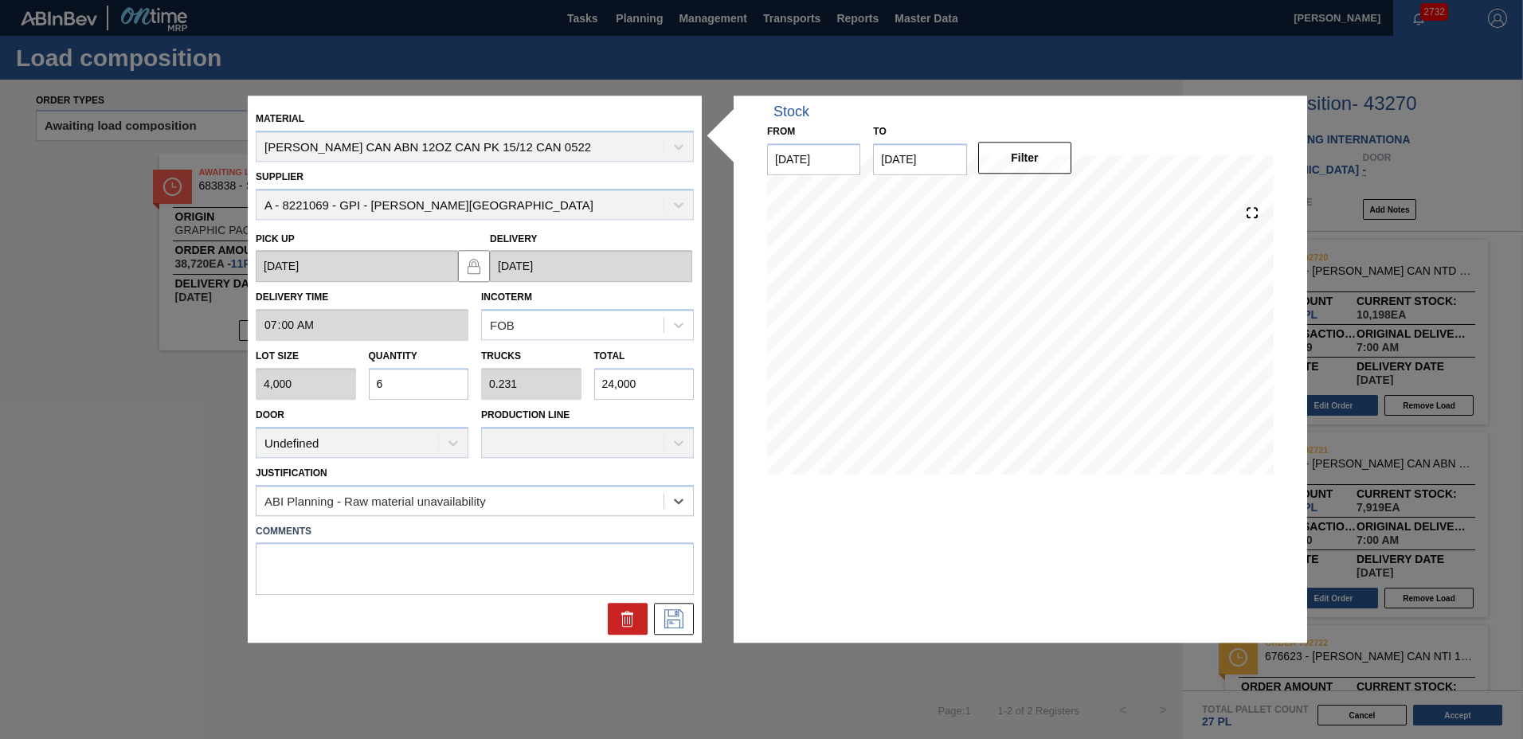
drag, startPoint x: 446, startPoint y: 491, endPoint x: 464, endPoint y: 518, distance: 32.7
click at [446, 493] on div "ABI Planning - Raw material unavailability" at bounding box center [459, 500] width 407 height 23
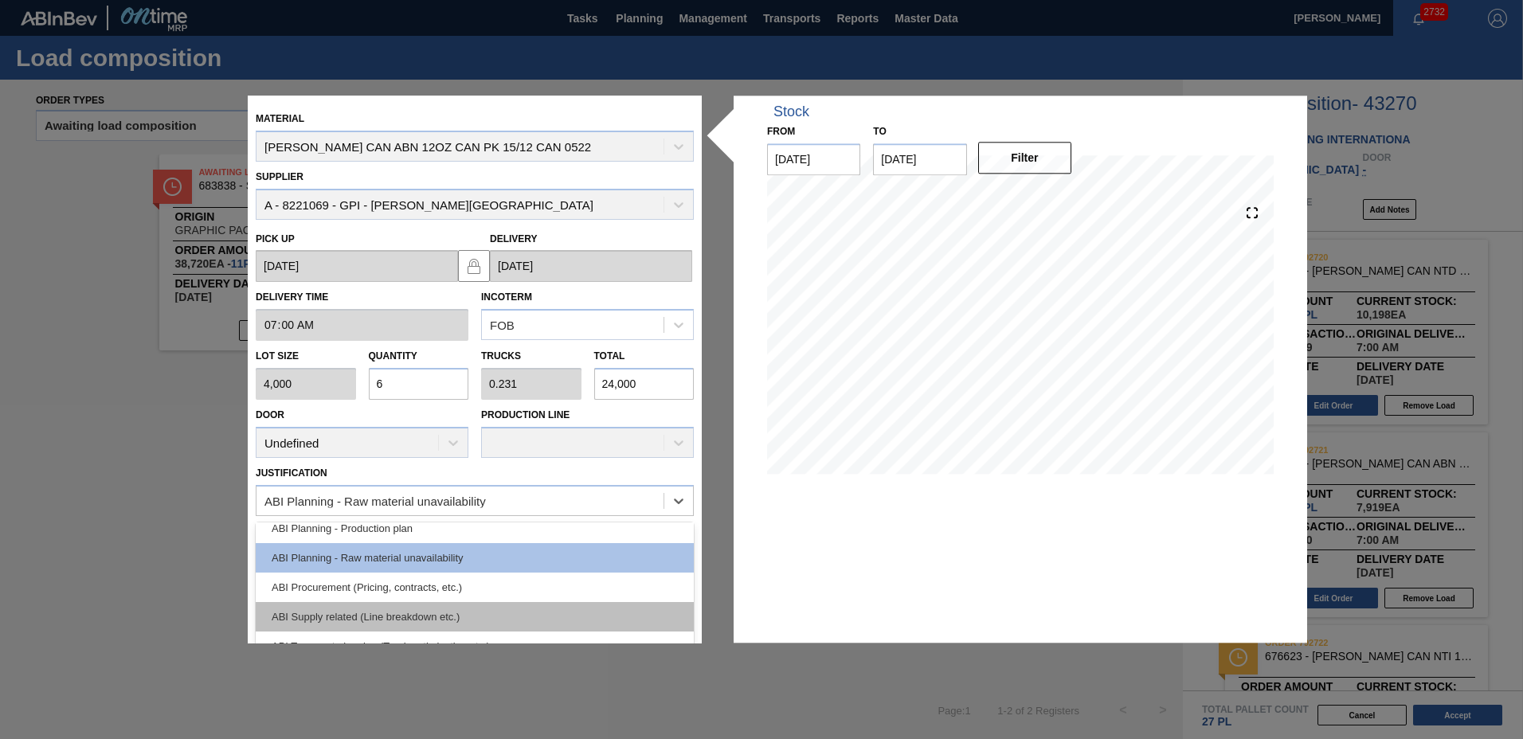
scroll to position [239, 0]
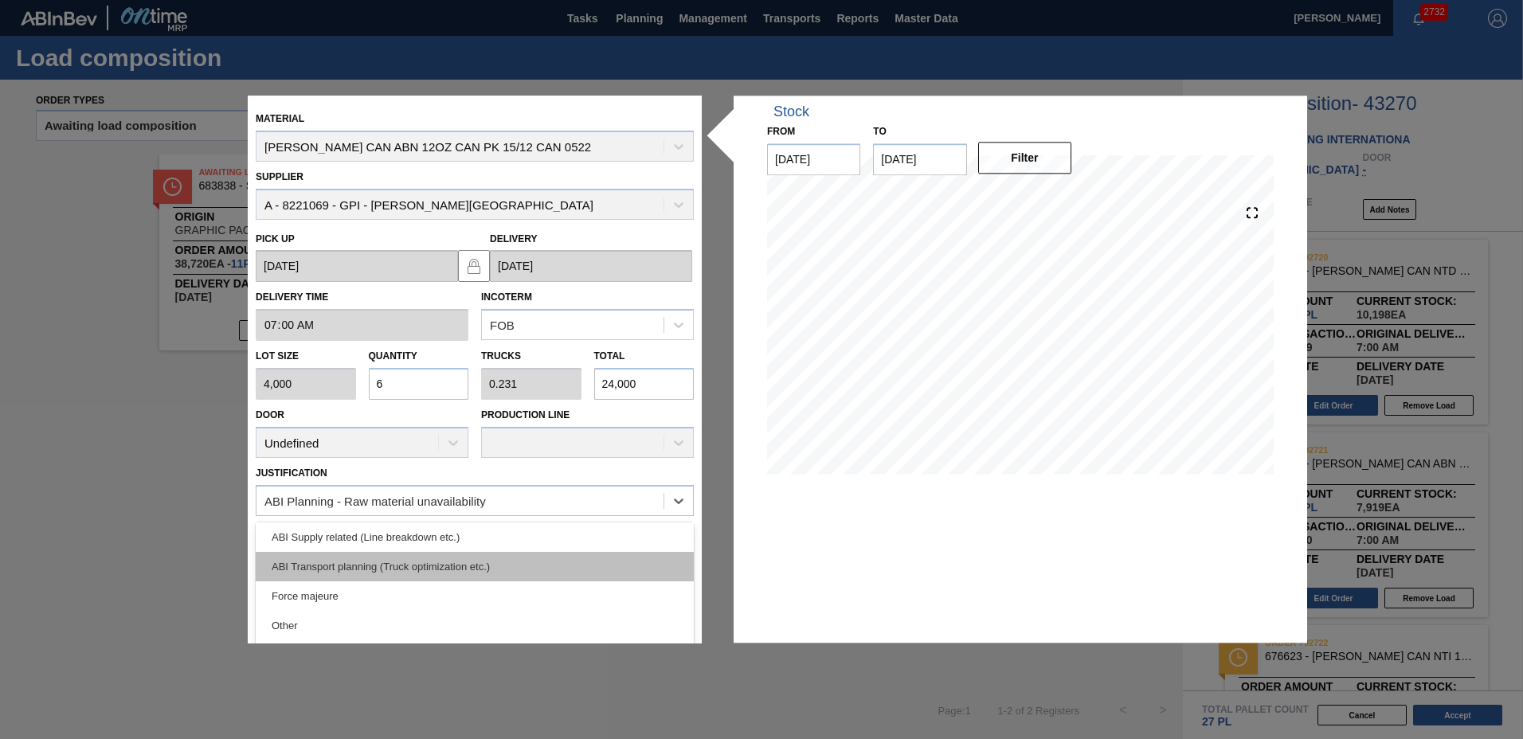
click at [432, 569] on div "ABI Transport planning (Truck optimization etc.)" at bounding box center [475, 566] width 438 height 29
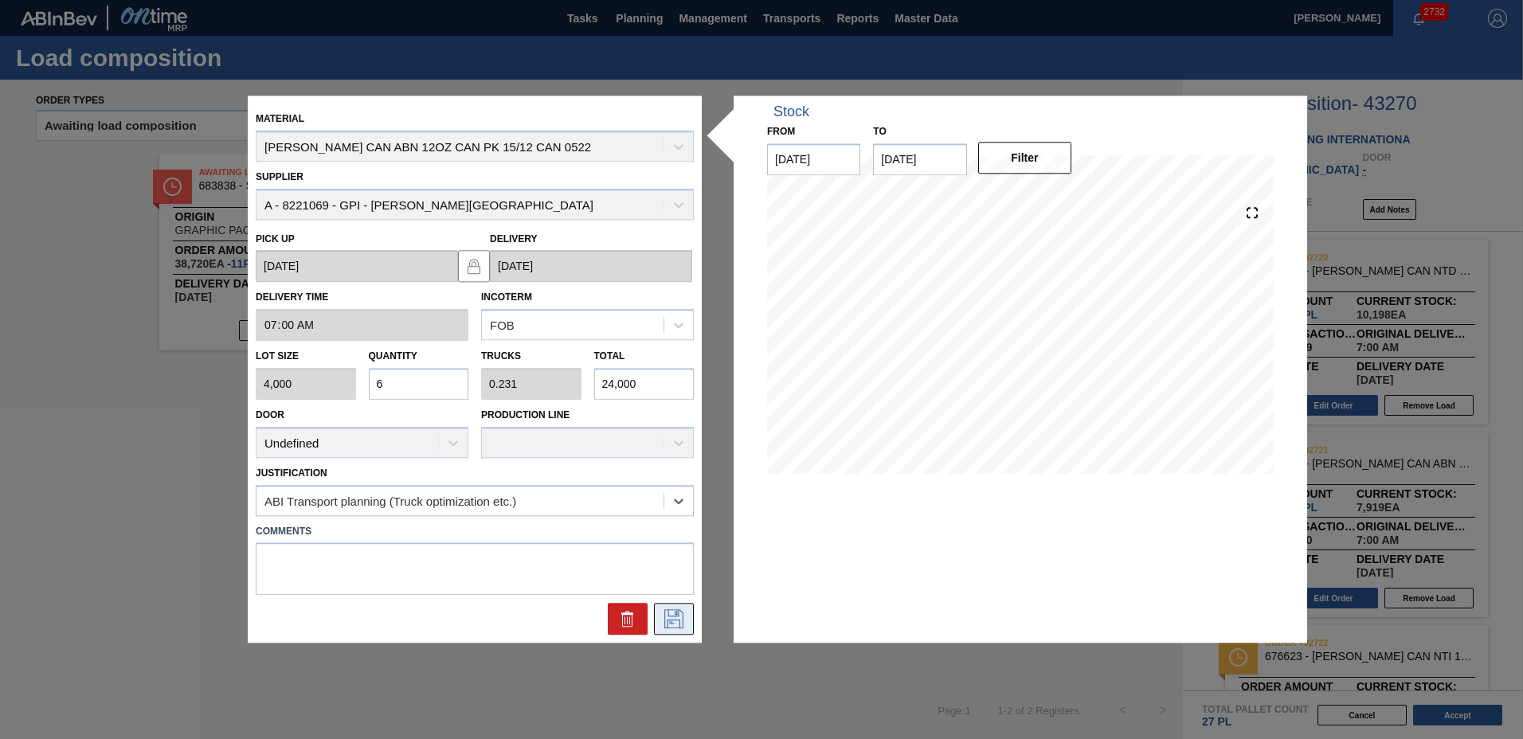
click at [659, 615] on button at bounding box center [674, 620] width 40 height 32
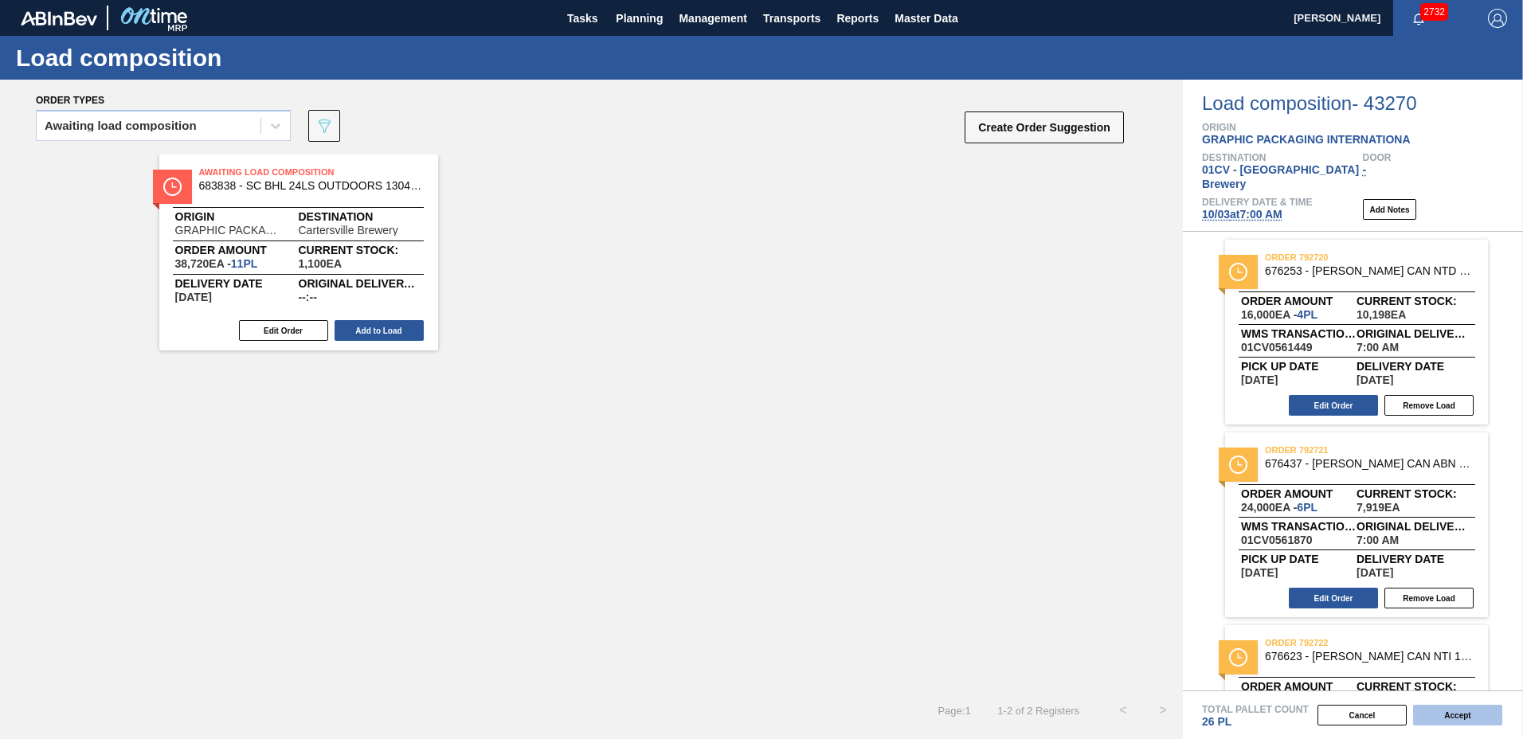
click at [1442, 713] on button "Accept" at bounding box center [1457, 715] width 89 height 21
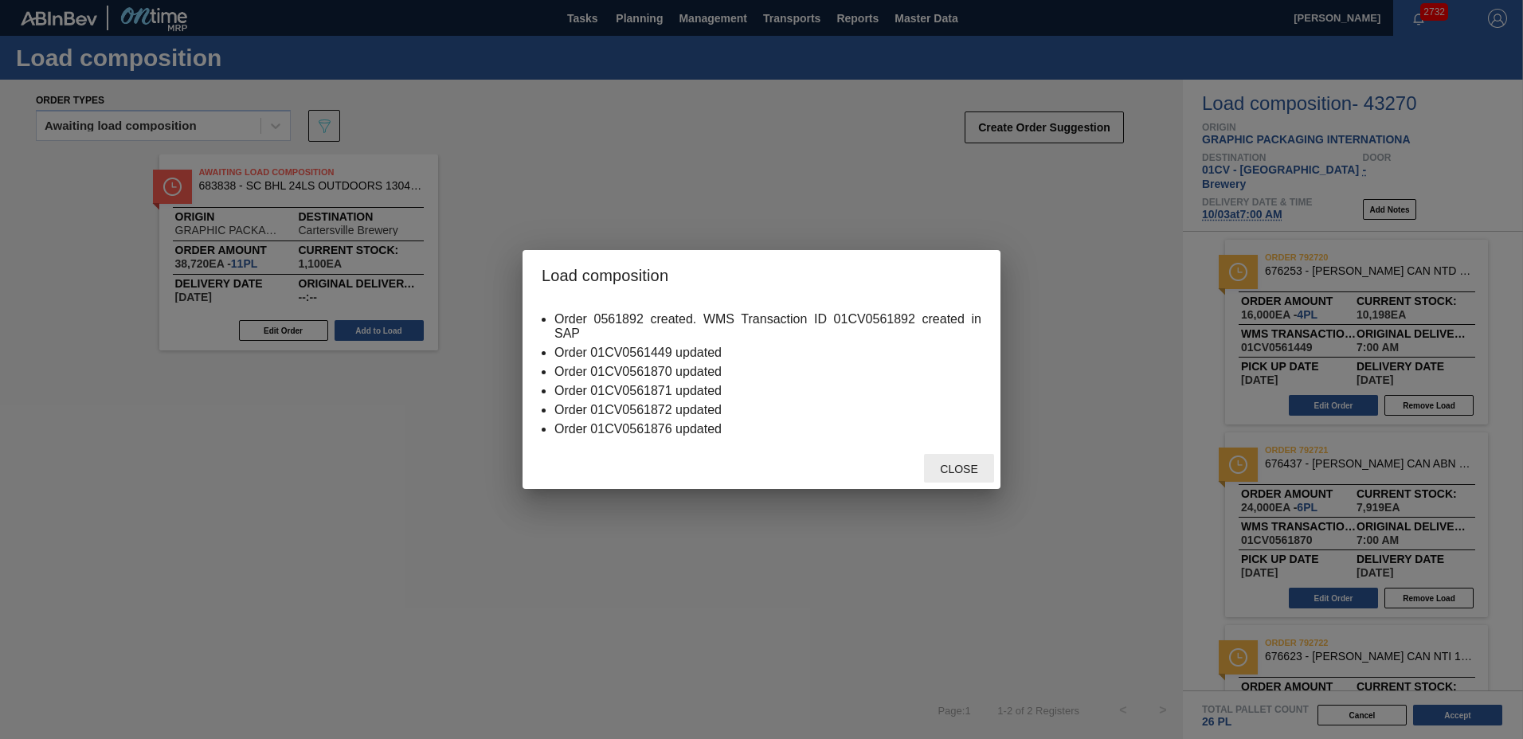
click at [952, 470] on span "Close" at bounding box center [958, 469] width 63 height 13
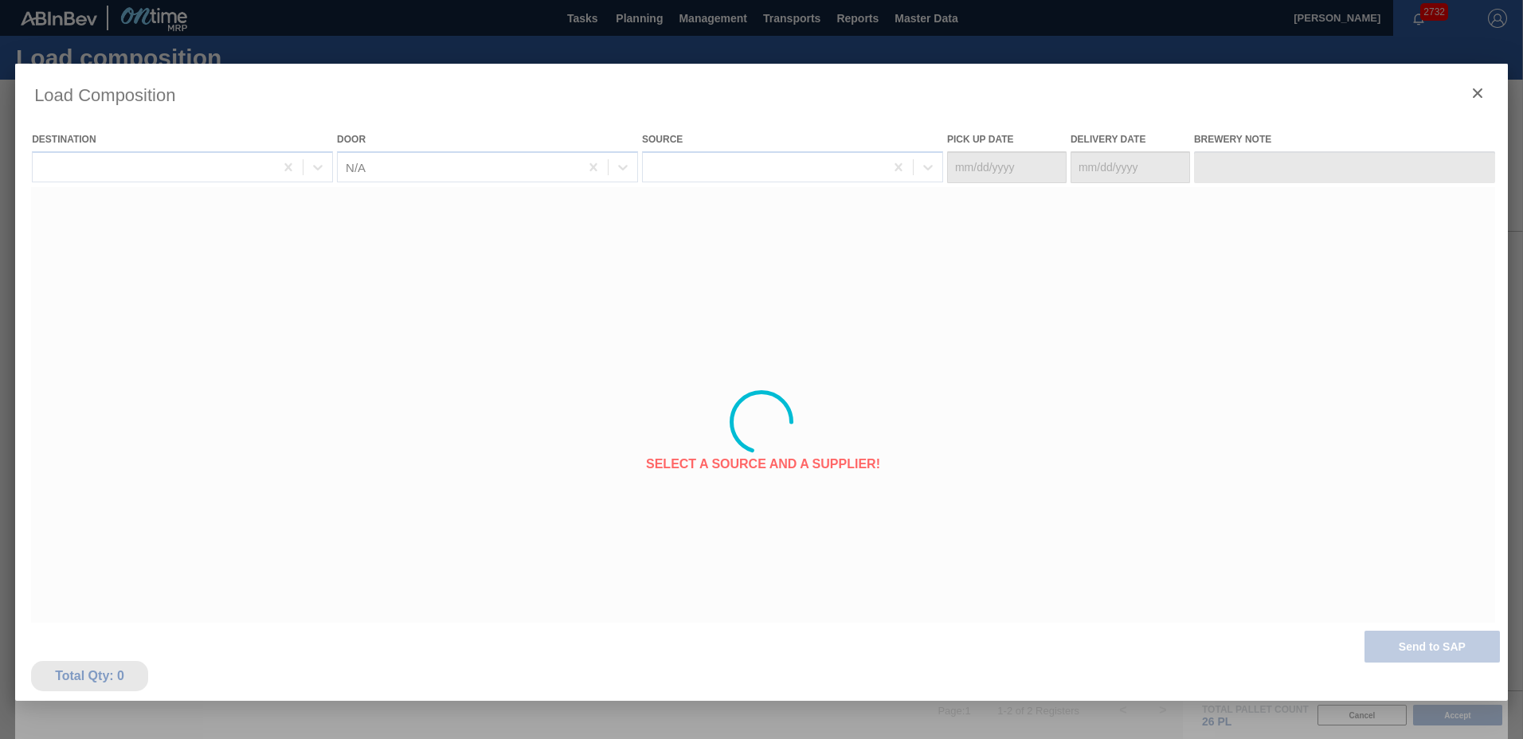
type Date "[DATE]"
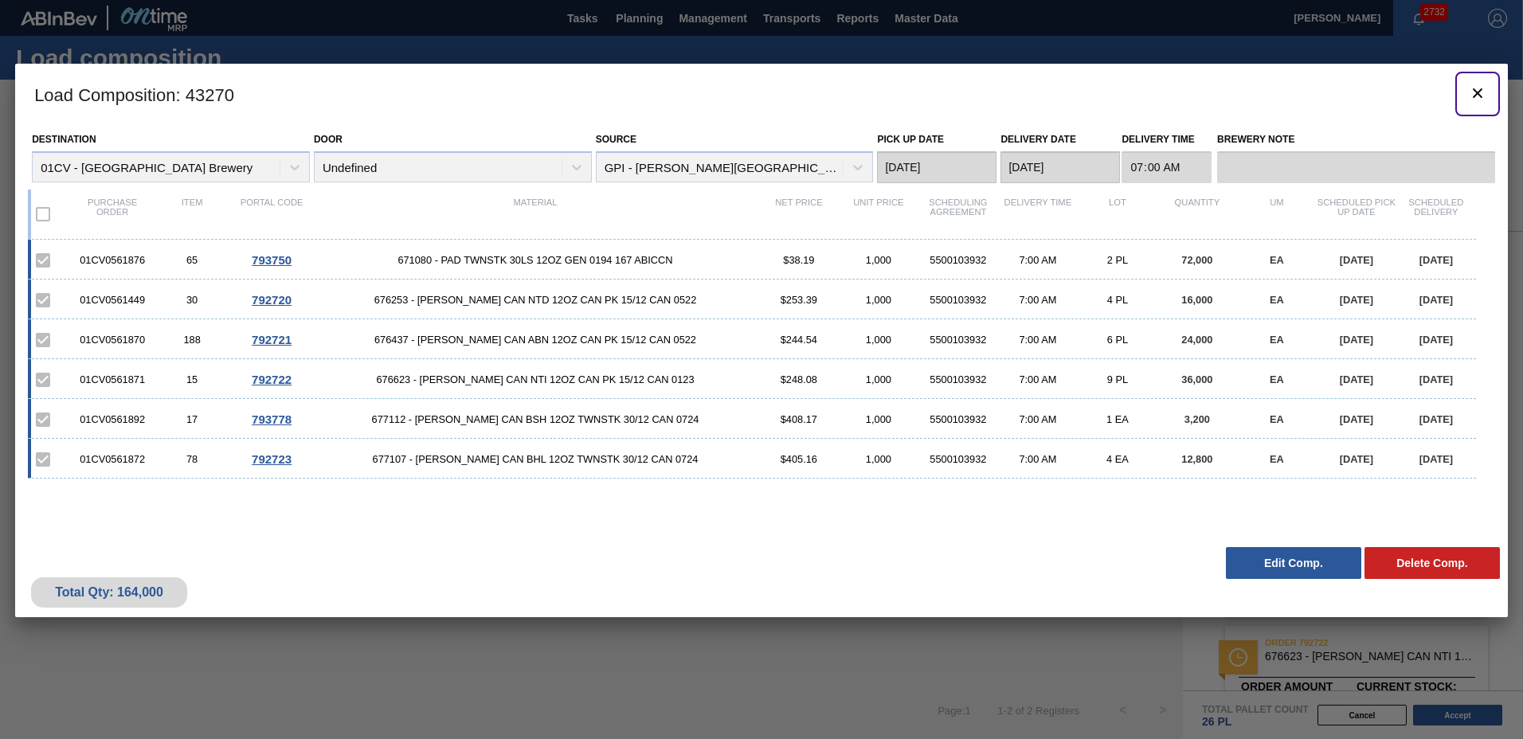
click at [1473, 96] on icon "botão de ícone" at bounding box center [1477, 93] width 19 height 19
